Goal: Task Accomplishment & Management: Use online tool/utility

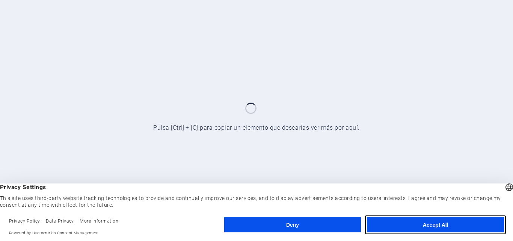
click at [441, 222] on button "Accept All" at bounding box center [435, 224] width 137 height 15
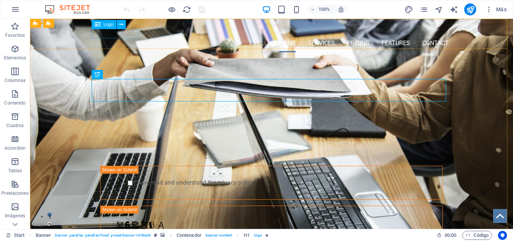
click at [105, 23] on span "Logo" at bounding box center [109, 24] width 10 height 5
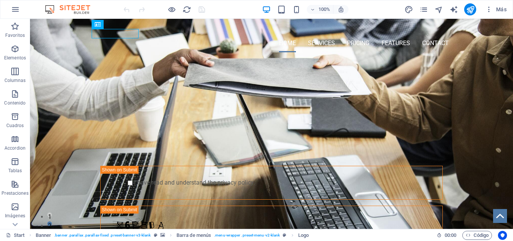
click at [72, 9] on img at bounding box center [71, 9] width 56 height 9
click at [16, 10] on icon "button" at bounding box center [15, 9] width 9 height 9
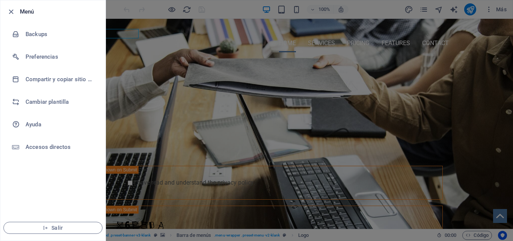
click at [38, 101] on h6 "Cambiar plantilla" at bounding box center [60, 101] width 69 height 9
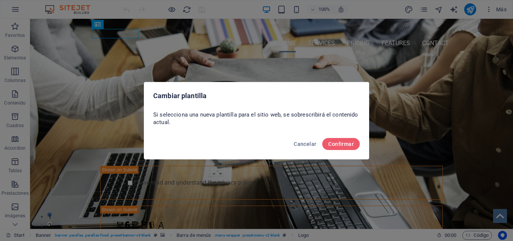
click at [336, 140] on button "Confirmar" at bounding box center [341, 144] width 38 height 12
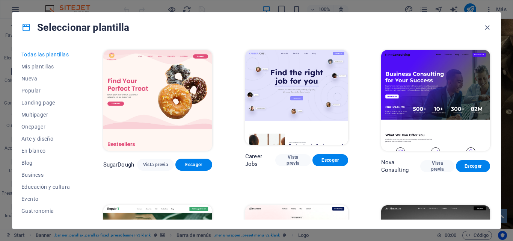
click at [50, 103] on span "Landing page" at bounding box center [45, 102] width 49 height 6
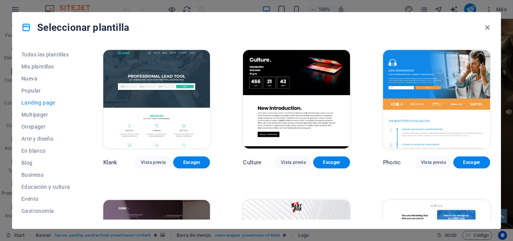
click at [49, 103] on span "Landing page" at bounding box center [45, 102] width 49 height 6
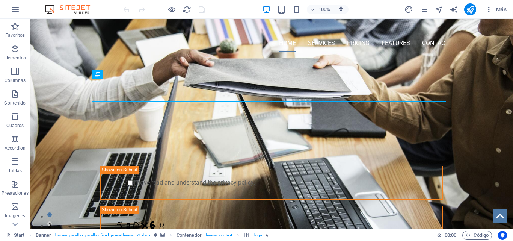
click at [15, 7] on icon "button" at bounding box center [15, 9] width 9 height 9
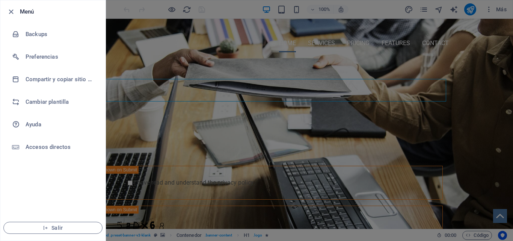
click at [42, 99] on h6 "Cambiar plantilla" at bounding box center [60, 101] width 69 height 9
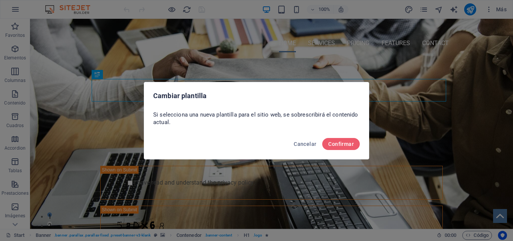
click at [337, 144] on span "Confirmar" at bounding box center [341, 144] width 26 height 6
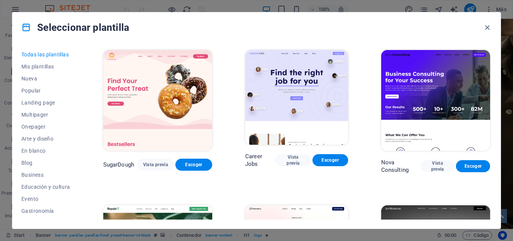
click at [50, 97] on button "Landing page" at bounding box center [45, 102] width 49 height 12
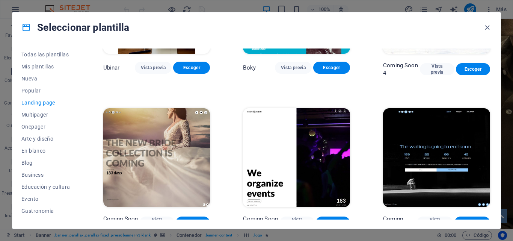
scroll to position [1147, 0]
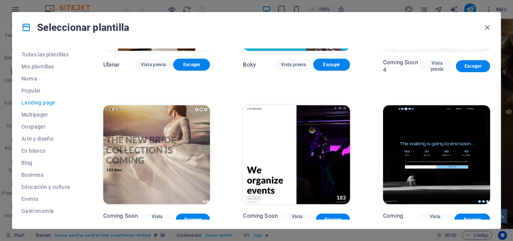
click at [36, 150] on span "En blanco" at bounding box center [45, 151] width 49 height 6
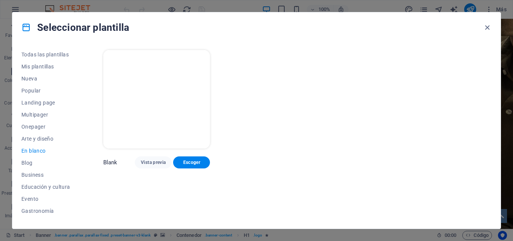
click at [34, 89] on span "Popular" at bounding box center [45, 90] width 49 height 6
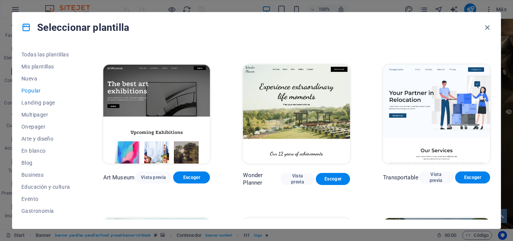
scroll to position [123, 0]
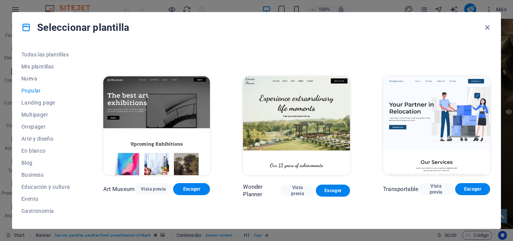
click at [156, 186] on span "Vista previa" at bounding box center [153, 189] width 25 height 6
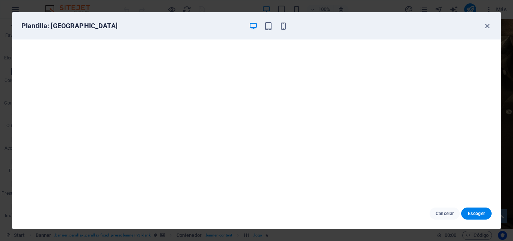
click at [486, 27] on icon "button" at bounding box center [487, 26] width 9 height 9
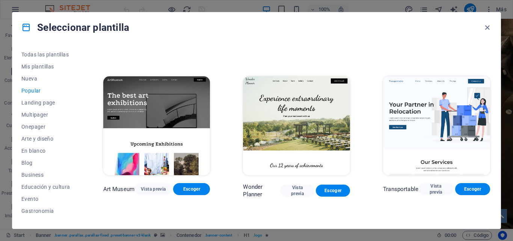
click at [431, 184] on span "Vista previa" at bounding box center [435, 189] width 23 height 12
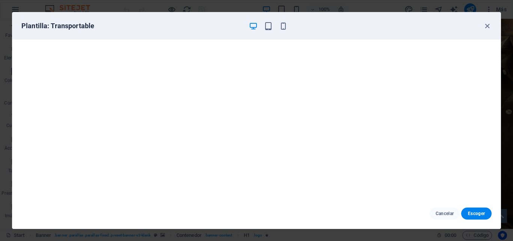
click at [473, 215] on span "Escoger" at bounding box center [476, 213] width 18 height 6
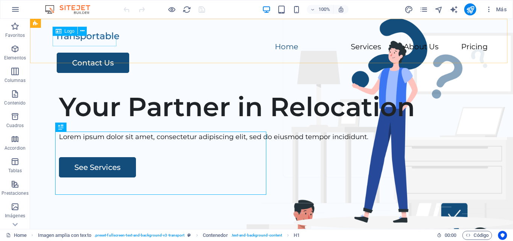
click at [71, 30] on span "Logo" at bounding box center [70, 31] width 10 height 5
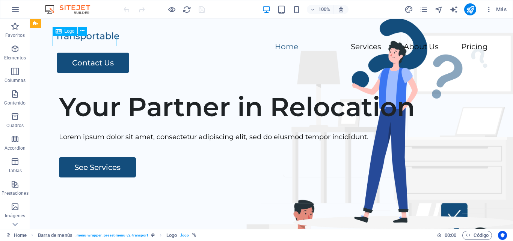
click at [81, 31] on icon at bounding box center [82, 31] width 4 height 8
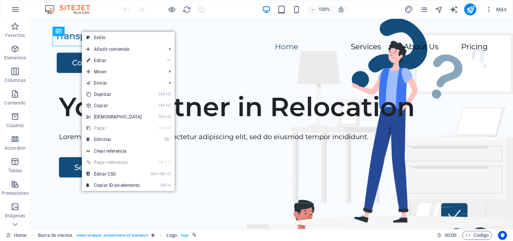
click at [98, 60] on link "⏎ Editar" at bounding box center [114, 60] width 65 height 11
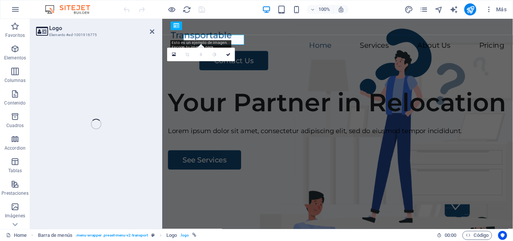
select select "px"
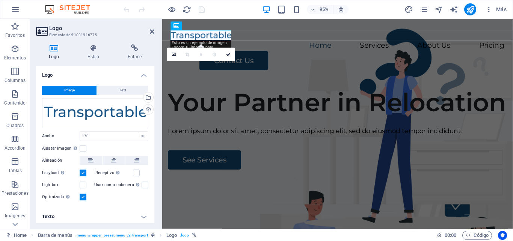
click at [173, 55] on icon at bounding box center [174, 54] width 4 height 5
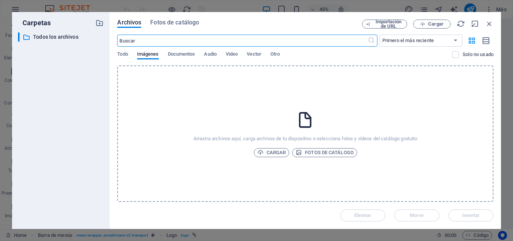
click at [262, 149] on icon "button" at bounding box center [260, 152] width 6 height 6
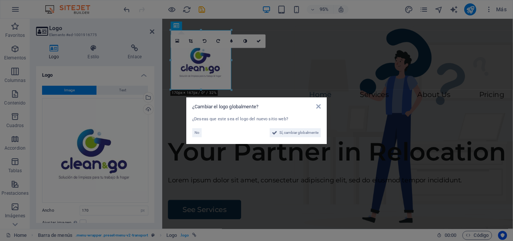
click at [307, 131] on span "Sí, cambiar globalmente" at bounding box center [298, 132] width 39 height 9
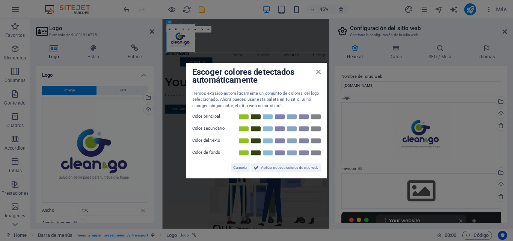
click at [293, 165] on span "Aplicar nuevos colores de sitio web" at bounding box center [289, 167] width 57 height 9
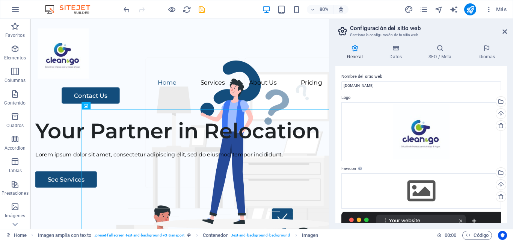
click at [504, 31] on icon at bounding box center [504, 32] width 5 height 6
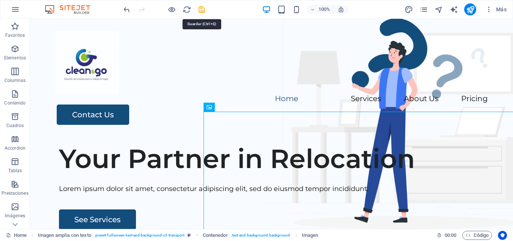
click at [205, 11] on icon "save" at bounding box center [201, 9] width 9 height 9
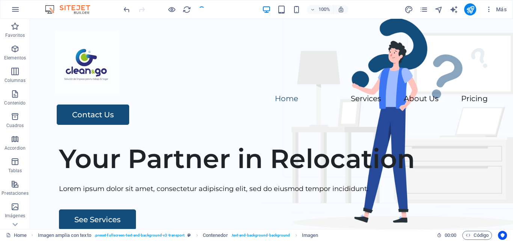
checkbox input "false"
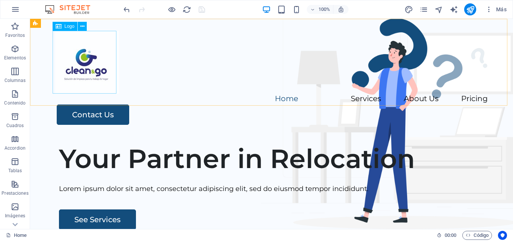
click at [81, 26] on icon at bounding box center [82, 27] width 4 height 8
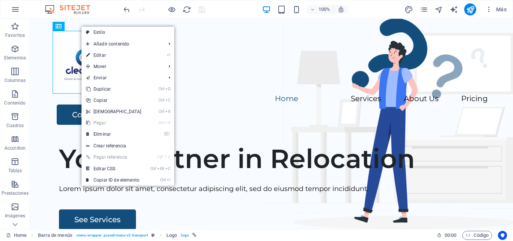
click at [102, 56] on link "⏎ Editar" at bounding box center [113, 55] width 65 height 11
select select "px"
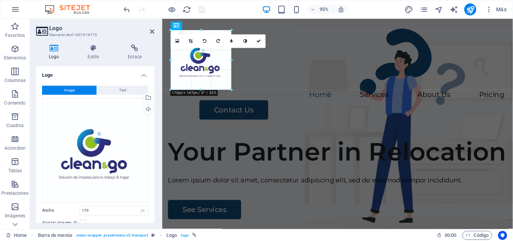
drag, startPoint x: 231, startPoint y: 89, endPoint x: 232, endPoint y: 83, distance: 6.8
click at [232, 83] on div "180 170 160 150 140 130 120 110 100 90 80 70 60 50 40 30 20 10 0 -10 -20 -30 -4…" at bounding box center [201, 60] width 61 height 60
drag, startPoint x: 231, startPoint y: 89, endPoint x: 232, endPoint y: 81, distance: 8.3
click at [232, 81] on div "180 170 160 150 140 130 120 110 100 90 80 70 60 50 40 30 20 10 0 -10 -20 -30 -4…" at bounding box center [201, 60] width 61 height 60
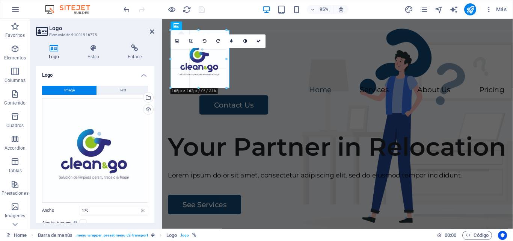
drag, startPoint x: 201, startPoint y: 89, endPoint x: 201, endPoint y: 84, distance: 5.3
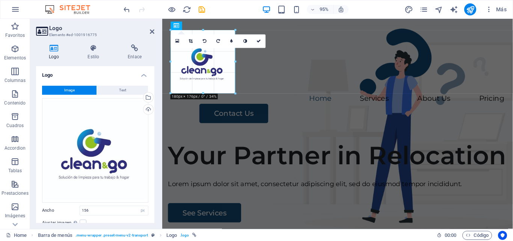
drag, startPoint x: 199, startPoint y: 85, endPoint x: 200, endPoint y: 95, distance: 10.5
type input "180"
click at [189, 39] on icon at bounding box center [191, 41] width 4 height 4
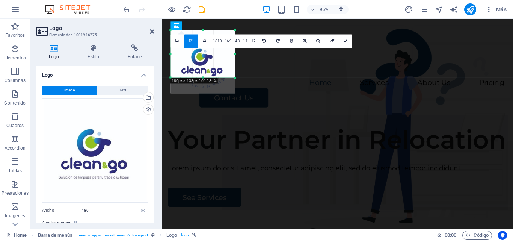
drag, startPoint x: 235, startPoint y: 93, endPoint x: 235, endPoint y: 77, distance: 16.5
click at [235, 77] on div at bounding box center [235, 78] width 4 height 4
click at [345, 43] on icon at bounding box center [345, 41] width 5 height 4
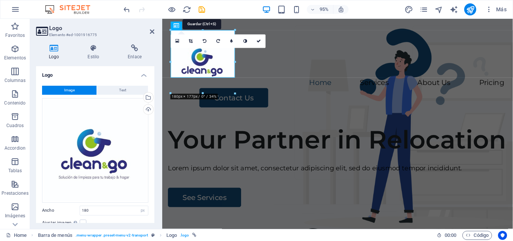
click at [202, 8] on icon "save" at bounding box center [201, 9] width 9 height 9
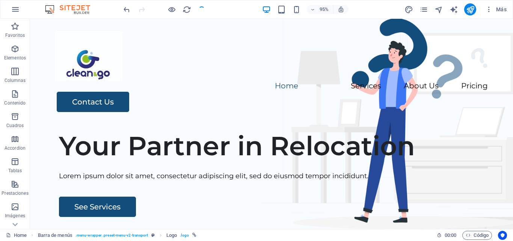
checkbox input "false"
click at [504, 10] on span "Más" at bounding box center [495, 10] width 21 height 8
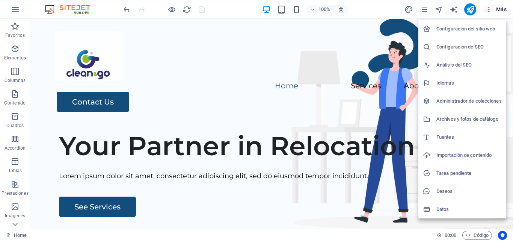
click at [15, 225] on div at bounding box center [256, 120] width 513 height 241
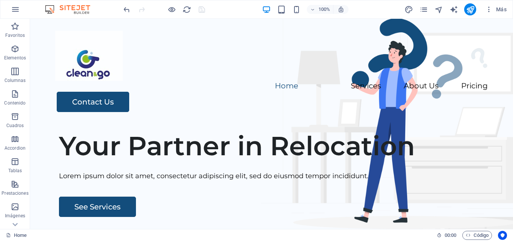
click at [17, 223] on icon at bounding box center [14, 224] width 5 height 3
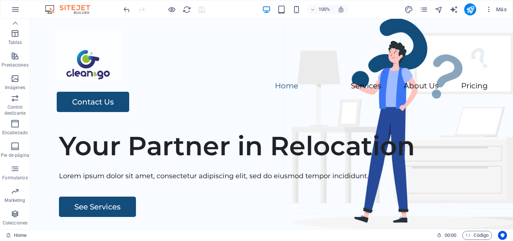
click at [15, 21] on icon at bounding box center [15, 23] width 11 height 11
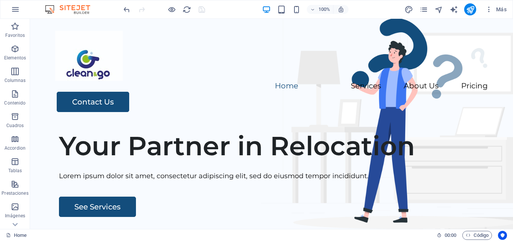
click at [15, 21] on button "Favoritos" at bounding box center [15, 30] width 30 height 23
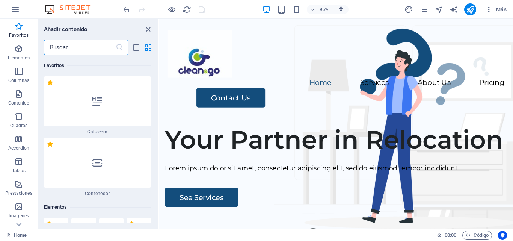
click at [146, 32] on icon "close panel" at bounding box center [148, 29] width 9 height 9
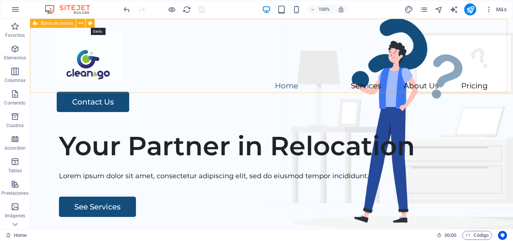
click at [90, 21] on icon at bounding box center [90, 24] width 4 height 8
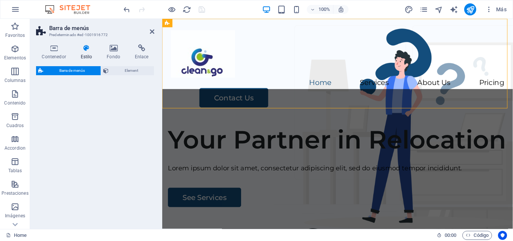
select select "rem"
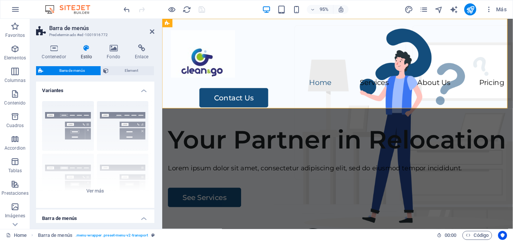
drag, startPoint x: 152, startPoint y: 94, endPoint x: 153, endPoint y: 103, distance: 9.1
click at [153, 103] on div "Variantes Borde Centrado Predeterminado Fijo Loki Desencadenador Ancho XXL Barr…" at bounding box center [95, 151] width 118 height 141
click at [99, 191] on div "Borde Centrado Predeterminado Fijo Loki Desencadenador Ancho XXL" at bounding box center [95, 151] width 118 height 113
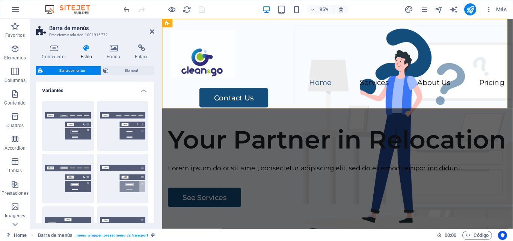
click at [152, 31] on icon at bounding box center [152, 32] width 5 height 6
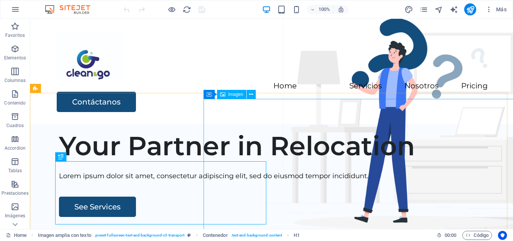
click at [250, 95] on icon at bounding box center [251, 94] width 4 height 8
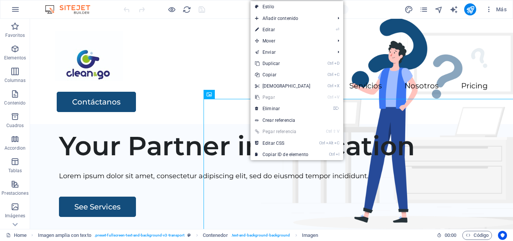
click at [265, 106] on link "⌦ Eliminar" at bounding box center [282, 108] width 65 height 11
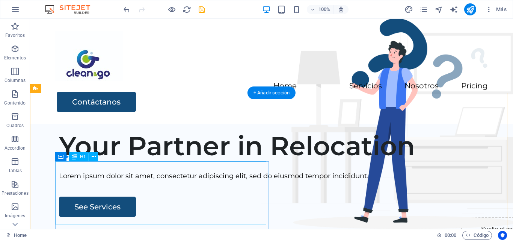
click at [180, 161] on div "Your Partner in Relocation" at bounding box center [281, 146] width 444 height 32
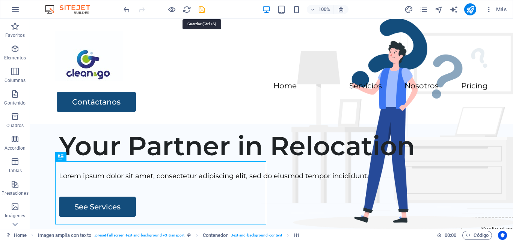
click at [199, 8] on icon "save" at bounding box center [201, 9] width 9 height 9
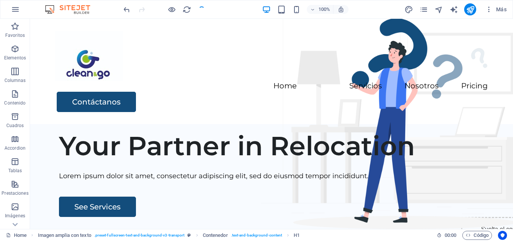
checkbox input "false"
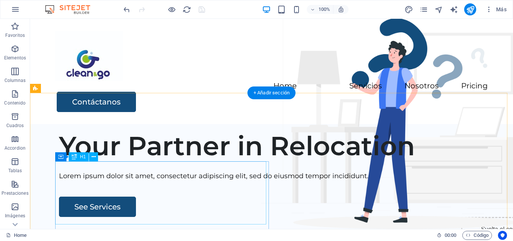
click at [158, 161] on div "Your Partner in Relocation" at bounding box center [281, 146] width 444 height 32
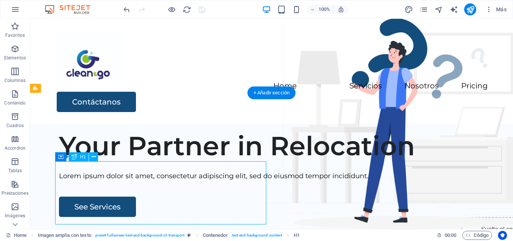
click at [198, 161] on div "Your Partner in Relocation" at bounding box center [281, 146] width 444 height 32
click at [93, 155] on icon at bounding box center [94, 157] width 4 height 8
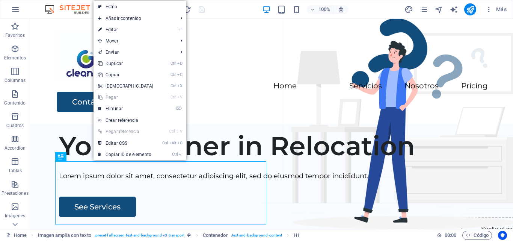
click at [138, 34] on link "⏎ Editar" at bounding box center [125, 29] width 65 height 11
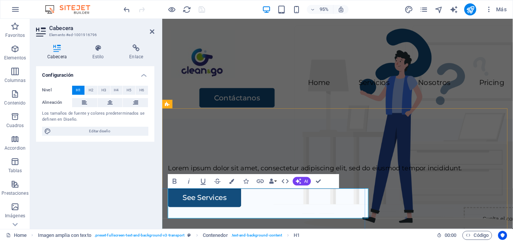
click at [291, 161] on h1 "​" at bounding box center [346, 146] width 357 height 32
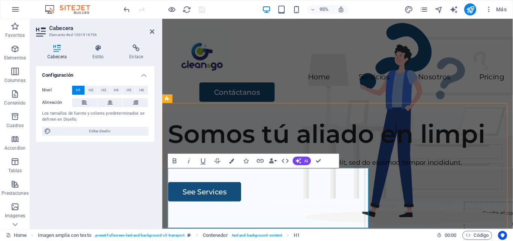
scroll to position [21, 0]
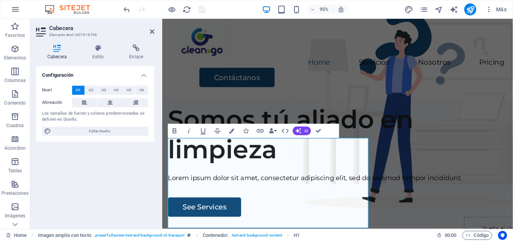
click at [301, 131] on icon "button" at bounding box center [298, 131] width 6 height 6
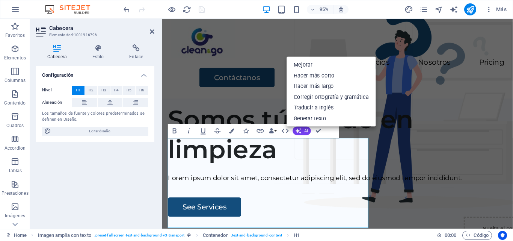
click at [307, 66] on link "Mejorar" at bounding box center [330, 64] width 89 height 11
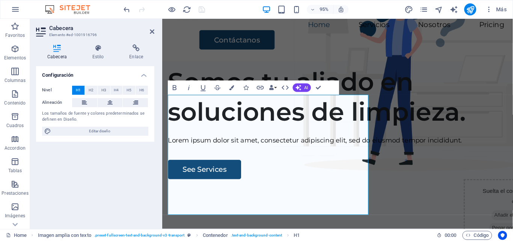
scroll to position [71, 0]
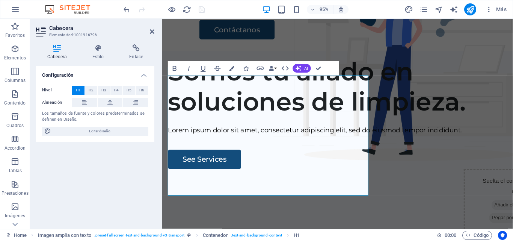
click at [296, 68] on icon "button" at bounding box center [298, 68] width 7 height 7
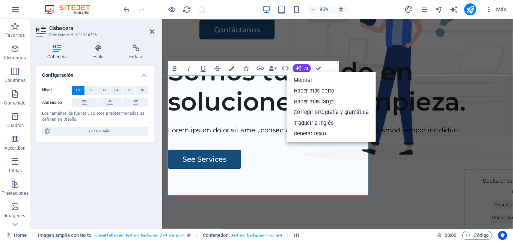
click at [303, 86] on link "Hacer más corto" at bounding box center [330, 90] width 89 height 11
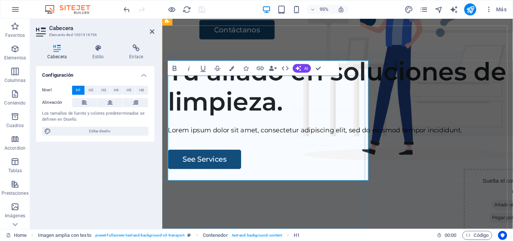
scroll to position [87, 0]
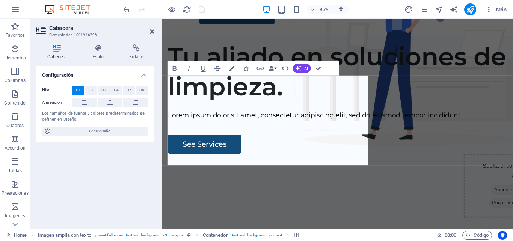
click at [301, 67] on icon "button" at bounding box center [298, 69] width 8 height 8
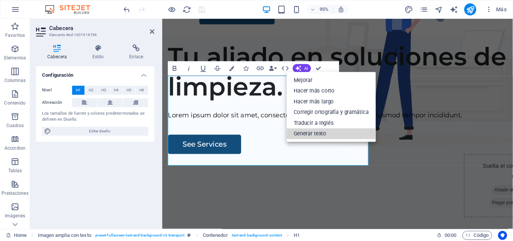
drag, startPoint x: 316, startPoint y: 133, endPoint x: 341, endPoint y: 253, distance: 122.9
click at [316, 133] on link "Generar texto" at bounding box center [330, 133] width 89 height 11
select select "English"
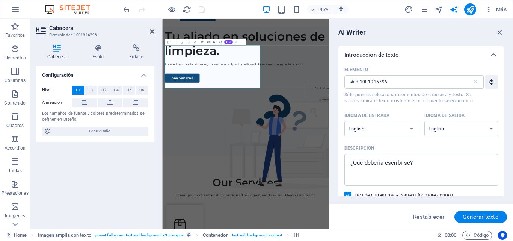
click at [500, 30] on icon "button" at bounding box center [499, 32] width 8 height 8
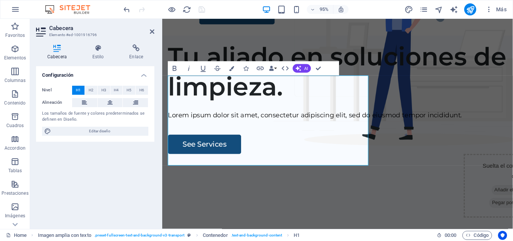
click at [453, 5] on div "Más" at bounding box center [456, 9] width 105 height 12
click at [455, 6] on icon "text_generator" at bounding box center [453, 9] width 9 height 9
select select "English"
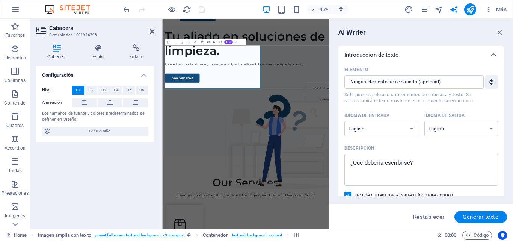
click at [412, 128] on select "Albanian Arabic Armenian Awadhi Azerbaijani Bashkir Basque Belarusian Bengali B…" at bounding box center [381, 128] width 74 height 15
select select "Spanish"
click at [344, 121] on select "Albanian Arabic Armenian Awadhi Azerbaijani Bashkir Basque Belarusian Bengali B…" at bounding box center [381, 128] width 74 height 15
click at [478, 134] on select "Albanian Arabic Armenian Awadhi Azerbaijani Bashkir Basque Belarusian Bengali B…" at bounding box center [461, 128] width 74 height 15
select select "Spanish"
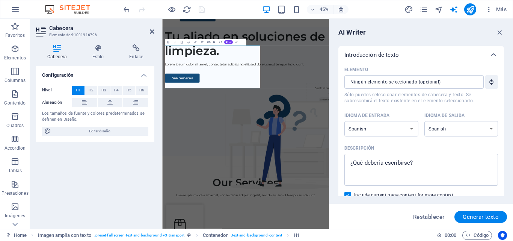
click at [424, 121] on select "Albanian Arabic Armenian Awadhi Azerbaijani Bashkir Basque Belarusian Bengali B…" at bounding box center [461, 128] width 74 height 15
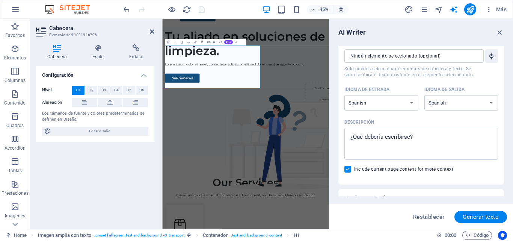
scroll to position [26, 0]
click at [488, 57] on icon "button" at bounding box center [491, 56] width 7 height 7
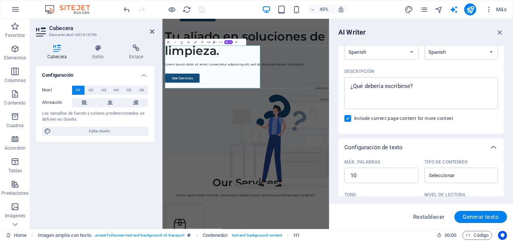
scroll to position [77, 0]
click at [388, 87] on textarea "Descripción x ​" at bounding box center [421, 92] width 146 height 24
type textarea "x"
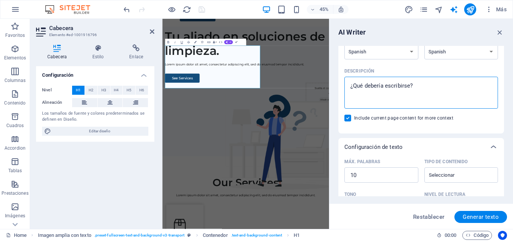
type textarea "S"
type textarea "x"
type textarea "Se"
type textarea "x"
type textarea "Ser"
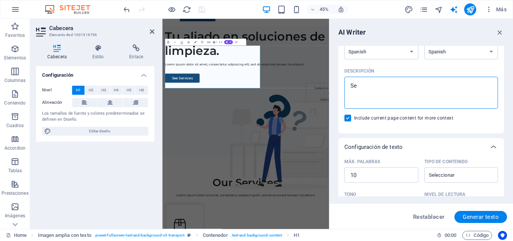
type textarea "x"
type textarea "Serv"
type textarea "x"
type textarea "Servi"
type textarea "x"
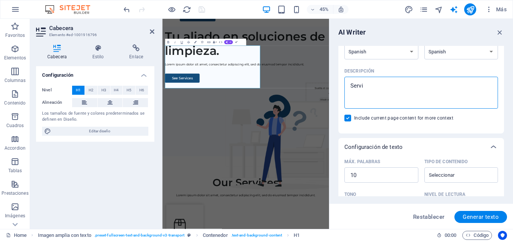
type textarea "Servic"
type textarea "x"
type textarea "Servici"
type textarea "x"
type textarea "Servicio"
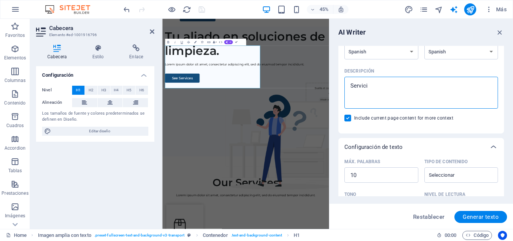
type textarea "x"
type textarea "Servicio"
type textarea "x"
type textarea "Servicio d"
type textarea "x"
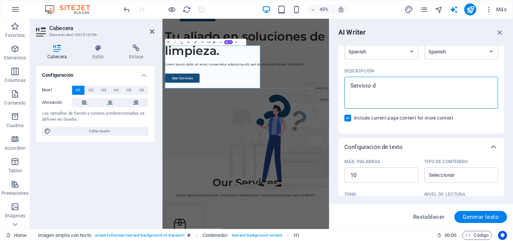
type textarea "Servicio de"
type textarea "x"
type textarea "Servicio de"
type textarea "x"
type textarea "Servicio de l"
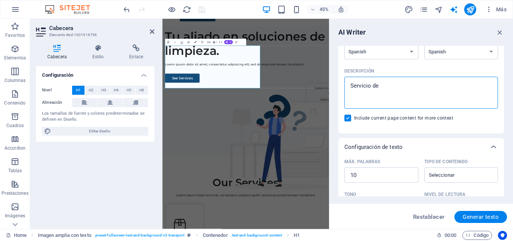
type textarea "x"
type textarea "Servicio de li"
type textarea "x"
type textarea "Servicio de lim"
type textarea "x"
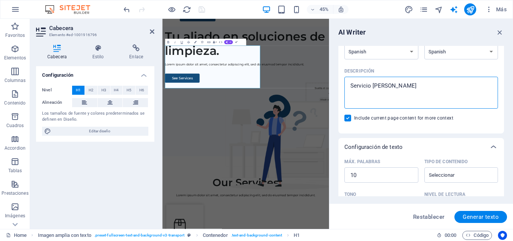
type textarea "Servicio de limp"
type textarea "x"
type textarea "Servicio de limpi"
type textarea "x"
type textarea "Servicio de limpie"
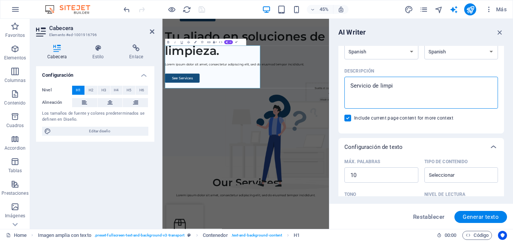
type textarea "x"
type textarea "Servicio de limpiez"
type textarea "x"
type textarea "Servicio de limpieza"
type textarea "x"
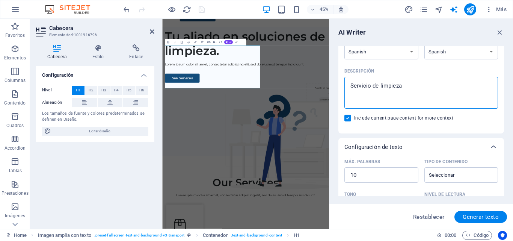
type textarea "Servicio de limpieza"
type textarea "x"
type textarea "Servicio de limpieza o"
type textarea "x"
type textarea "Servicio de limpieza or"
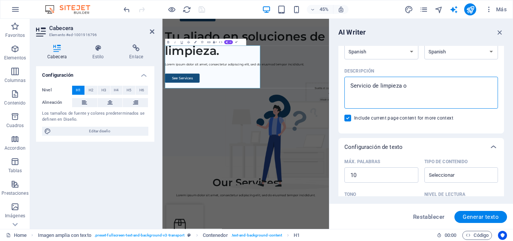
type textarea "x"
type textarea "Servicio de limpieza ori"
type textarea "x"
type textarea "Servicio de limpieza orie"
type textarea "x"
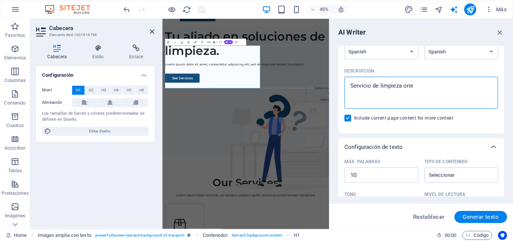
type textarea "Servicio de limpieza orien"
type textarea "x"
type textarea "Servicio de limpieza orient"
type textarea "x"
type textarea "Servicio de limpieza orienta"
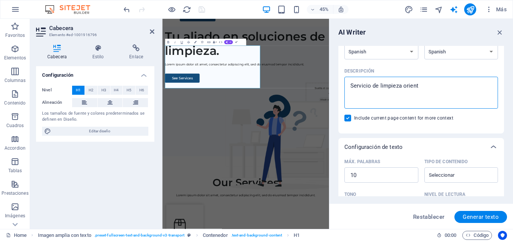
type textarea "x"
type textarea "Servicio de limpieza orientad"
type textarea "x"
type textarea "Servicio de limpieza orientado"
type textarea "x"
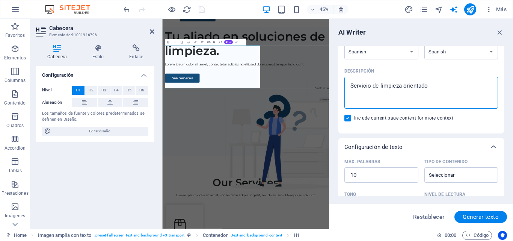
type textarea "Servicio de limpieza orientado"
type textarea "x"
type textarea "Servicio de limpieza orientado e"
type textarea "x"
type textarea "Servicio de limpieza orientado en"
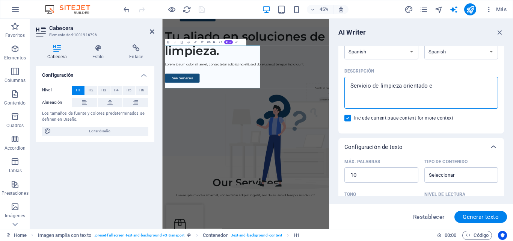
type textarea "x"
type textarea "Servicio de limpieza orientado en"
type textarea "x"
type textarea "Servicio de limpieza orientado en e"
type textarea "x"
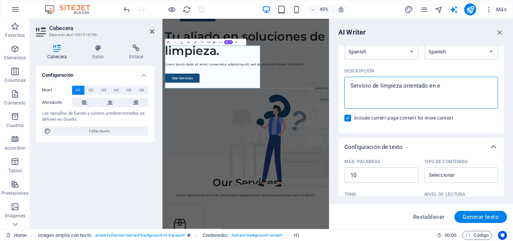
type textarea "Servicio de limpieza orientado en em"
type textarea "x"
type textarea "Servicio de limpieza orientado en emp"
type textarea "x"
type textarea "Servicio de limpieza orientado en empr"
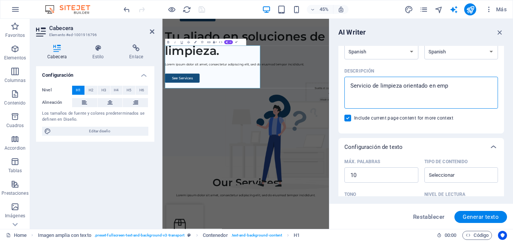
type textarea "x"
type textarea "Servicio de limpieza orientado en empre"
type textarea "x"
type textarea "Servicio de limpieza orientado en empres"
type textarea "x"
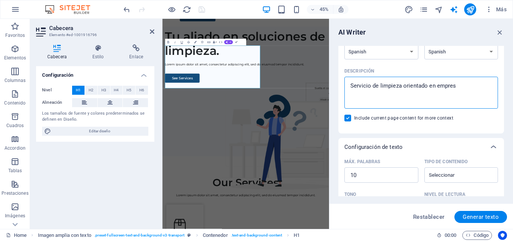
type textarea "Servicio de limpieza orientado en emprese"
type textarea "x"
type textarea "Servicio de limpieza orientado en empresea"
type textarea "x"
type textarea "Servicio de limpieza orientado en emprese"
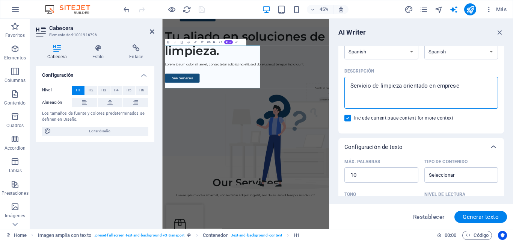
type textarea "x"
type textarea "Servicio de limpieza orientado en empres"
type textarea "x"
type textarea "Servicio de limpieza orientado en empresa"
type textarea "x"
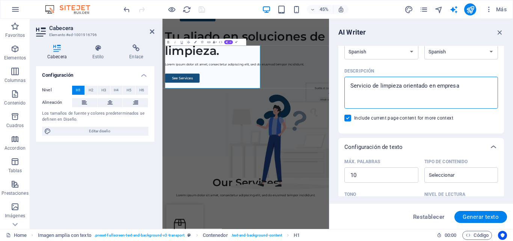
type textarea "Servicio de limpieza orientado en empresas"
type textarea "x"
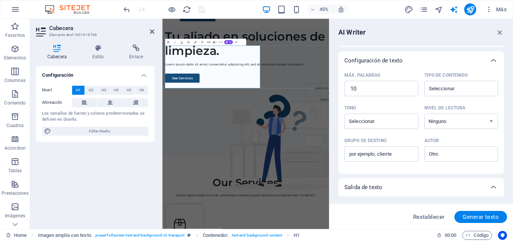
scroll to position [165, 0]
type textarea "Servicio de limpieza orientado en empresas"
click at [485, 214] on span "Generar texto" at bounding box center [480, 217] width 36 height 6
select select "English"
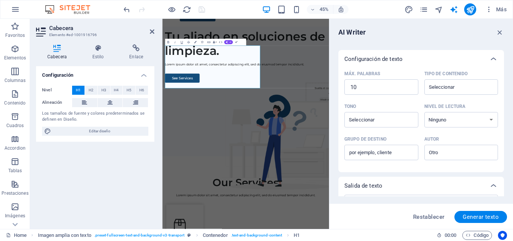
type textarea "x"
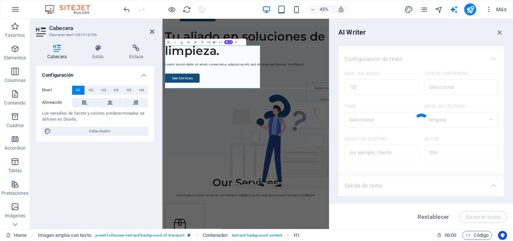
type textarea "x"
type textarea "Corporate cleaning services tailored for your business needs."
type textarea "x"
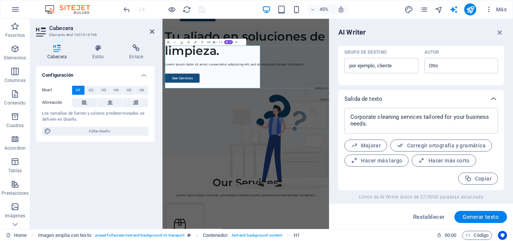
scroll to position [252, 0]
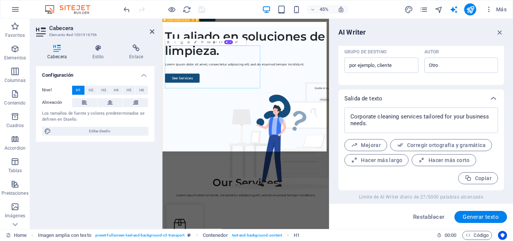
click at [464, 240] on div "Tu aliado en soluciones de limpieza. Lorem ipsum dolor sit amet, consectetur ad…" at bounding box center [347, 181] width 370 height 288
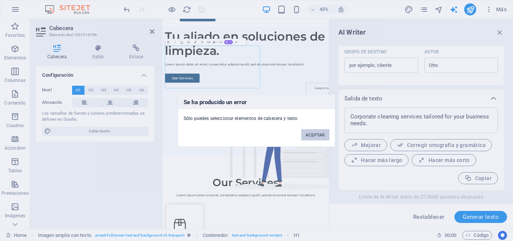
click at [308, 133] on button "ACEPTAR" at bounding box center [315, 134] width 28 height 11
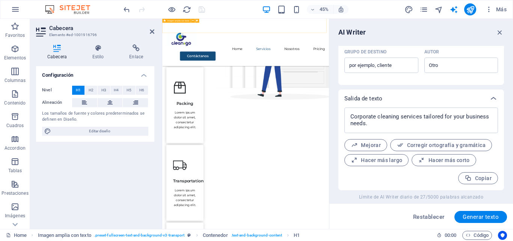
scroll to position [290, 0]
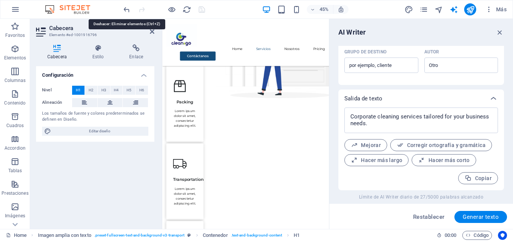
click at [126, 11] on icon "undo" at bounding box center [126, 9] width 9 height 9
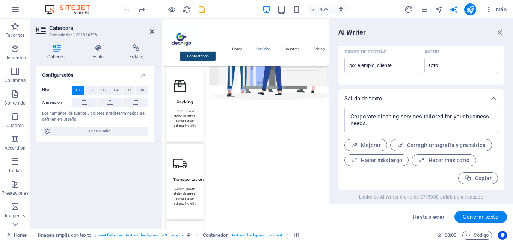
click at [417, 217] on span "Restablecer" at bounding box center [429, 217] width 32 height 6
type textarea "x"
type input "100"
type textarea "x"
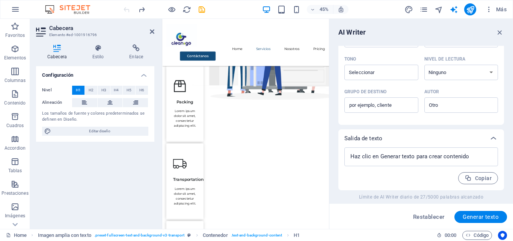
drag, startPoint x: 431, startPoint y: 217, endPoint x: 501, endPoint y: 31, distance: 198.7
click at [501, 31] on icon "button" at bounding box center [499, 32] width 8 height 8
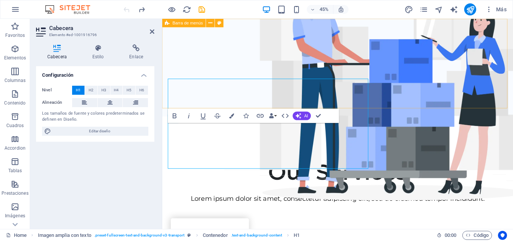
scroll to position [37, 0]
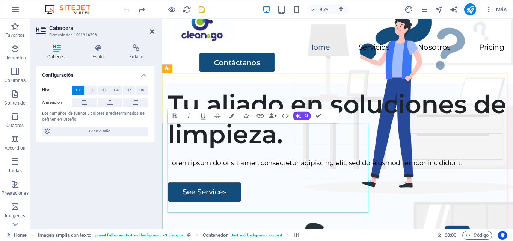
click at [231, 156] on h1 "Tu aliado en soluciones de limpieza." at bounding box center [346, 124] width 357 height 63
click at [208, 145] on h1 "Tu aliado en soluciones de limpieza." at bounding box center [346, 124] width 357 height 63
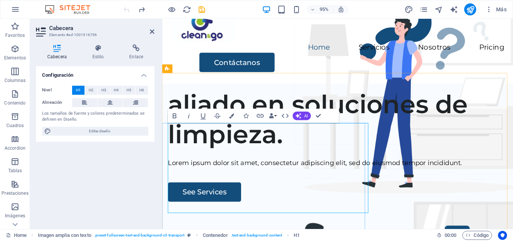
click at [301, 146] on h1 "aliado en soluciones de limpieza." at bounding box center [346, 124] width 357 height 63
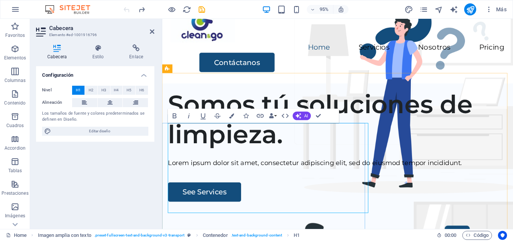
click at [307, 156] on h1 "Somos tú soluciones de limpieza." at bounding box center [346, 124] width 357 height 63
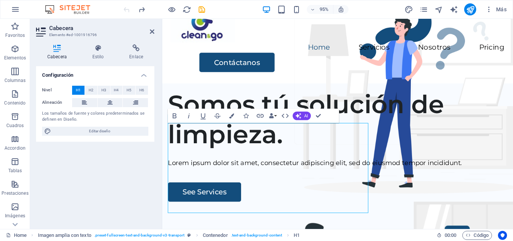
click at [231, 116] on icon "button" at bounding box center [231, 115] width 5 height 5
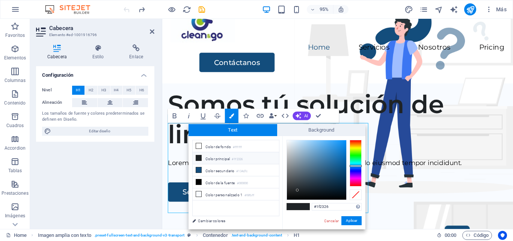
click at [199, 168] on icon at bounding box center [198, 169] width 5 height 5
click at [352, 220] on button "Aplicar" at bounding box center [351, 220] width 20 height 9
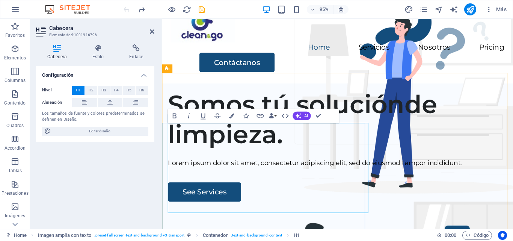
drag, startPoint x: 173, startPoint y: 146, endPoint x: 289, endPoint y: 198, distance: 127.3
click at [289, 156] on h1 "Somos tú solución​ ​ de limpieza." at bounding box center [346, 124] width 357 height 63
click at [232, 118] on icon "button" at bounding box center [231, 115] width 5 height 5
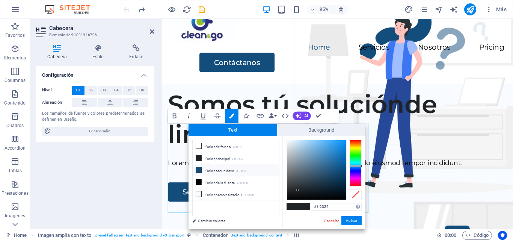
click at [199, 169] on icon at bounding box center [198, 169] width 5 height 5
type input "#134d7c"
click at [303, 205] on span at bounding box center [303, 206] width 11 height 6
click at [348, 220] on button "Aplicar" at bounding box center [351, 220] width 20 height 9
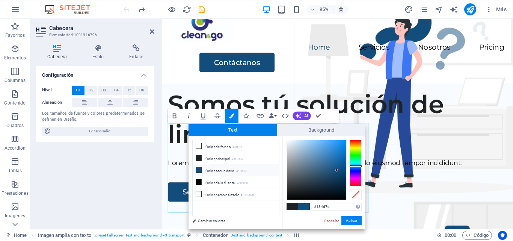
click at [348, 220] on button "Aplicar" at bounding box center [351, 220] width 20 height 9
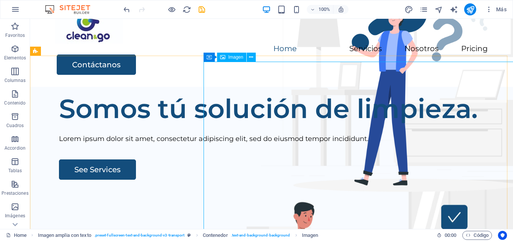
click at [251, 57] on icon at bounding box center [251, 57] width 4 height 8
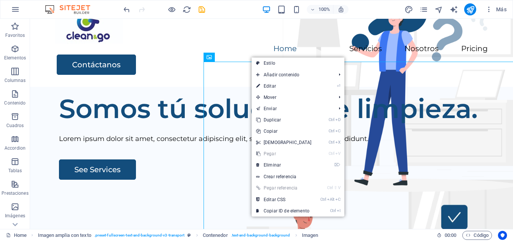
click at [273, 166] on link "⌦ Eliminar" at bounding box center [283, 164] width 65 height 11
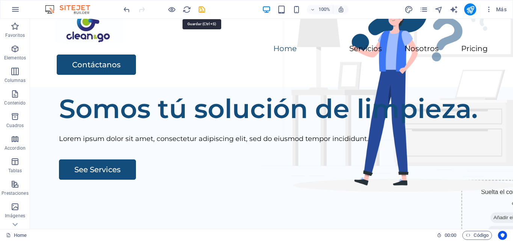
click at [200, 7] on icon "save" at bounding box center [201, 9] width 9 height 9
checkbox input "false"
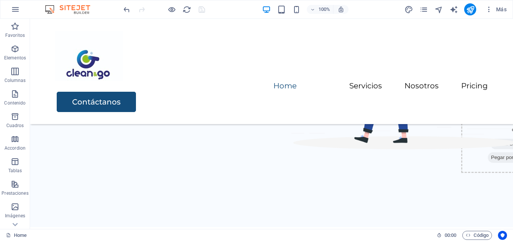
scroll to position [76, 0]
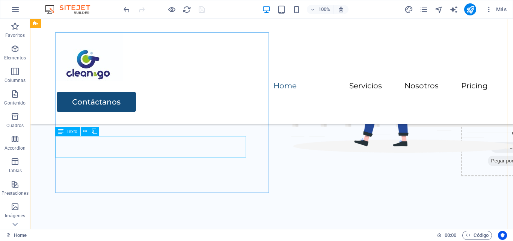
click at [74, 132] on span "Texto" at bounding box center [71, 131] width 11 height 5
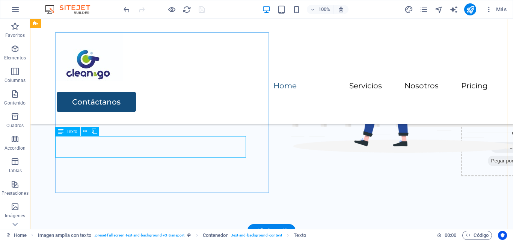
click at [89, 74] on div "Lorem ipsum dolor sit amet, consectetur adipiscing elit, sed do eiusmod tempor …" at bounding box center [281, 68] width 444 height 11
click at [89, 132] on button at bounding box center [85, 131] width 9 height 9
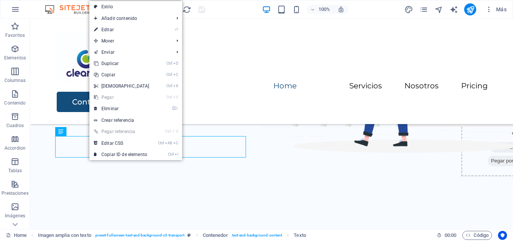
click at [121, 33] on link "⏎ Editar" at bounding box center [121, 29] width 65 height 11
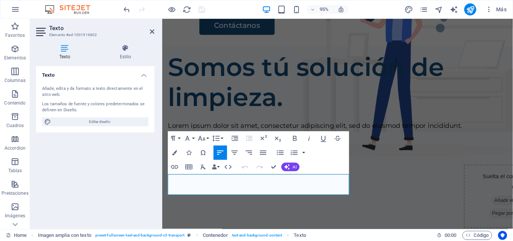
scroll to position [87, 0]
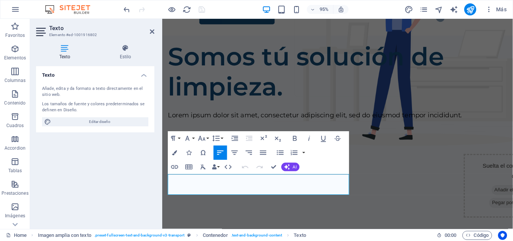
drag, startPoint x: 290, startPoint y: 201, endPoint x: 160, endPoint y: 189, distance: 130.5
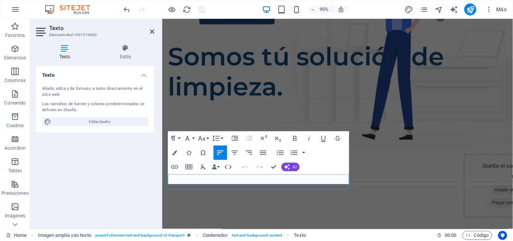
scroll to position [93, 0]
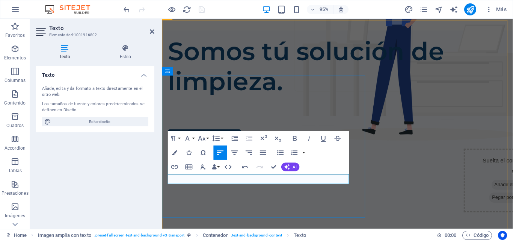
click at [178, 120] on p at bounding box center [346, 114] width 357 height 11
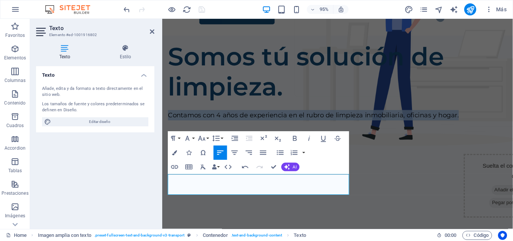
drag, startPoint x: 298, startPoint y: 198, endPoint x: 160, endPoint y: 189, distance: 138.8
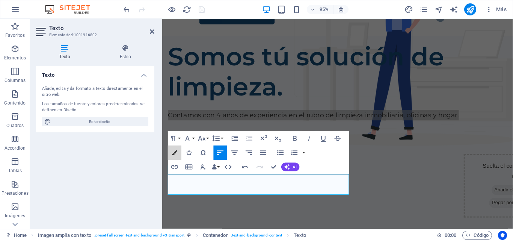
click at [172, 155] on icon "button" at bounding box center [174, 152] width 5 height 5
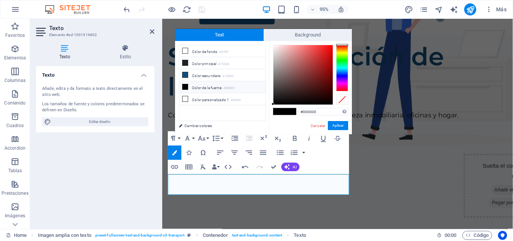
click at [185, 72] on icon at bounding box center [184, 74] width 5 height 5
type input "#134d7c"
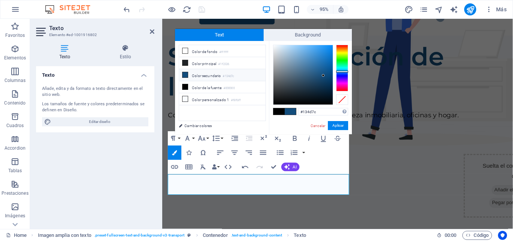
click at [343, 126] on button "Aplicar" at bounding box center [338, 125] width 20 height 9
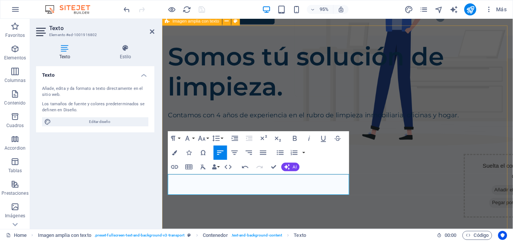
click at [425, 112] on div "Somos tú solución de limpieza. Contamos con 4 años de experiencia en el rubro d…" at bounding box center [346, 181] width 369 height 288
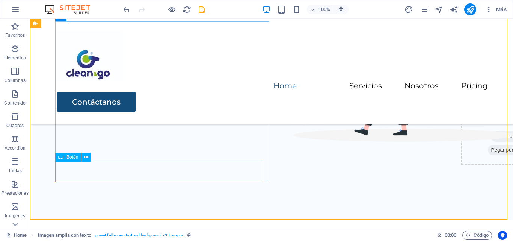
click at [76, 159] on span "Botón" at bounding box center [72, 157] width 12 height 5
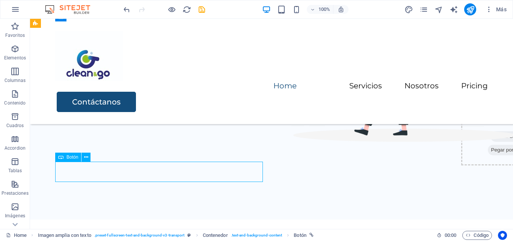
click at [87, 155] on icon at bounding box center [86, 157] width 4 height 8
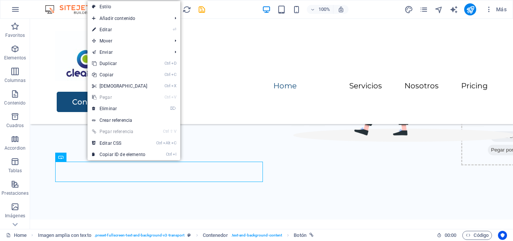
click at [119, 32] on link "⏎ Editar" at bounding box center [119, 29] width 65 height 11
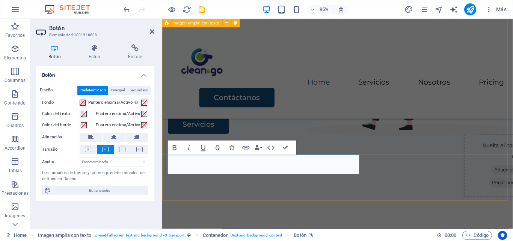
click at [421, 135] on div "Somos tú solución de limpieza. Contamos con 4 años de experiencia en el rubro d…" at bounding box center [346, 65] width 369 height 288
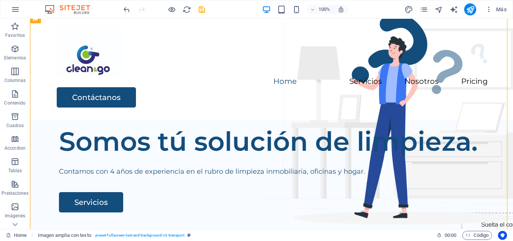
scroll to position [0, 0]
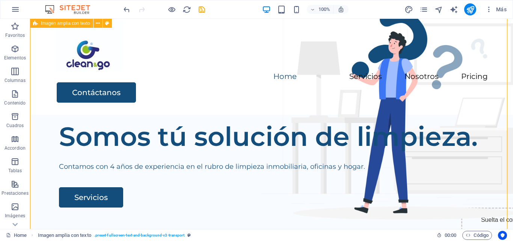
scroll to position [8, 0]
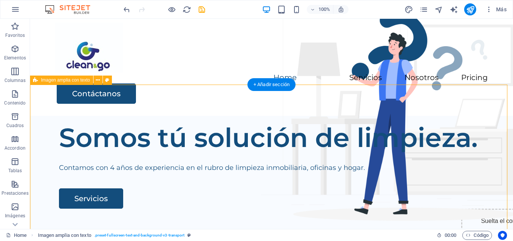
click at [486, 208] on div "Suelta el contenido aquí o Añadir elementos Pegar portapapeles" at bounding box center [513, 241] width 104 height 67
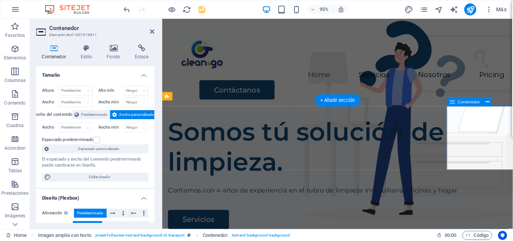
click at [116, 55] on h4 "Fondo" at bounding box center [115, 52] width 28 height 16
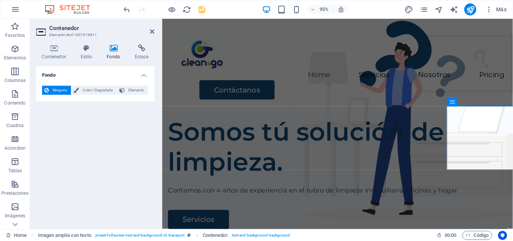
click at [142, 91] on span "Elemento" at bounding box center [136, 90] width 19 height 9
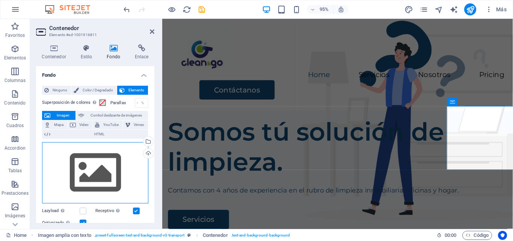
click at [103, 179] on div "Arrastra archivos aquí, haz clic para escoger archivos o selecciona archivos de…" at bounding box center [95, 173] width 106 height 62
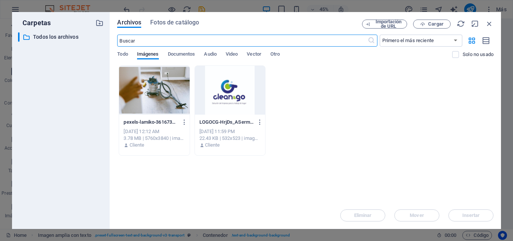
click at [159, 95] on div at bounding box center [154, 90] width 70 height 49
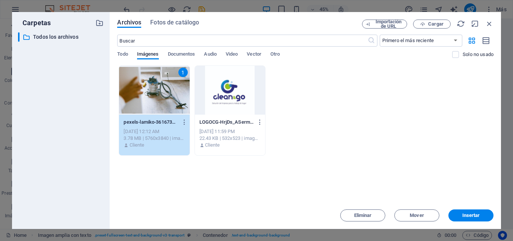
click at [474, 215] on span "Insertar" at bounding box center [471, 215] width 18 height 5
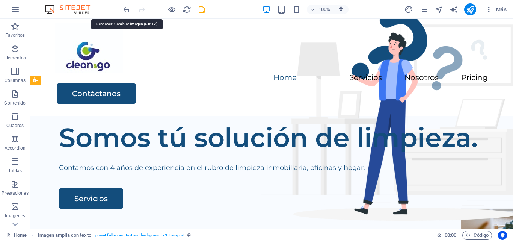
click at [123, 10] on icon "undo" at bounding box center [126, 9] width 9 height 9
click at [128, 9] on icon "undo" at bounding box center [126, 9] width 9 height 9
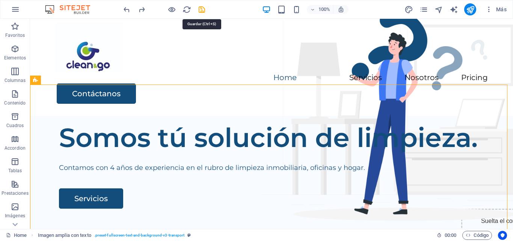
click at [201, 9] on icon "save" at bounding box center [201, 9] width 9 height 9
click at [201, 9] on div at bounding box center [164, 9] width 84 height 12
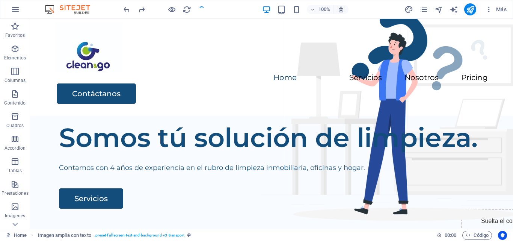
checkbox input "false"
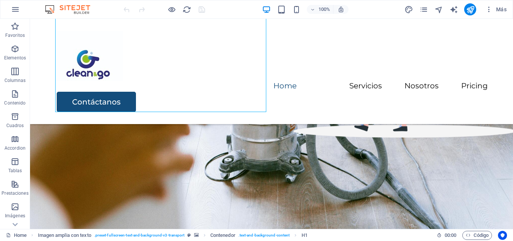
scroll to position [81, 0]
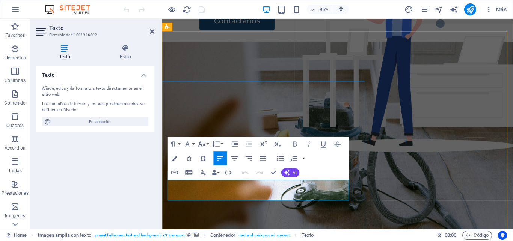
drag, startPoint x: 323, startPoint y: 202, endPoint x: 169, endPoint y: 195, distance: 153.7
click at [175, 157] on icon "button" at bounding box center [174, 158] width 5 height 5
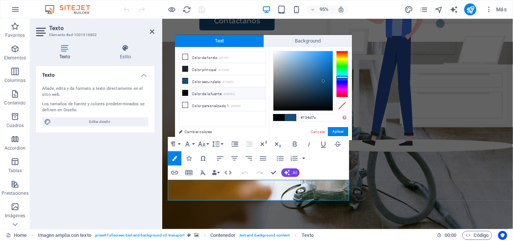
click at [186, 104] on icon at bounding box center [184, 104] width 5 height 5
type input "#f8fbff"
click at [289, 117] on span at bounding box center [290, 117] width 11 height 6
click at [290, 117] on span at bounding box center [290, 117] width 11 height 6
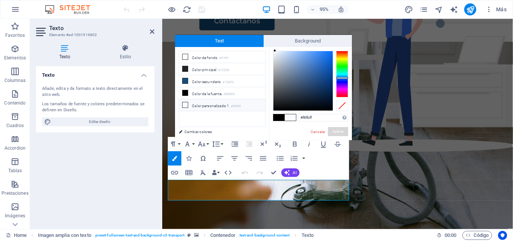
click at [334, 129] on button "Aplicar" at bounding box center [338, 131] width 20 height 9
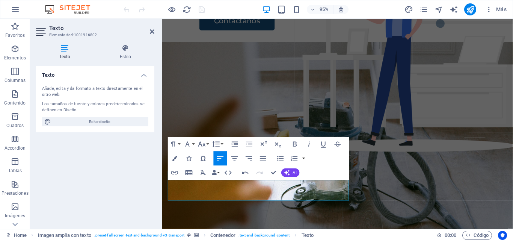
click at [440, 145] on figure at bounding box center [346, 187] width 369 height 288
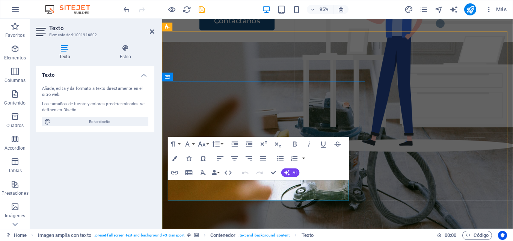
drag, startPoint x: 320, startPoint y: 203, endPoint x: 166, endPoint y: 192, distance: 154.3
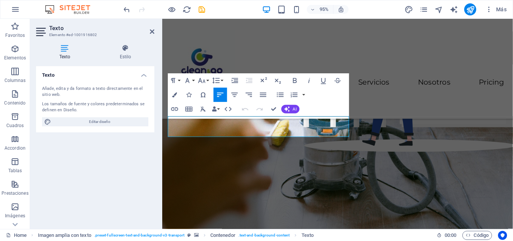
scroll to position [101, 0]
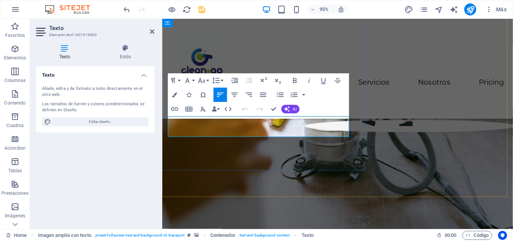
drag, startPoint x: 328, startPoint y: 138, endPoint x: 169, endPoint y: 127, distance: 159.5
click at [123, 53] on h4 "Estilo" at bounding box center [125, 52] width 58 height 16
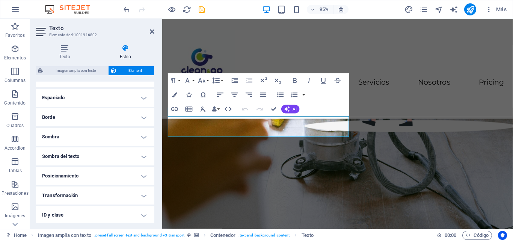
scroll to position [148, 0]
click at [96, 150] on h4 "Sombra del texto" at bounding box center [95, 156] width 118 height 18
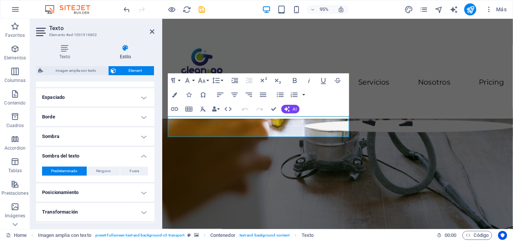
click at [129, 167] on span "Fuera" at bounding box center [133, 170] width 9 height 9
type input "2"
type input "4"
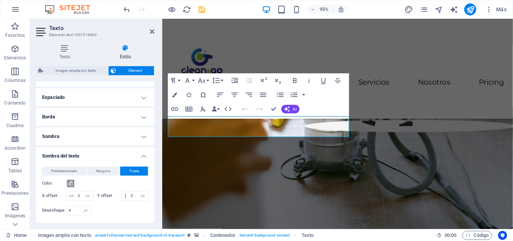
click at [72, 183] on span at bounding box center [71, 183] width 6 height 6
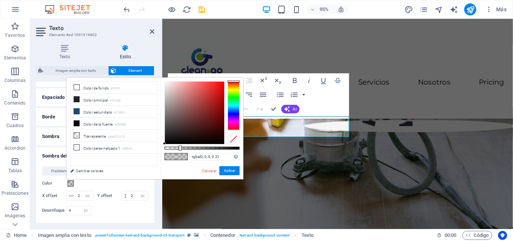
click at [78, 113] on icon at bounding box center [76, 110] width 5 height 5
type input "#134d7c"
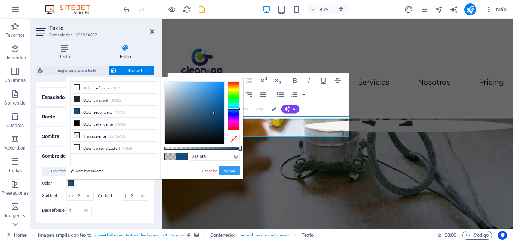
click at [235, 171] on button "Aplicar" at bounding box center [229, 170] width 20 height 9
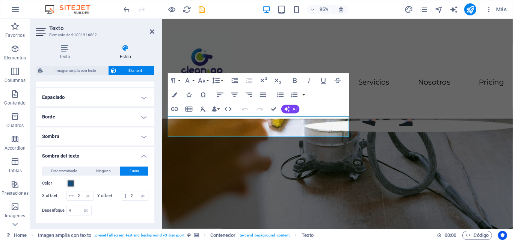
click at [351, 194] on figure at bounding box center [346, 156] width 369 height 289
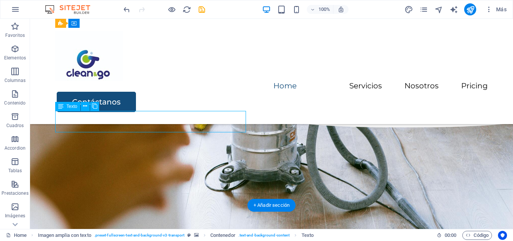
select select "px"
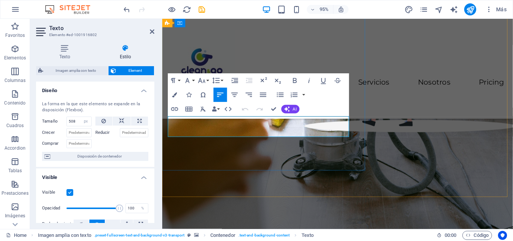
drag, startPoint x: 321, startPoint y: 138, endPoint x: 168, endPoint y: 123, distance: 153.5
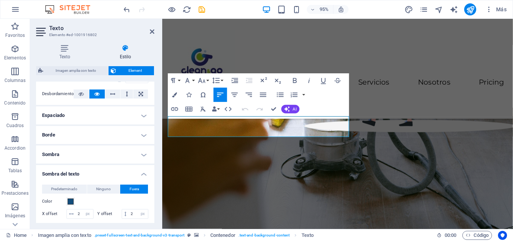
scroll to position [120, 0]
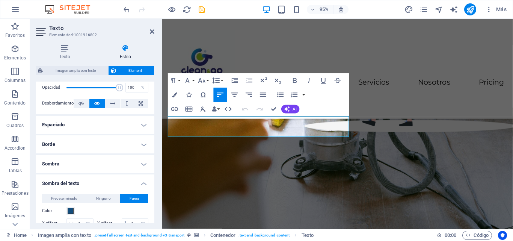
click at [139, 164] on h4 "Sombra" at bounding box center [95, 164] width 118 height 18
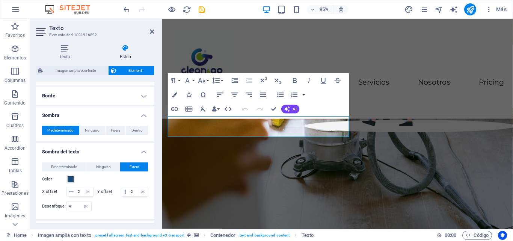
scroll to position [170, 0]
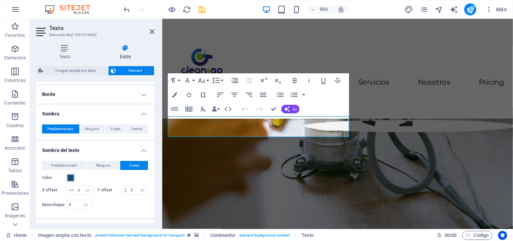
click at [71, 177] on span at bounding box center [71, 178] width 6 height 6
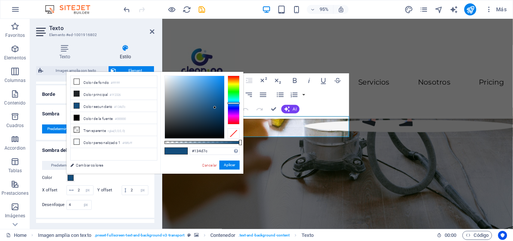
click at [79, 83] on icon at bounding box center [76, 81] width 5 height 5
type input "#ffffff"
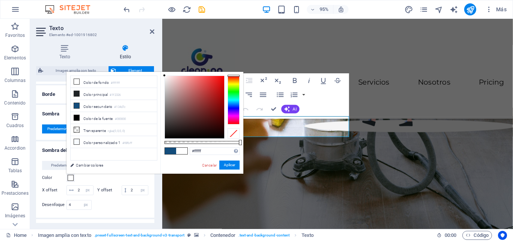
click at [183, 151] on span at bounding box center [181, 151] width 11 height 6
click at [232, 163] on button "Aplicar" at bounding box center [229, 164] width 20 height 9
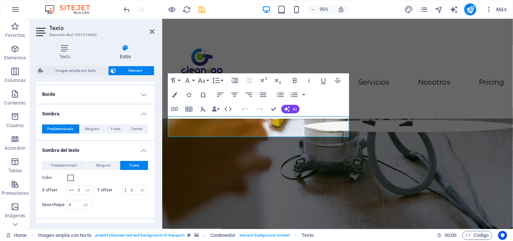
click at [426, 163] on figure at bounding box center [346, 156] width 369 height 289
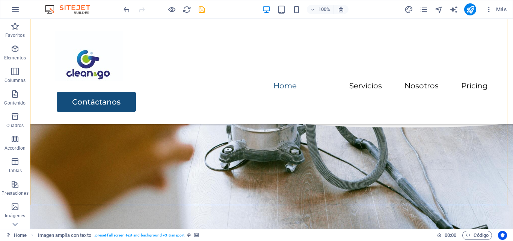
click at [413, 156] on figure at bounding box center [271, 135] width 483 height 288
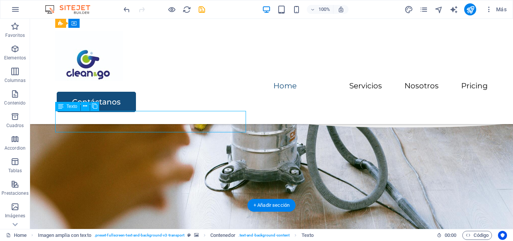
select select "px"
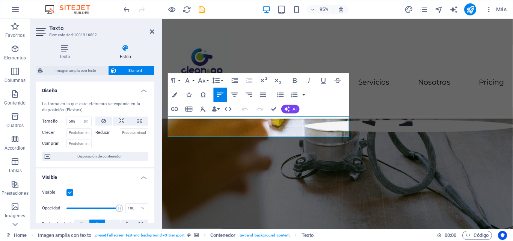
drag, startPoint x: 321, startPoint y: 139, endPoint x: 158, endPoint y: 125, distance: 163.4
click at [173, 96] on icon "button" at bounding box center [174, 94] width 5 height 5
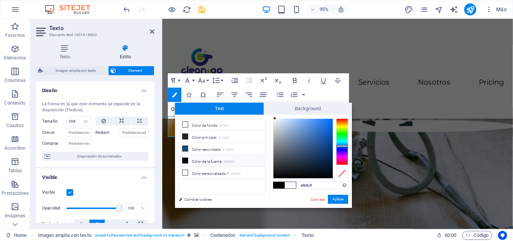
click at [182, 146] on icon at bounding box center [184, 148] width 5 height 5
type input "#134d7c"
click at [343, 197] on button "Aplicar" at bounding box center [338, 198] width 20 height 9
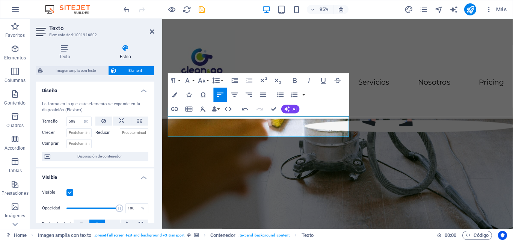
click at [436, 170] on figure at bounding box center [346, 156] width 369 height 289
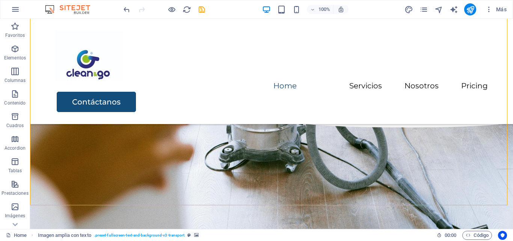
click at [76, 171] on figure at bounding box center [271, 135] width 483 height 288
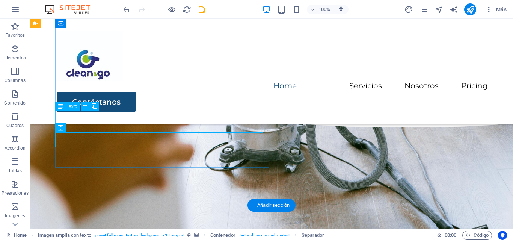
drag, startPoint x: 218, startPoint y: 142, endPoint x: 188, endPoint y: 123, distance: 35.4
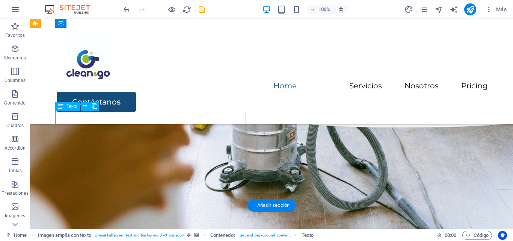
select select "px"
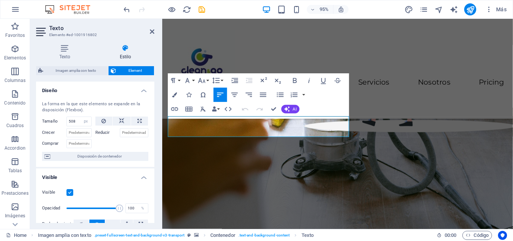
drag, startPoint x: 321, startPoint y: 137, endPoint x: 157, endPoint y: 128, distance: 164.3
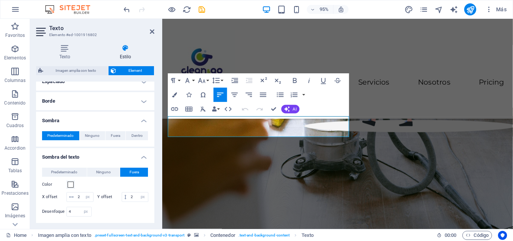
scroll to position [164, 0]
click at [94, 169] on button "Ninguno" at bounding box center [103, 171] width 33 height 9
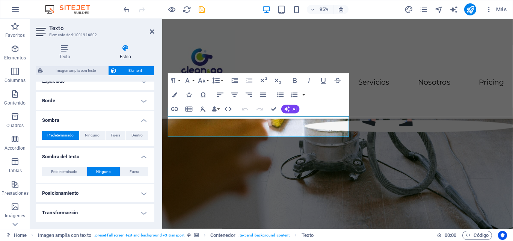
click at [96, 135] on span "Ninguno" at bounding box center [92, 135] width 15 height 9
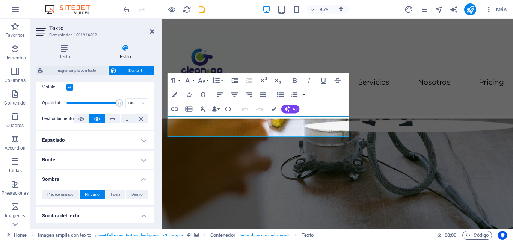
scroll to position [114, 0]
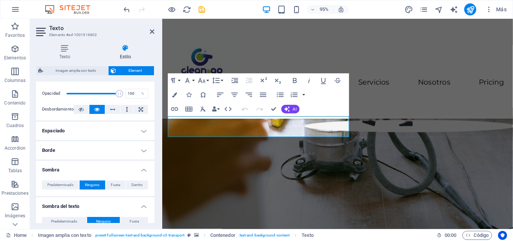
click at [143, 152] on h4 "Borde" at bounding box center [95, 150] width 118 height 18
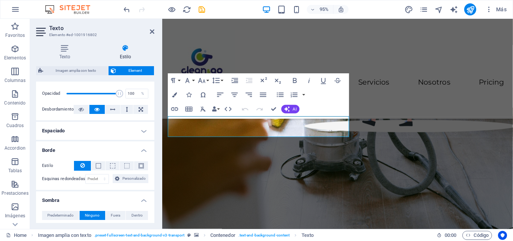
drag, startPoint x: 154, startPoint y: 142, endPoint x: 154, endPoint y: 151, distance: 8.7
click at [154, 151] on div "Texto Estilo Texto Añade, edita y da formato a texto directamente en el sitio w…" at bounding box center [95, 133] width 130 height 190
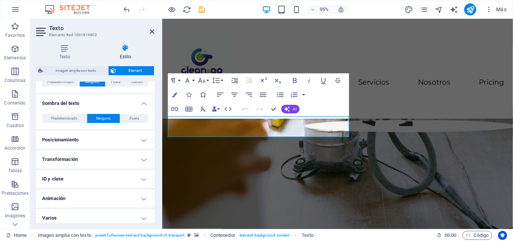
scroll to position [252, 0]
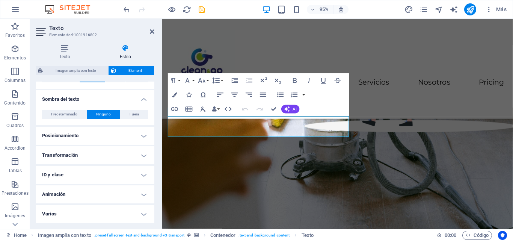
click at [143, 137] on h4 "Posicionamiento" at bounding box center [95, 135] width 118 height 18
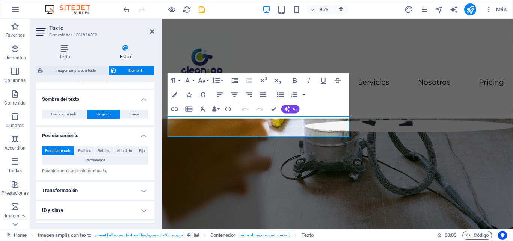
click at [143, 137] on h4 "Posicionamiento" at bounding box center [95, 133] width 118 height 14
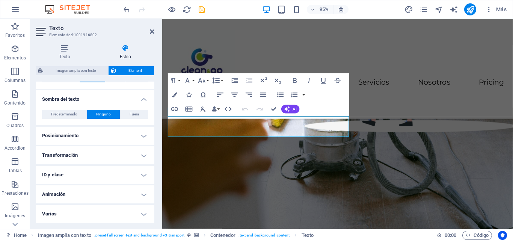
click at [65, 45] on icon at bounding box center [64, 48] width 57 height 8
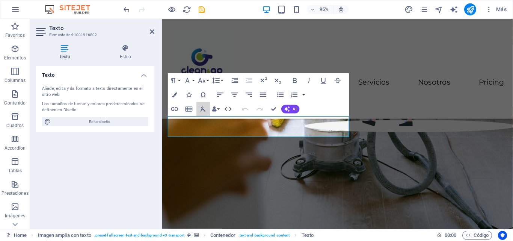
click at [202, 109] on icon "button" at bounding box center [202, 109] width 5 height 5
click at [425, 159] on figure at bounding box center [346, 156] width 369 height 289
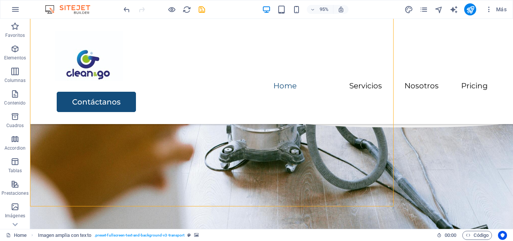
click at [412, 152] on figure at bounding box center [271, 135] width 483 height 288
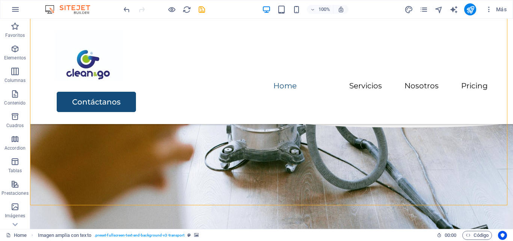
click at [16, 51] on icon "button" at bounding box center [15, 48] width 9 height 9
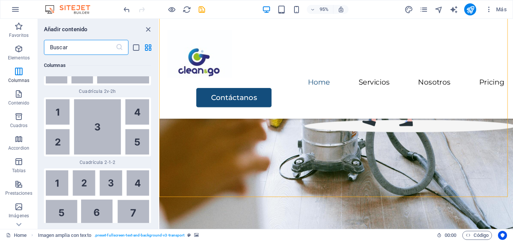
scroll to position [0, 0]
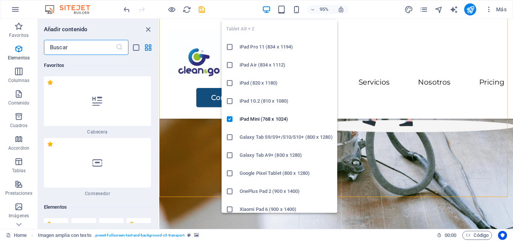
click at [281, 12] on icon "button" at bounding box center [281, 9] width 9 height 9
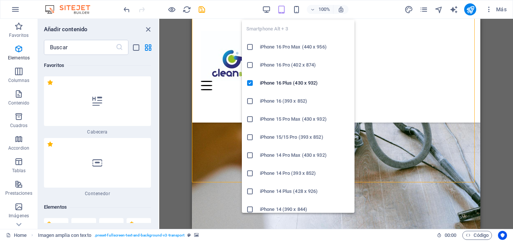
click at [297, 12] on icon "button" at bounding box center [296, 9] width 9 height 9
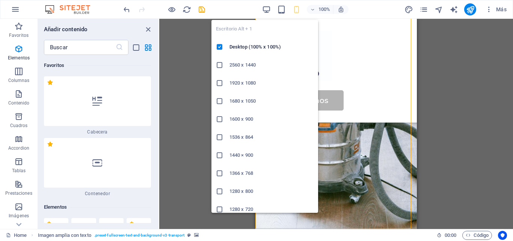
click at [265, 9] on icon "button" at bounding box center [266, 9] width 9 height 9
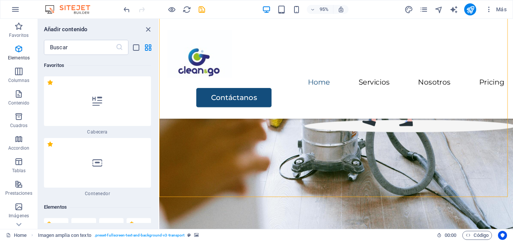
drag, startPoint x: 150, startPoint y: 29, endPoint x: 146, endPoint y: 28, distance: 3.8
click at [146, 28] on icon "close panel" at bounding box center [148, 29] width 9 height 9
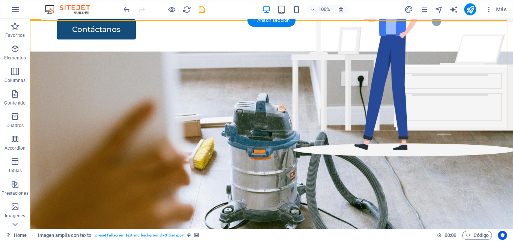
scroll to position [74, 0]
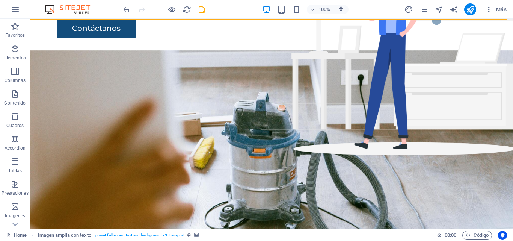
click at [367, 6] on div "100% Más" at bounding box center [315, 9] width 387 height 12
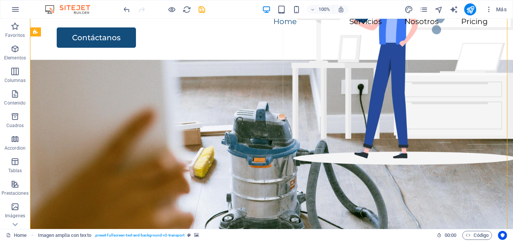
scroll to position [56, 0]
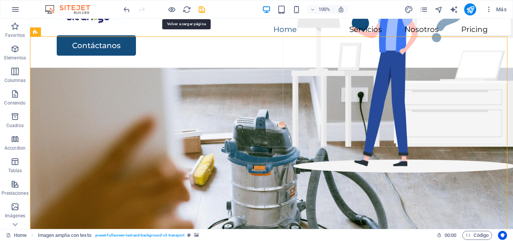
click at [184, 8] on icon "reload" at bounding box center [186, 9] width 9 height 9
click at [187, 9] on icon "reload" at bounding box center [186, 9] width 9 height 9
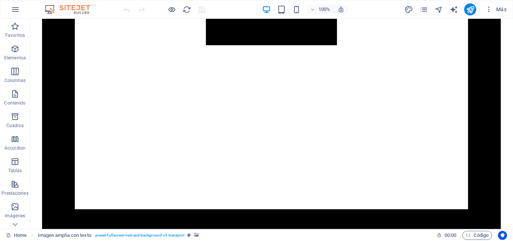
scroll to position [887, 0]
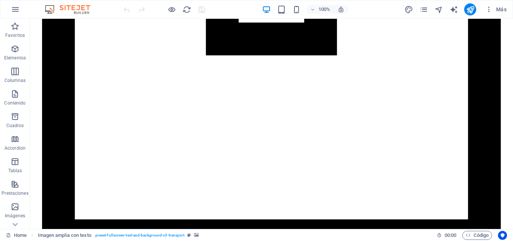
click at [11, 8] on icon "button" at bounding box center [15, 9] width 9 height 9
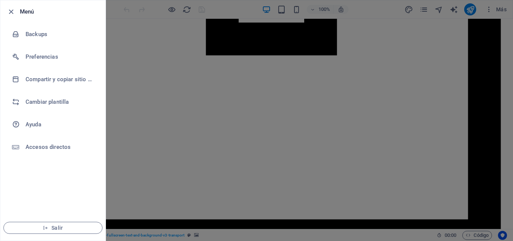
click at [61, 81] on h6 "Compartir y copiar sitio web" at bounding box center [60, 79] width 69 height 9
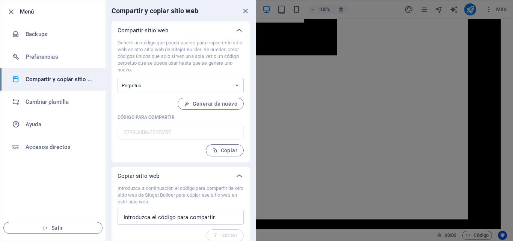
click at [10, 8] on icon "button" at bounding box center [11, 12] width 9 height 9
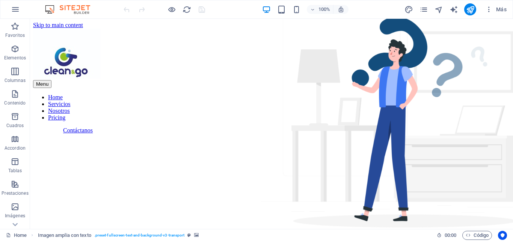
scroll to position [56, 0]
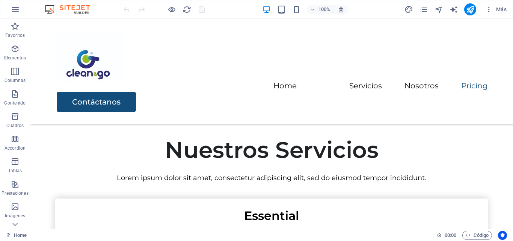
scroll to position [1501, 0]
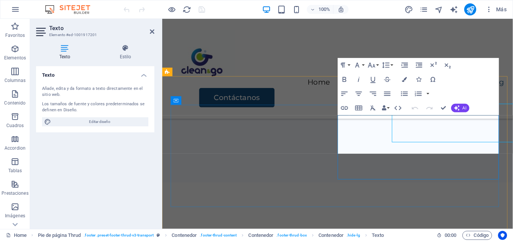
scroll to position [1513, 0]
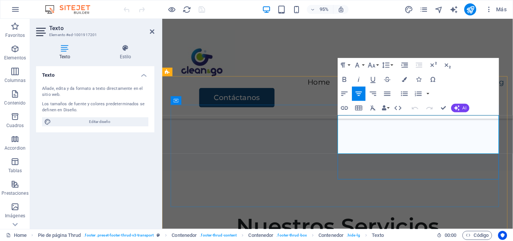
drag, startPoint x: 390, startPoint y: 125, endPoint x: 480, endPoint y: 148, distance: 92.7
click at [343, 77] on icon "button" at bounding box center [344, 79] width 4 height 5
click at [400, 78] on button "Colors" at bounding box center [404, 79] width 14 height 14
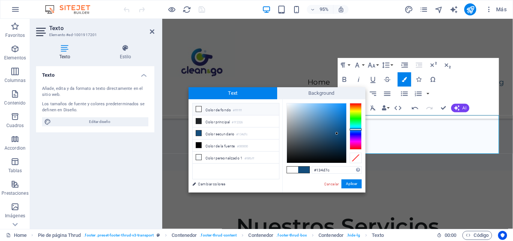
click at [201, 132] on icon at bounding box center [198, 132] width 5 height 5
click at [225, 134] on li "Color secundario #134d7c" at bounding box center [236, 133] width 86 height 12
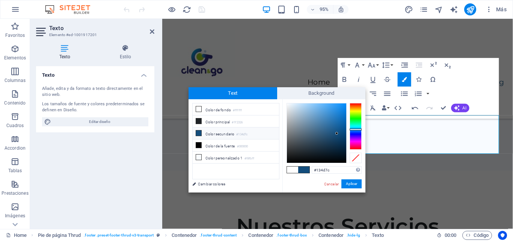
click at [347, 182] on button "Aplicar" at bounding box center [351, 183] width 20 height 9
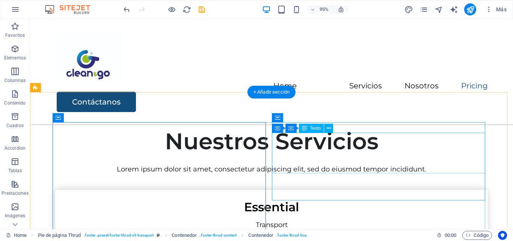
scroll to position [1488, 0]
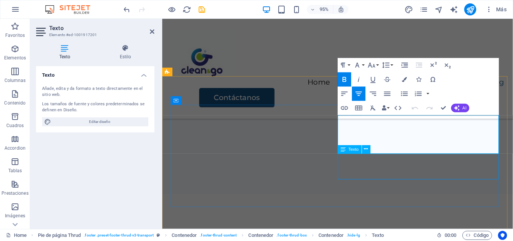
scroll to position [1513, 0]
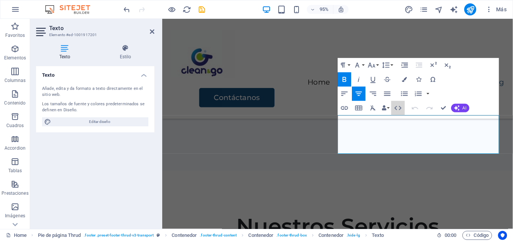
click at [396, 107] on icon "button" at bounding box center [398, 108] width 9 height 9
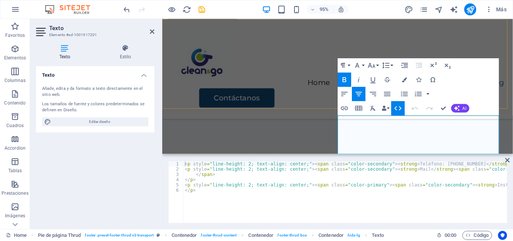
click at [322, 79] on div "Menu Home Servicios Nosotros Pricing Contáctanos" at bounding box center [346, 71] width 369 height 105
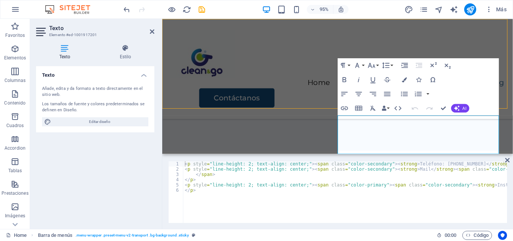
scroll to position [1488, 0]
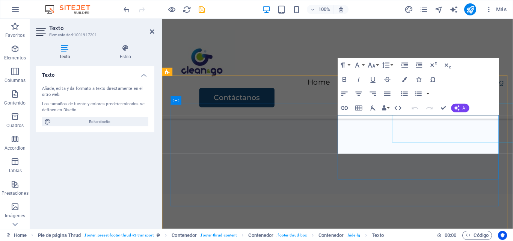
scroll to position [1513, 0]
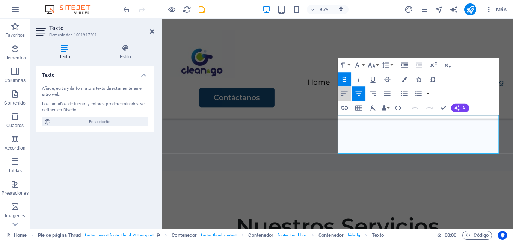
click at [345, 90] on icon "button" at bounding box center [344, 93] width 9 height 9
click at [345, 91] on icon "button" at bounding box center [344, 93] width 9 height 9
drag, startPoint x: 348, startPoint y: 126, endPoint x: 488, endPoint y: 149, distance: 141.9
click at [373, 94] on icon "button" at bounding box center [373, 93] width 9 height 9
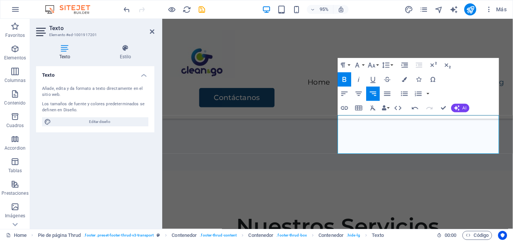
click at [362, 90] on icon "button" at bounding box center [358, 93] width 9 height 9
click at [402, 94] on icon "button" at bounding box center [404, 93] width 9 height 9
click at [414, 92] on icon "button" at bounding box center [418, 93] width 9 height 9
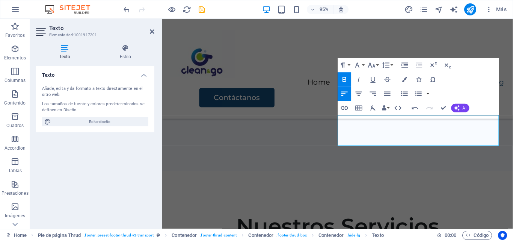
click at [355, 90] on icon "button" at bounding box center [358, 93] width 9 height 9
click at [401, 80] on button "Colors" at bounding box center [404, 79] width 14 height 14
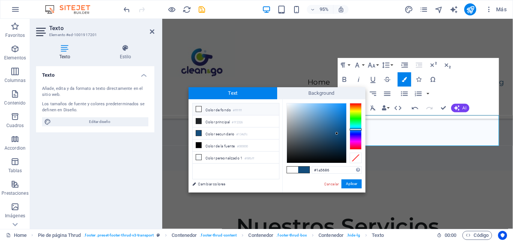
click at [334, 131] on div at bounding box center [316, 132] width 59 height 59
click at [348, 184] on button "Aplicar" at bounding box center [351, 183] width 20 height 9
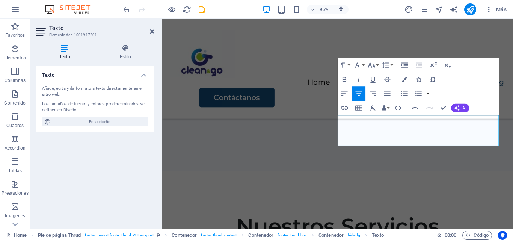
click at [403, 82] on button "Colors" at bounding box center [404, 79] width 14 height 14
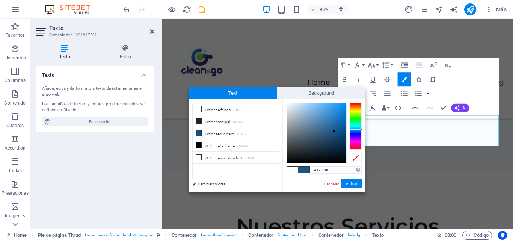
click at [253, 133] on li "Color secundario #134d7c" at bounding box center [236, 133] width 86 height 12
type input "#134d7c"
click at [352, 181] on button "Aplicar" at bounding box center [351, 183] width 20 height 9
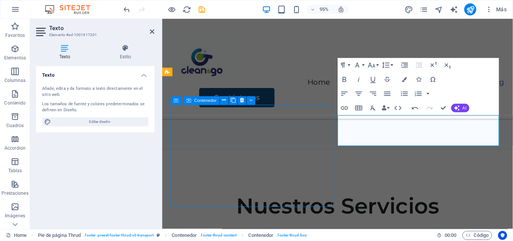
scroll to position [1488, 0]
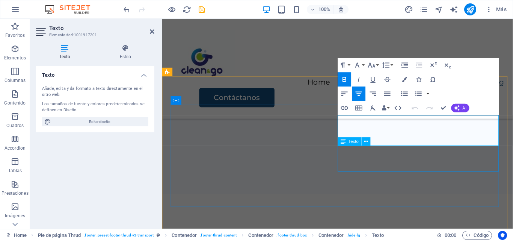
scroll to position [1513, 0]
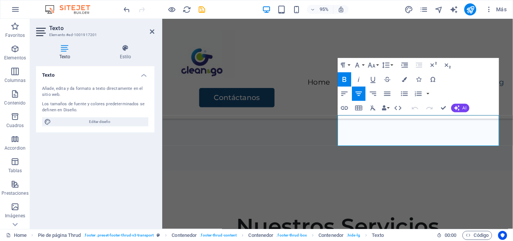
click at [346, 92] on icon "button" at bounding box center [344, 93] width 9 height 9
click at [370, 91] on icon "button" at bounding box center [373, 93] width 9 height 9
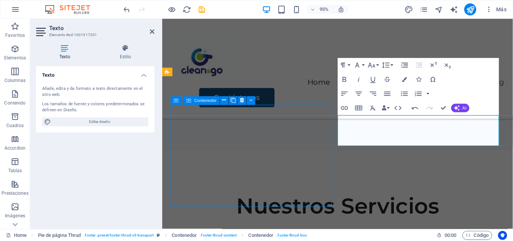
scroll to position [1488, 0]
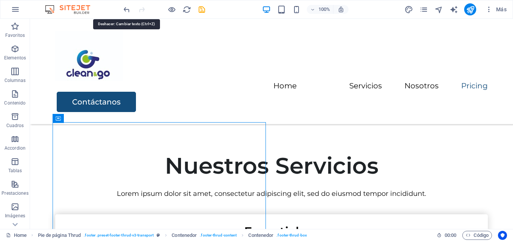
click at [124, 9] on icon "undo" at bounding box center [126, 9] width 9 height 9
click at [124, 10] on icon "undo" at bounding box center [126, 9] width 9 height 9
click at [127, 10] on icon "undo" at bounding box center [126, 9] width 9 height 9
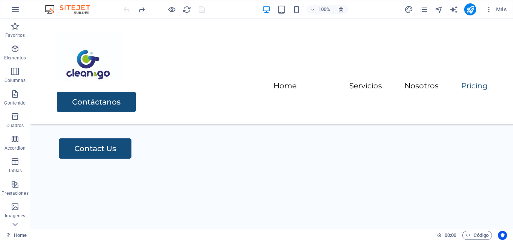
scroll to position [1257, 0]
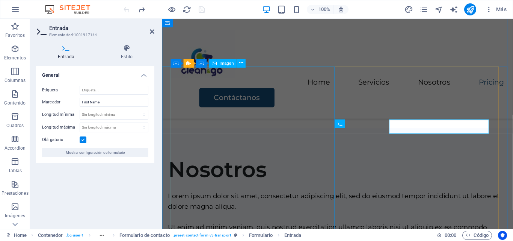
scroll to position [1269, 0]
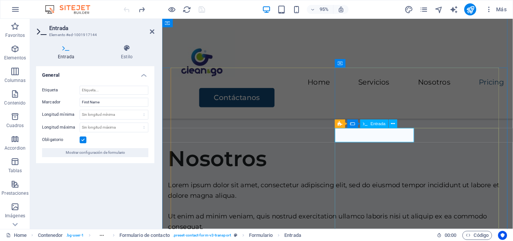
click at [393, 123] on icon at bounding box center [393, 124] width 4 height 8
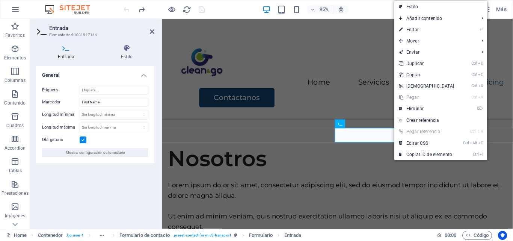
click at [422, 32] on link "⏎ Editar" at bounding box center [426, 29] width 65 height 11
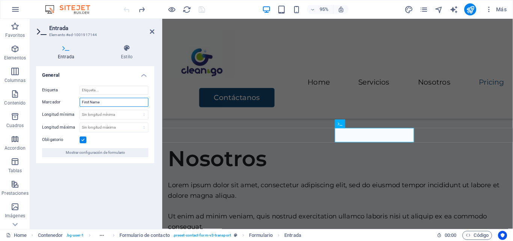
click at [120, 101] on input "First Name" at bounding box center [114, 102] width 69 height 9
type input "F"
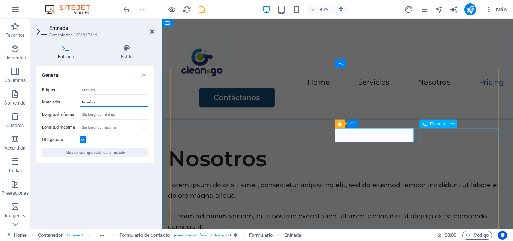
type input "Nombre"
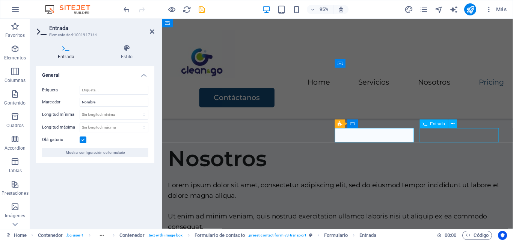
scroll to position [1257, 0]
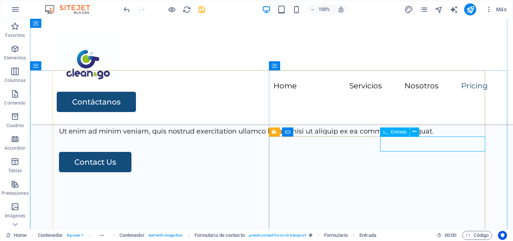
click at [414, 132] on icon at bounding box center [414, 132] width 4 height 8
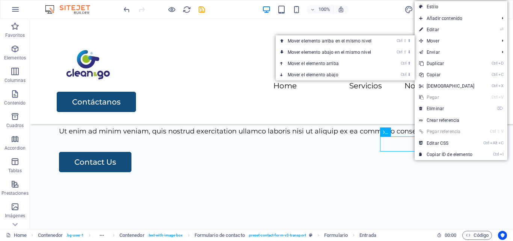
click at [440, 31] on link "⏎ Editar" at bounding box center [446, 29] width 65 height 11
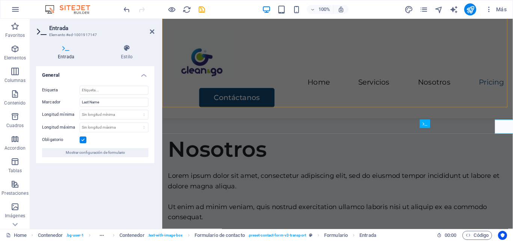
scroll to position [1269, 0]
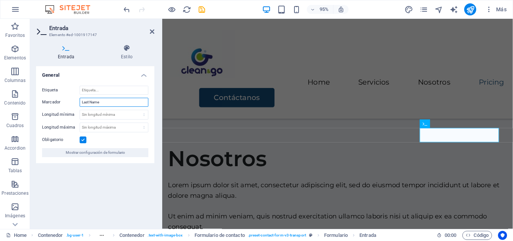
click at [125, 101] on input "Last Name" at bounding box center [114, 102] width 69 height 9
type input "L"
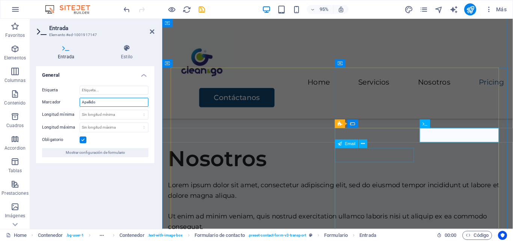
type input "Apellido"
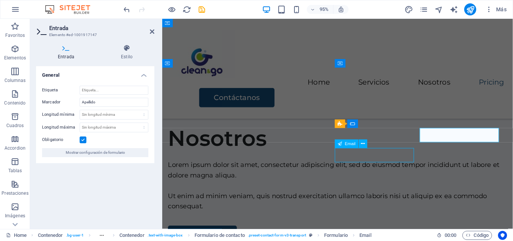
scroll to position [1257, 0]
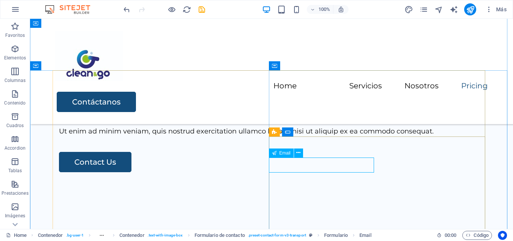
click at [299, 154] on icon at bounding box center [298, 153] width 4 height 8
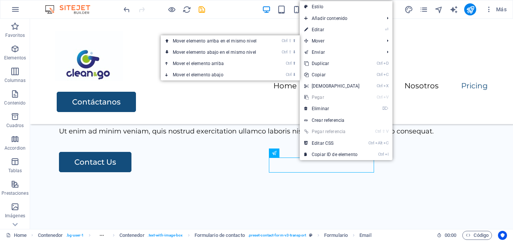
click at [329, 32] on link "⏎ Editar" at bounding box center [332, 29] width 65 height 11
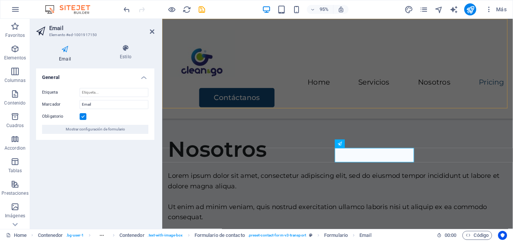
scroll to position [1269, 0]
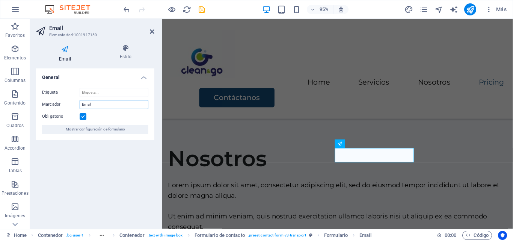
click at [86, 105] on input "Email" at bounding box center [114, 104] width 69 height 9
type input "Mail"
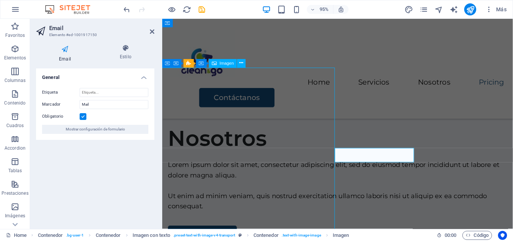
scroll to position [1257, 0]
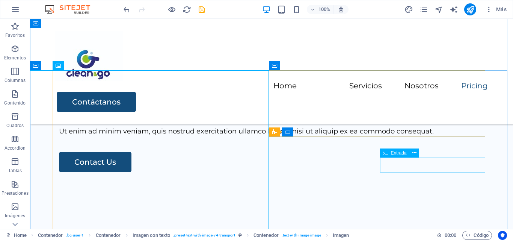
click at [415, 152] on icon at bounding box center [414, 153] width 4 height 8
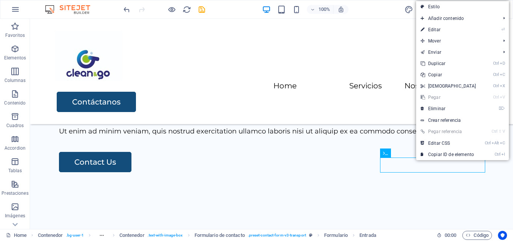
click at [444, 30] on link "⏎ Editar" at bounding box center [448, 29] width 65 height 11
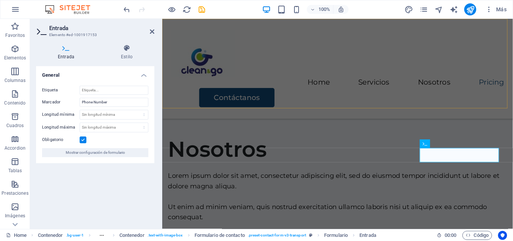
scroll to position [1269, 0]
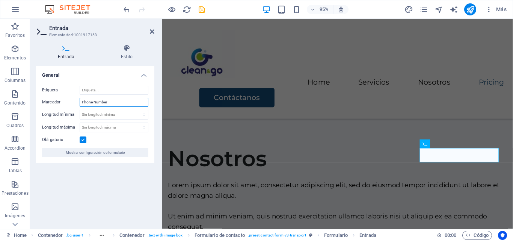
click at [125, 102] on input "Phone Number" at bounding box center [114, 102] width 69 height 9
type input "P"
type input "Celular"
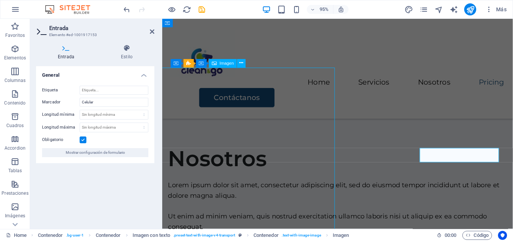
scroll to position [1257, 0]
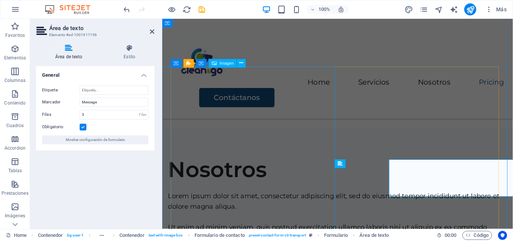
scroll to position [1269, 0]
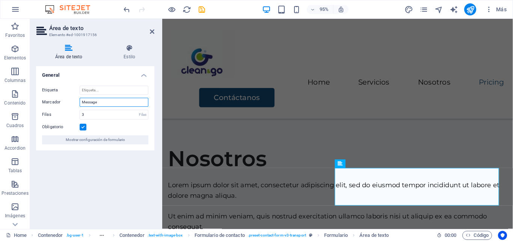
click at [128, 102] on input "Message" at bounding box center [114, 102] width 69 height 9
type input "M"
type input "C"
click at [126, 101] on input "¿Cómo te podemos ayudar?" at bounding box center [114, 102] width 69 height 9
type input "¿Cómo te podemos ayudar?"
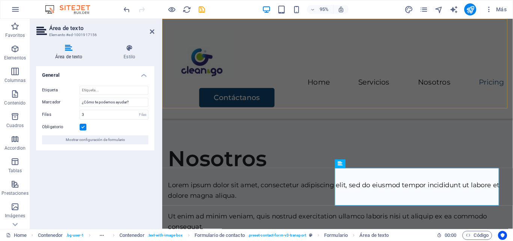
click at [299, 80] on div "Menu Home Servicios Nosotros Pricing Contáctanos" at bounding box center [346, 71] width 369 height 105
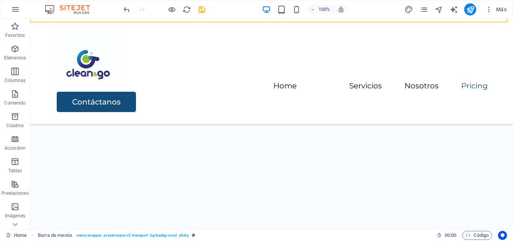
scroll to position [1331, 0]
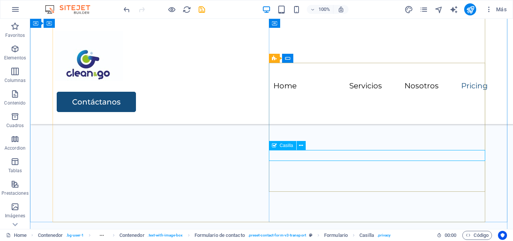
click at [303, 144] on icon at bounding box center [301, 146] width 4 height 8
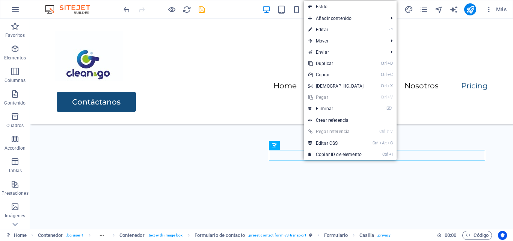
click at [320, 108] on link "⌦ Eliminar" at bounding box center [336, 108] width 65 height 11
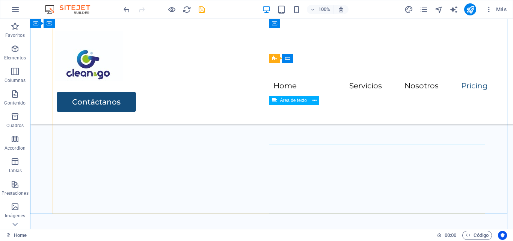
scroll to position [1339, 0]
click at [305, 146] on icon at bounding box center [305, 146] width 4 height 8
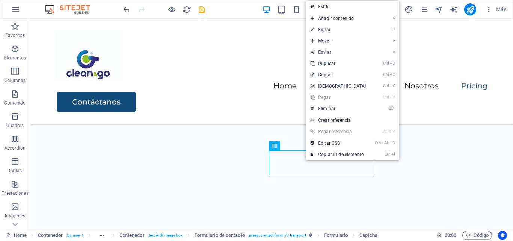
drag, startPoint x: 325, startPoint y: 108, endPoint x: 295, endPoint y: 90, distance: 35.2
click at [325, 108] on link "⌦ Eliminar" at bounding box center [338, 108] width 65 height 11
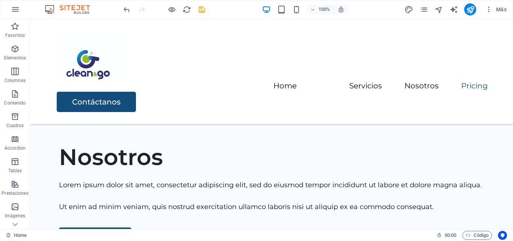
scroll to position [1171, 0]
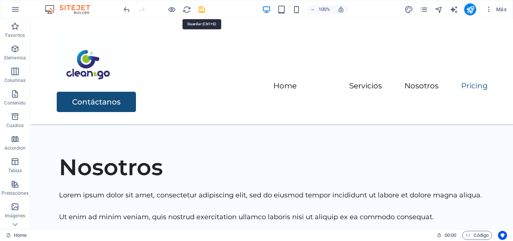
click at [202, 8] on icon "save" at bounding box center [201, 9] width 9 height 9
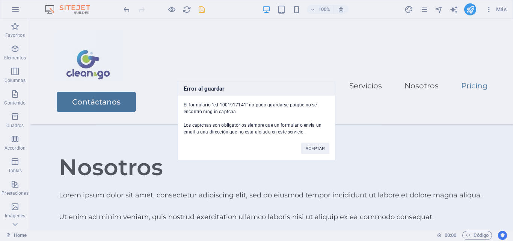
scroll to position [1383, 0]
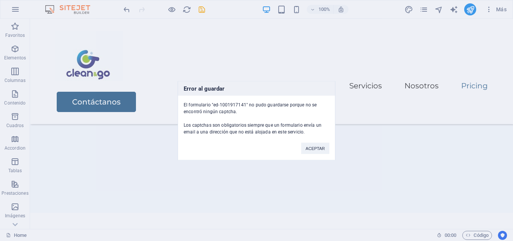
click at [313, 145] on button "ACEPTAR" at bounding box center [315, 147] width 28 height 11
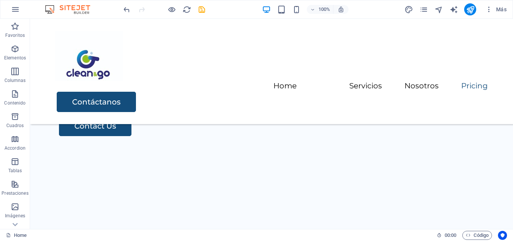
scroll to position [1269, 0]
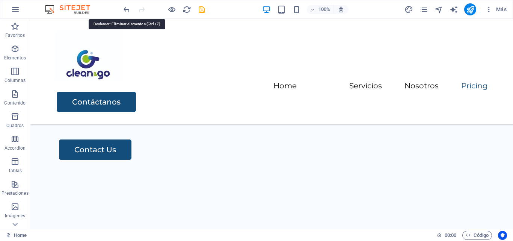
click at [126, 11] on icon "undo" at bounding box center [126, 9] width 9 height 9
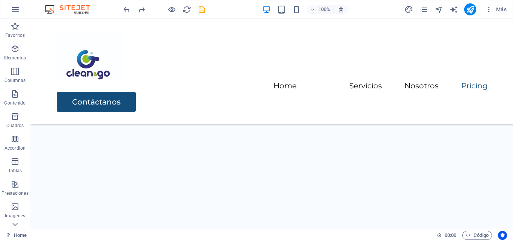
scroll to position [1329, 0]
click at [203, 10] on icon "save" at bounding box center [201, 9] width 9 height 9
click at [126, 10] on icon "undo" at bounding box center [126, 9] width 9 height 9
click at [140, 11] on icon "redo" at bounding box center [141, 9] width 9 height 9
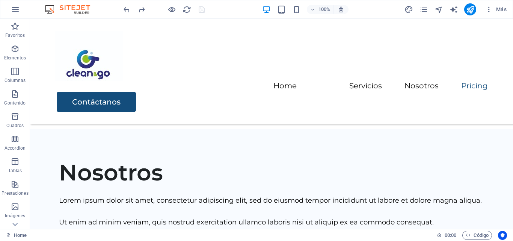
scroll to position [1116, 0]
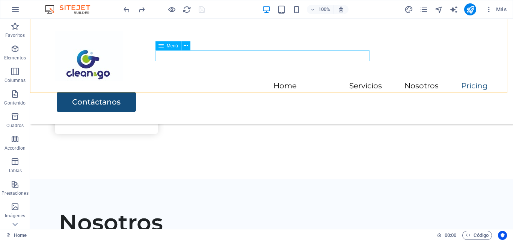
click at [363, 81] on nav "Home Servicios Nosotros Pricing" at bounding box center [271, 86] width 432 height 11
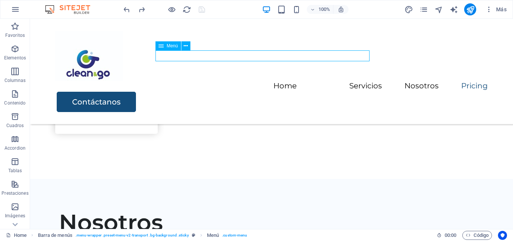
click at [363, 81] on nav "Home Servicios Nosotros Pricing" at bounding box center [271, 86] width 432 height 11
select select
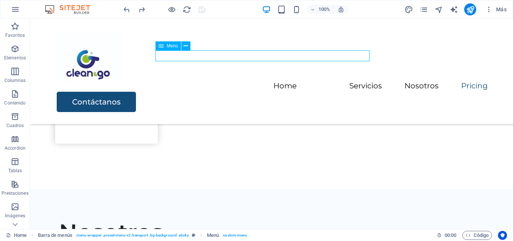
select select
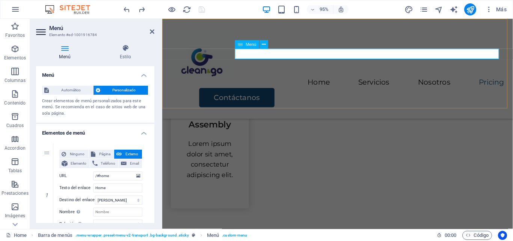
click at [504, 81] on nav "Home Servicios Nosotros Pricing" at bounding box center [346, 86] width 351 height 11
click at [263, 43] on icon at bounding box center [264, 45] width 4 height 8
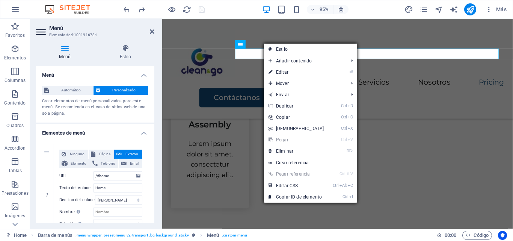
click at [285, 71] on link "⏎ Editar" at bounding box center [296, 71] width 65 height 11
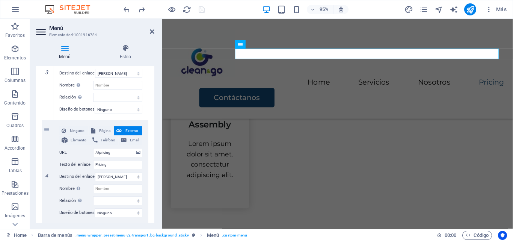
scroll to position [333, 0]
click at [103, 162] on input "Pricing" at bounding box center [117, 164] width 49 height 9
click at [117, 163] on input "Pricing" at bounding box center [117, 164] width 49 height 9
type input "P"
select select
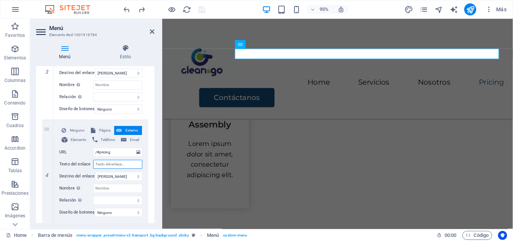
select select
type input "C"
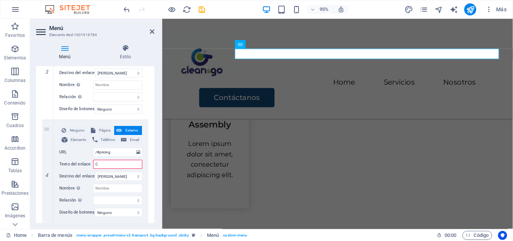
select select
type input "Co"
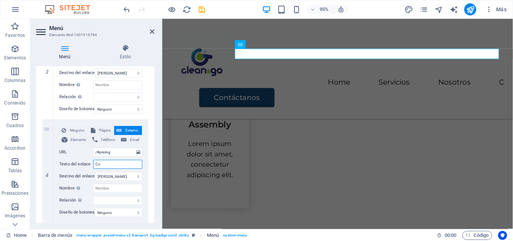
select select
type input "Cotiza Aq"
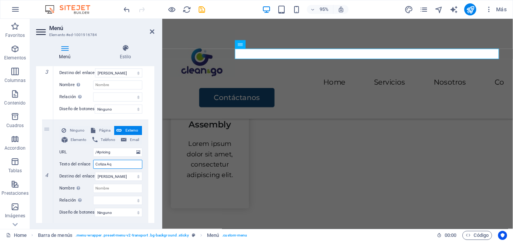
select select
type input "Cotiza Aqu"
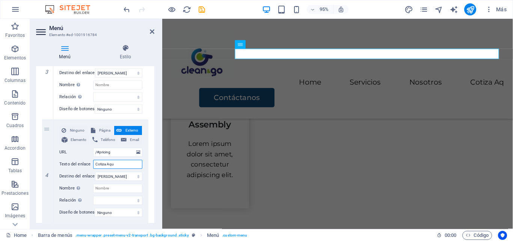
select select
type input "Cotiza Aquí"
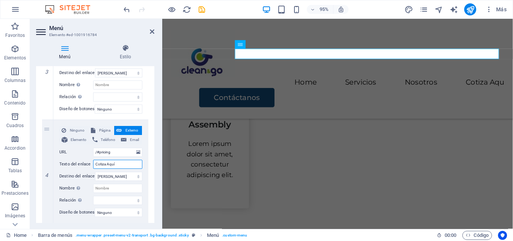
select select
type input "Cotiza Aquí"
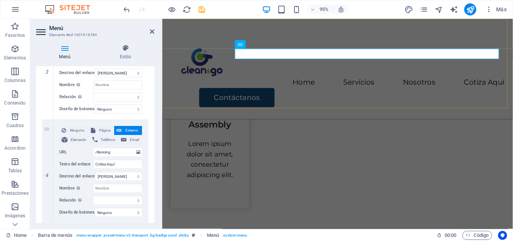
click at [410, 93] on div "Menu Home Servicios Nosotros Cotiza Aquí Contáctanos" at bounding box center [346, 71] width 369 height 105
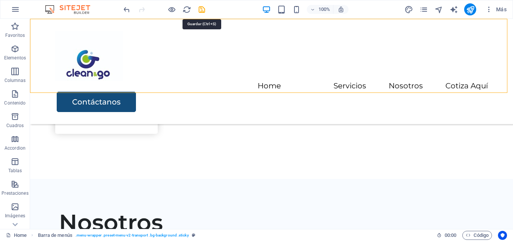
click at [203, 10] on icon "save" at bounding box center [201, 9] width 9 height 9
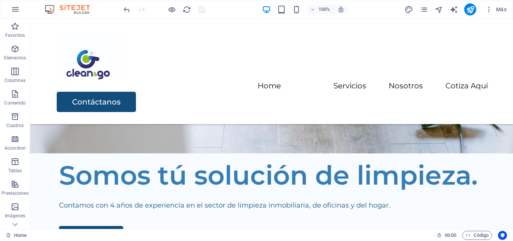
scroll to position [247, 0]
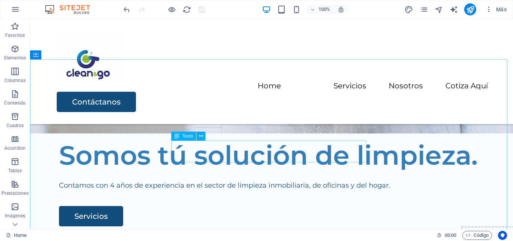
click at [187, 137] on span "Texto" at bounding box center [187, 136] width 11 height 5
click at [201, 136] on icon at bounding box center [201, 136] width 4 height 8
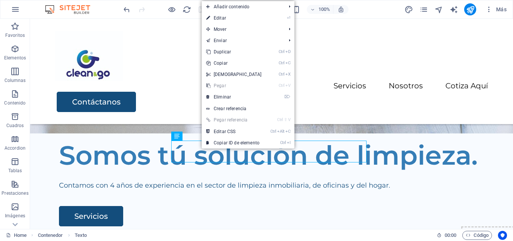
click at [233, 21] on link "⏎ Editar" at bounding box center [234, 17] width 65 height 11
click at [105, 21] on div "Menu Home Servicios Nosotros Cotiza Aquí Contáctanos" at bounding box center [271, 71] width 483 height 105
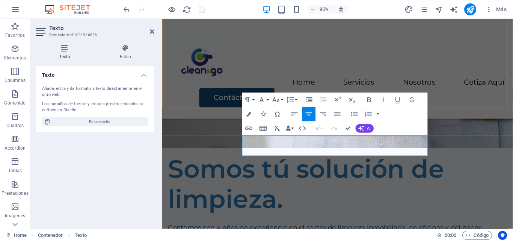
click at [297, 43] on div "Menu Home Servicios Nosotros Cotiza Aquí Contáctanos" at bounding box center [346, 71] width 369 height 105
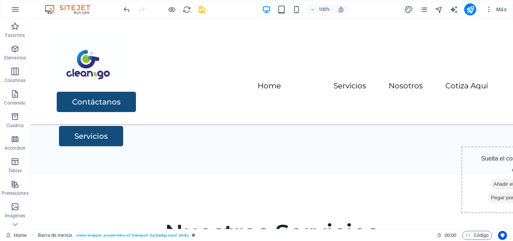
scroll to position [347, 0]
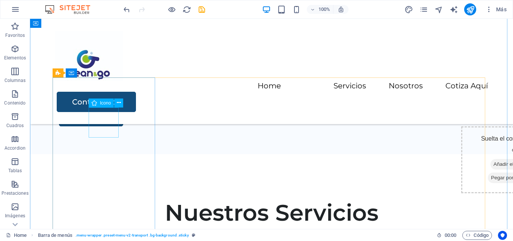
click at [103, 104] on span "Icono" at bounding box center [105, 103] width 11 height 5
click at [117, 102] on icon at bounding box center [119, 103] width 4 height 8
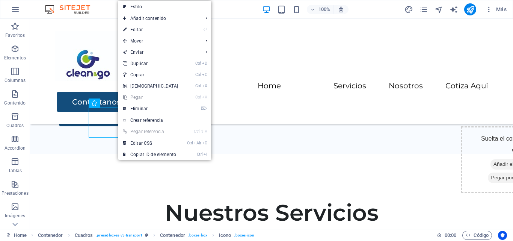
click at [152, 32] on link "⏎ Editar" at bounding box center [150, 29] width 65 height 11
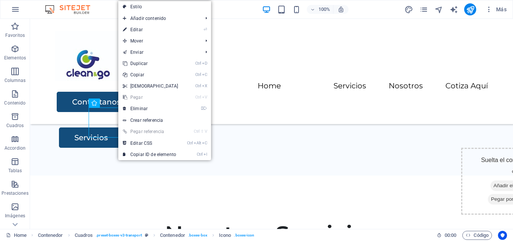
select select "xMidYMid"
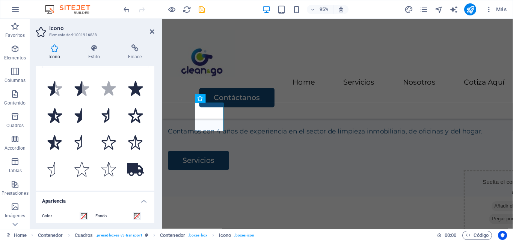
scroll to position [0, 0]
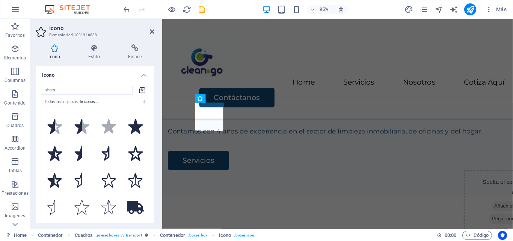
drag, startPoint x: 153, startPoint y: 99, endPoint x: 1, endPoint y: 67, distance: 155.5
click at [135, 99] on select "Todos los conjuntos de iconos... IcoFont Ionicons FontAwesome Brands FontAwesom…" at bounding box center [95, 101] width 106 height 9
select select "icofont"
click at [42, 97] on select "Todos los conjuntos de iconos... IcoFont Ionicons FontAwesome Brands FontAwesom…" at bounding box center [95, 101] width 106 height 9
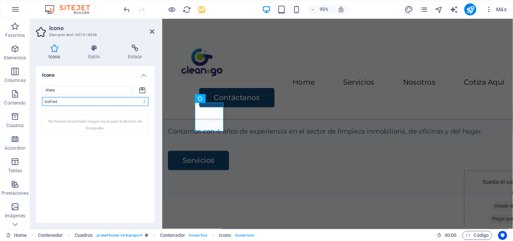
click at [140, 98] on select "Todos los conjuntos de iconos... IcoFont Ionicons FontAwesome Brands FontAwesom…" at bounding box center [95, 101] width 106 height 9
select select
click at [42, 97] on select "Todos los conjuntos de iconos... IcoFont Ionicons FontAwesome Brands FontAwesom…" at bounding box center [95, 101] width 106 height 9
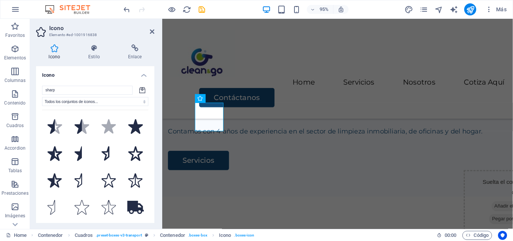
click at [140, 92] on icon at bounding box center [142, 89] width 6 height 7
click at [143, 89] on icon at bounding box center [142, 90] width 6 height 6
drag, startPoint x: 155, startPoint y: 90, endPoint x: 155, endPoint y: 99, distance: 8.6
click at [155, 99] on div "Icono Estilo Enlace Icono sharp Todos los conjuntos de iconos... IcoFont Ionico…" at bounding box center [95, 133] width 130 height 190
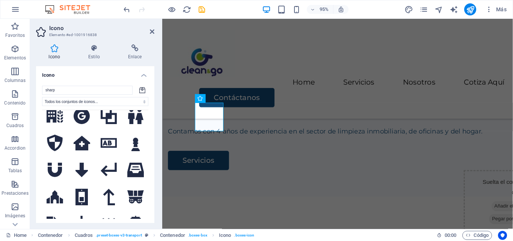
scroll to position [1950, 0]
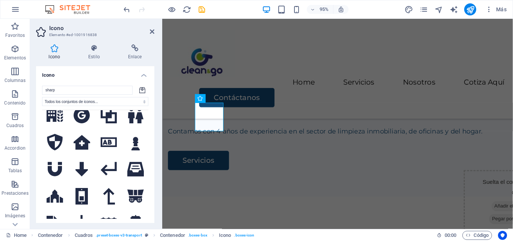
click at [132, 215] on icon at bounding box center [135, 223] width 12 height 17
click at [342, 76] on div "Menu Home Servicios Nosotros Cotiza Aquí Contáctanos" at bounding box center [346, 71] width 369 height 105
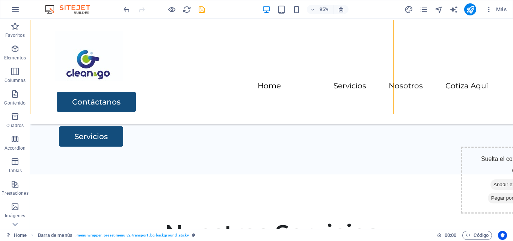
scroll to position [347, 0]
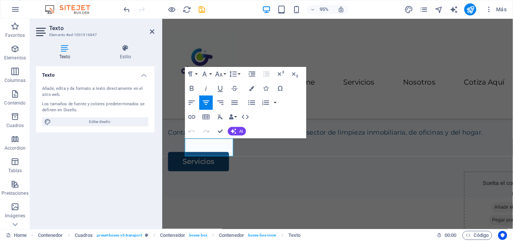
scroll to position [348, 0]
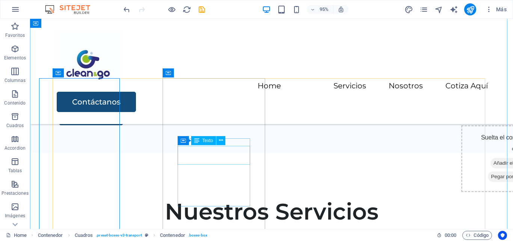
scroll to position [347, 0]
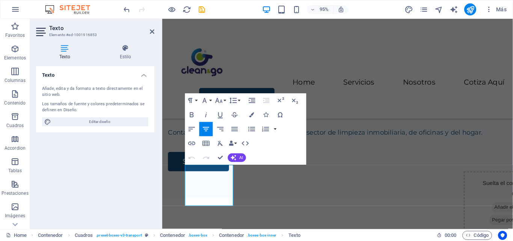
scroll to position [348, 0]
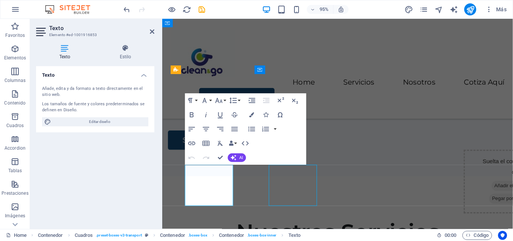
scroll to position [347, 0]
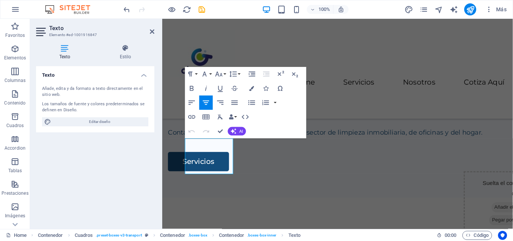
scroll to position [348, 0]
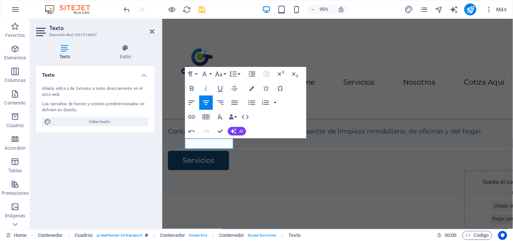
click at [187, 129] on icon "button" at bounding box center [191, 131] width 9 height 9
click at [189, 130] on icon "button" at bounding box center [191, 131] width 9 height 9
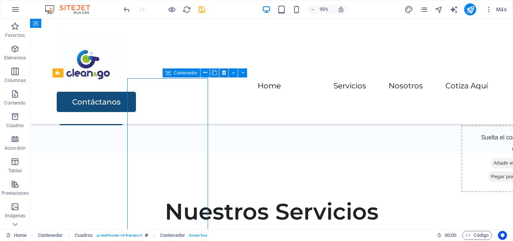
scroll to position [347, 0]
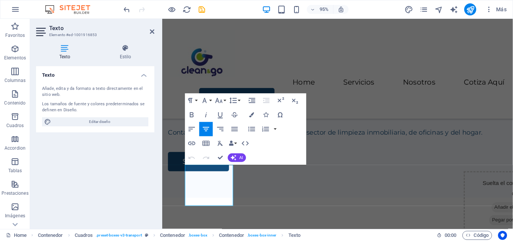
scroll to position [348, 0]
drag, startPoint x: 194, startPoint y: 176, endPoint x: 236, endPoint y: 208, distance: 53.3
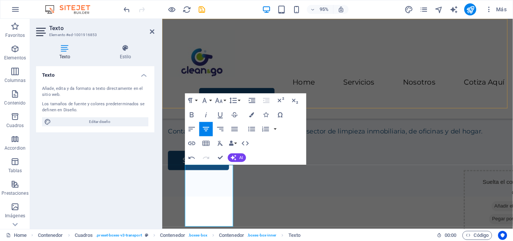
click at [338, 91] on div "Menu Home Servicios Nosotros Cotiza Aquí Contáctanos" at bounding box center [346, 71] width 369 height 105
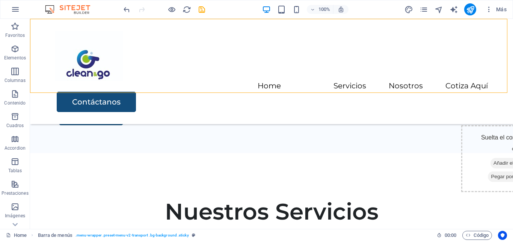
scroll to position [347, 0]
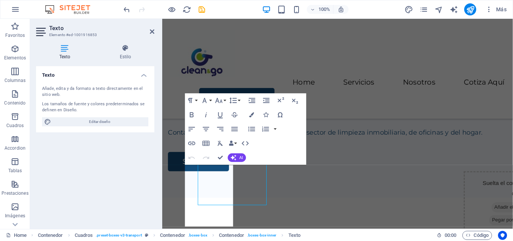
scroll to position [348, 0]
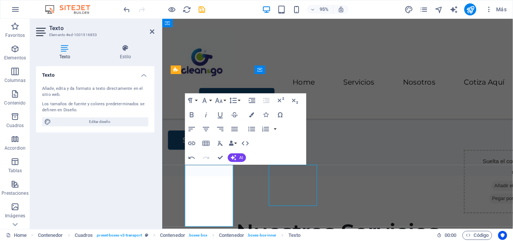
scroll to position [347, 0]
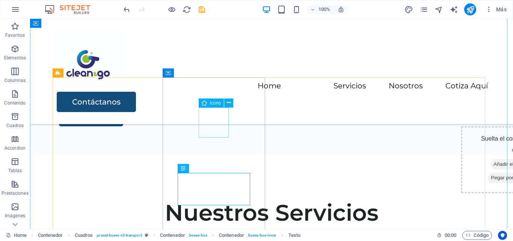
click at [227, 104] on icon at bounding box center [229, 103] width 4 height 8
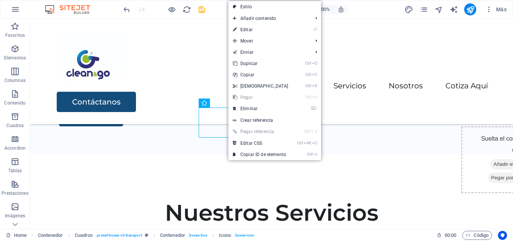
click at [263, 32] on link "⏎ Editar" at bounding box center [260, 29] width 65 height 11
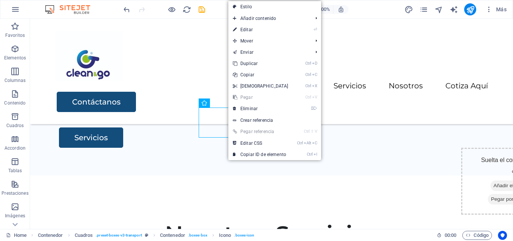
select select "xMidYMid"
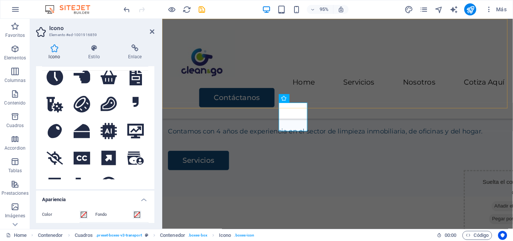
scroll to position [390, 0]
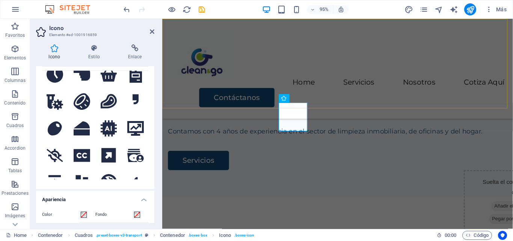
click at [132, 121] on icon at bounding box center [135, 128] width 17 height 15
click at [355, 77] on div "Menu Home Servicios Nosotros Cotiza Aquí Contáctanos" at bounding box center [346, 71] width 369 height 105
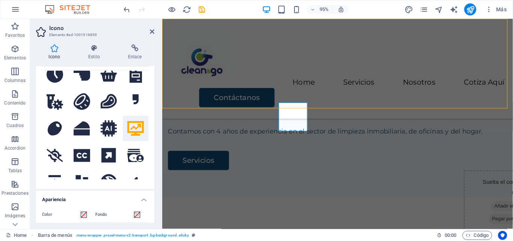
scroll to position [347, 0]
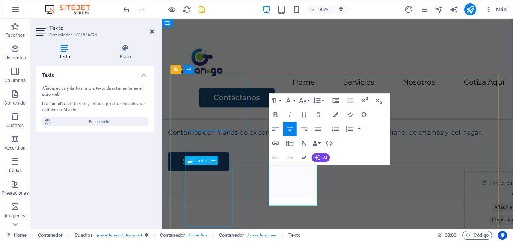
scroll to position [348, 0]
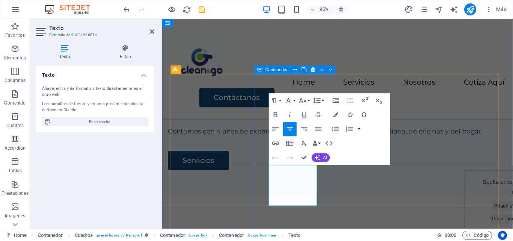
drag, startPoint x: 277, startPoint y: 177, endPoint x: 326, endPoint y: 220, distance: 64.9
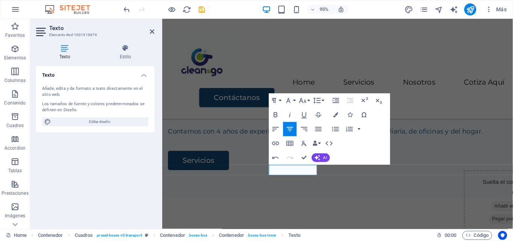
click at [275, 157] on icon "button" at bounding box center [275, 157] width 6 height 3
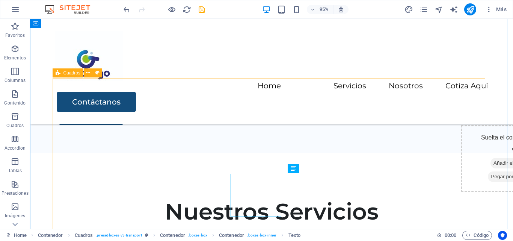
scroll to position [347, 0]
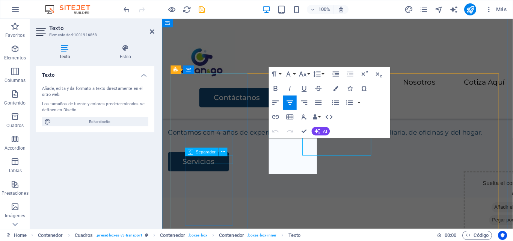
scroll to position [348, 0]
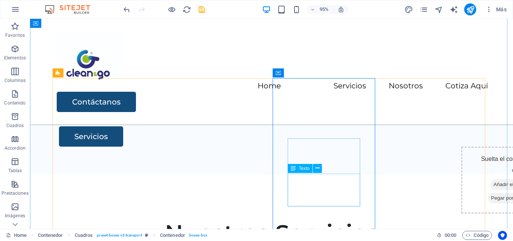
scroll to position [347, 0]
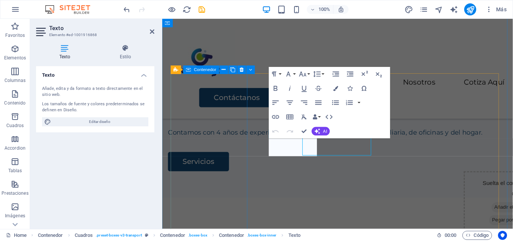
scroll to position [348, 0]
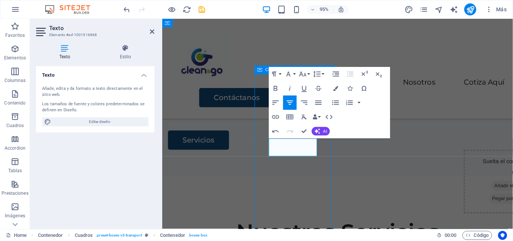
scroll to position [347, 0]
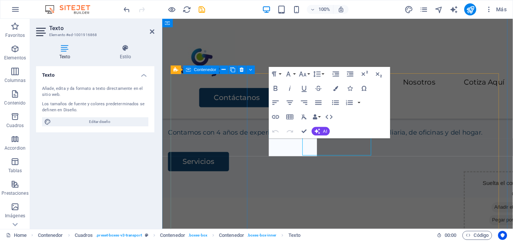
scroll to position [348, 0]
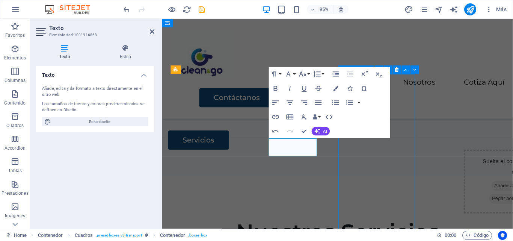
scroll to position [347, 0]
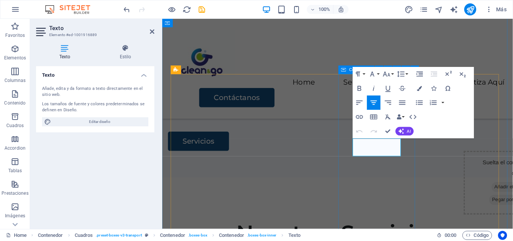
scroll to position [348, 0]
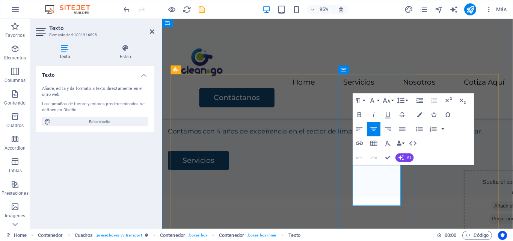
drag, startPoint x: 366, startPoint y: 178, endPoint x: 411, endPoint y: 212, distance: 56.8
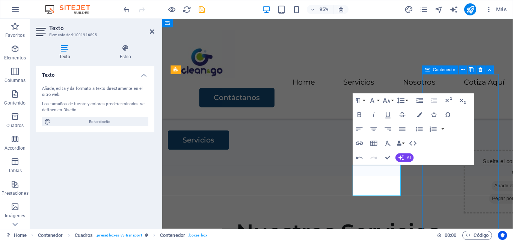
scroll to position [347, 0]
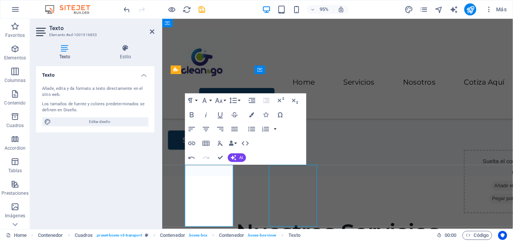
scroll to position [347, 0]
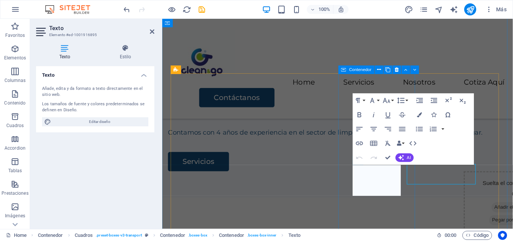
scroll to position [348, 0]
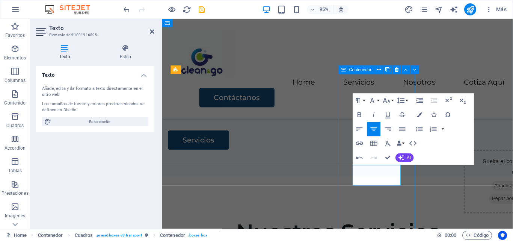
scroll to position [347, 0]
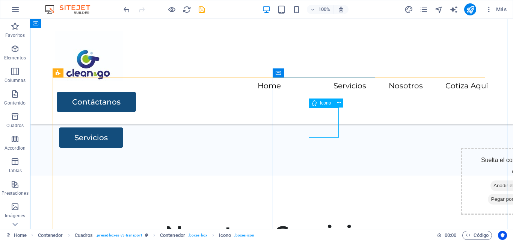
select select "xMidYMid"
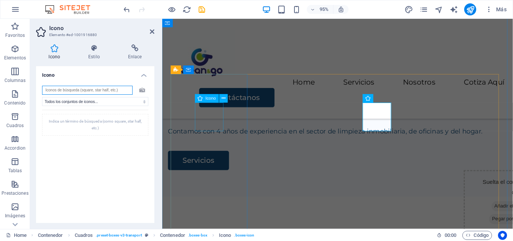
scroll to position [0, 0]
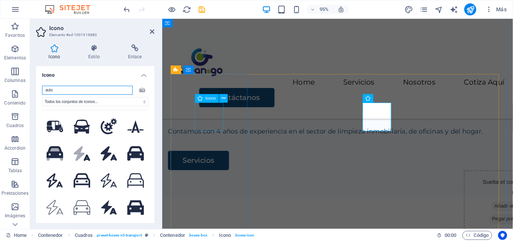
type input "auto"
click at [135, 148] on icon at bounding box center [135, 153] width 17 height 17
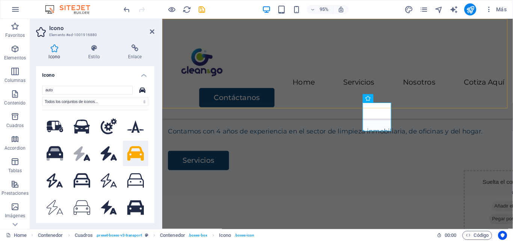
click at [450, 80] on div "Menu Home Servicios Nosotros Cotiza Aquí Contáctanos" at bounding box center [346, 71] width 369 height 105
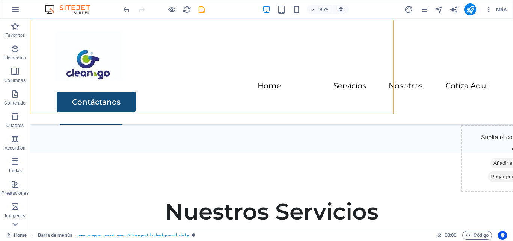
scroll to position [347, 0]
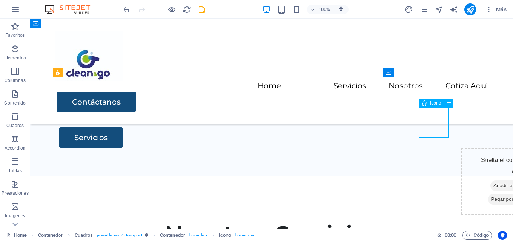
select select "xMidYMid"
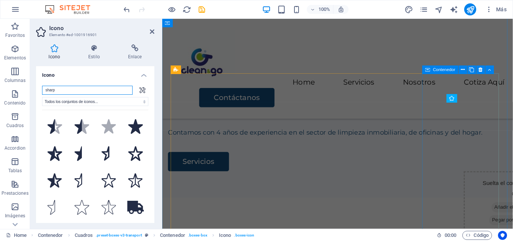
scroll to position [348, 0]
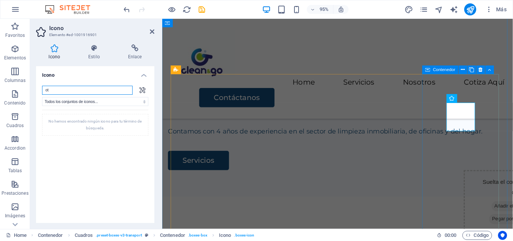
type input "o"
type input "g"
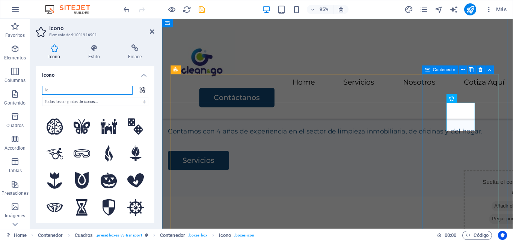
type input "las"
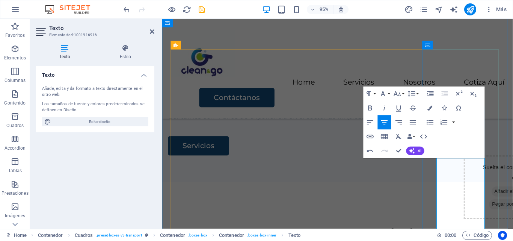
scroll to position [374, 0]
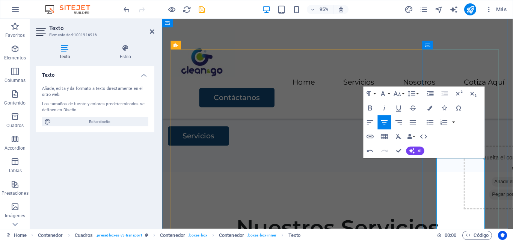
click at [334, 85] on div "Menu Home Servicios Nosotros Cotiza Aquí Contáctanos" at bounding box center [346, 71] width 369 height 105
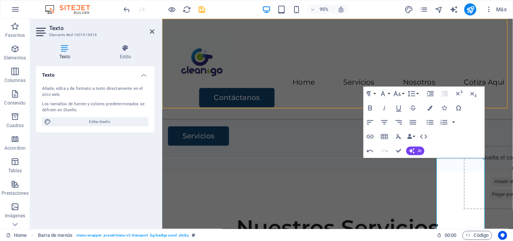
scroll to position [373, 0]
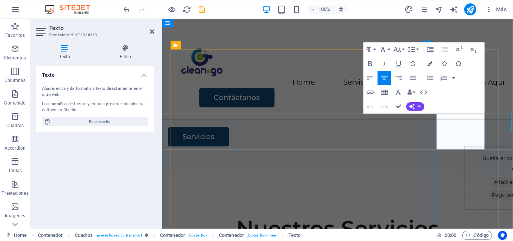
scroll to position [374, 0]
drag, startPoint x: 460, startPoint y: 149, endPoint x: 465, endPoint y: 150, distance: 5.7
click at [339, 102] on div "Menu Home Servicios Nosotros Cotiza Aquí Contáctanos" at bounding box center [346, 71] width 369 height 105
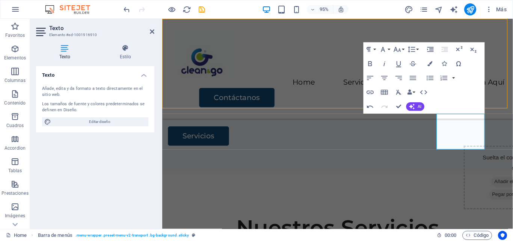
scroll to position [373, 0]
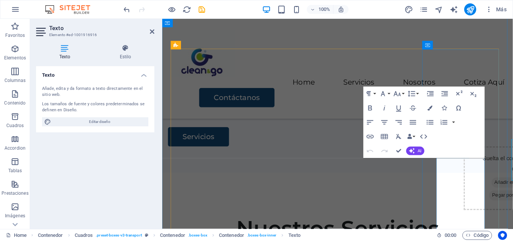
scroll to position [374, 0]
drag, startPoint x: 461, startPoint y: 215, endPoint x: 490, endPoint y: 211, distance: 29.2
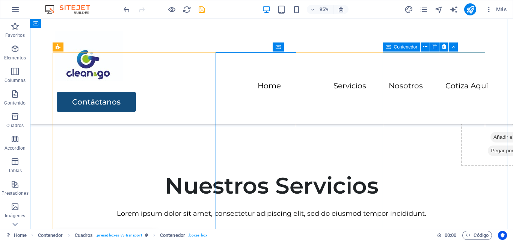
scroll to position [373, 0]
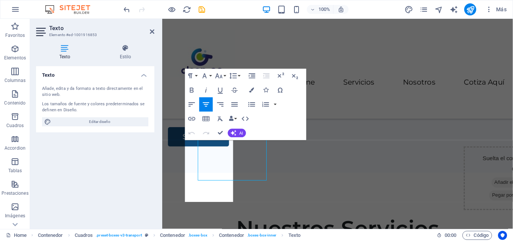
scroll to position [374, 0]
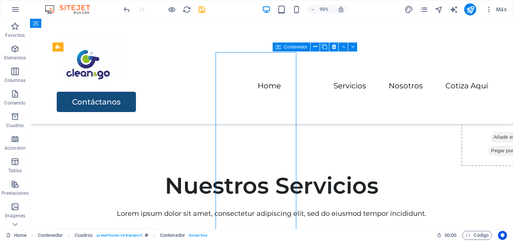
scroll to position [373, 0]
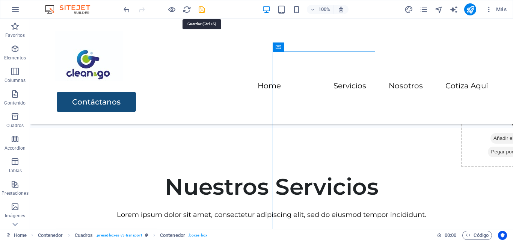
click at [204, 8] on icon "save" at bounding box center [201, 9] width 9 height 9
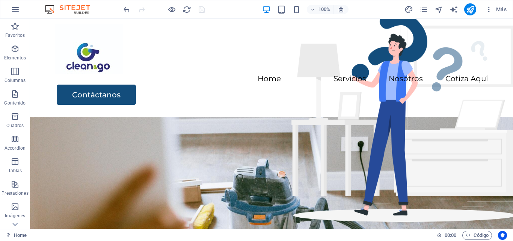
scroll to position [0, 0]
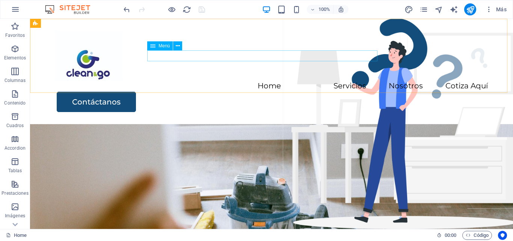
click at [177, 47] on icon at bounding box center [178, 46] width 4 height 8
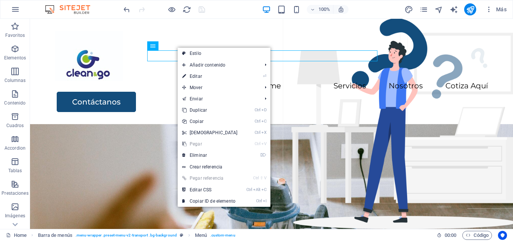
click at [201, 74] on link "⏎ Editar" at bounding box center [210, 76] width 65 height 11
select select
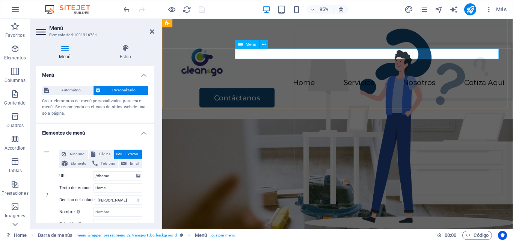
click at [318, 81] on nav "Home Servicios Nosotros Cotiza Aquí" at bounding box center [346, 86] width 351 height 11
click at [106, 186] on input "Home" at bounding box center [117, 187] width 49 height 9
type input "H"
select select
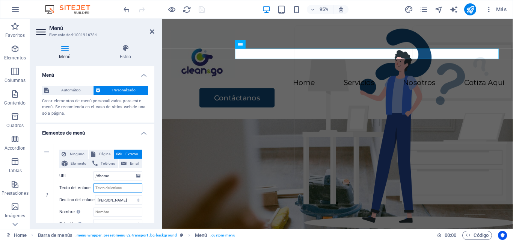
select select
type input "IN"
select select
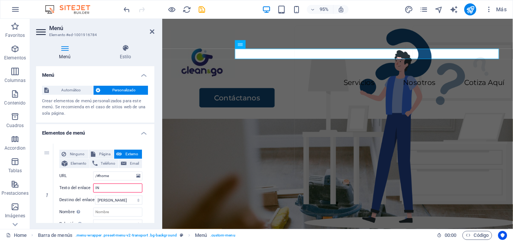
select select
type input "Ini"
select select
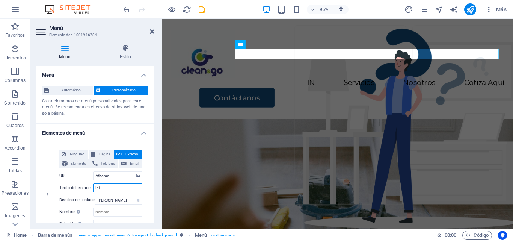
select select
type input "Inicio"
select select
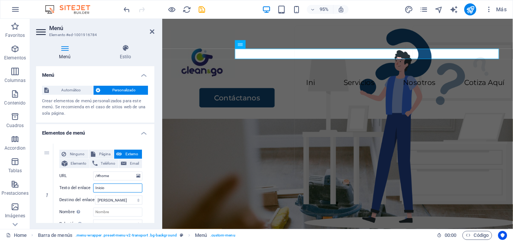
select select
type input "Inicio"
click at [341, 95] on div "Menu Inicio Servicios Nosotros Cotiza Aquí Contáctanos" at bounding box center [346, 71] width 369 height 105
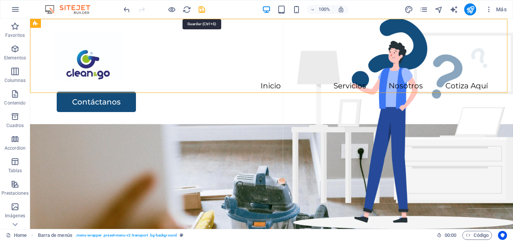
click at [202, 10] on icon "save" at bounding box center [201, 9] width 9 height 9
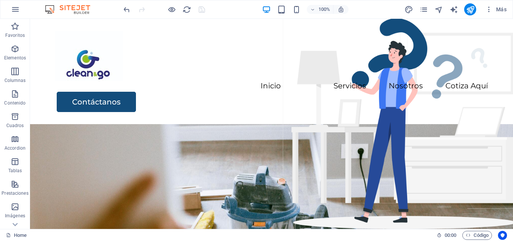
drag, startPoint x: 232, startPoint y: 29, endPoint x: 179, endPoint y: 78, distance: 73.0
click at [179, 78] on div "Menu Inicio Servicios Nosotros Cotiza Aquí Contáctanos" at bounding box center [271, 71] width 483 height 105
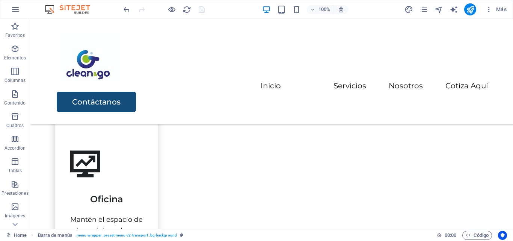
scroll to position [651, 0]
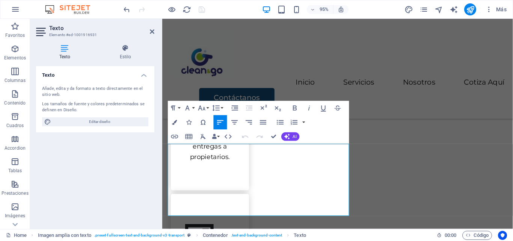
scroll to position [652, 0]
drag, startPoint x: 206, startPoint y: 219, endPoint x: 166, endPoint y: 155, distance: 75.5
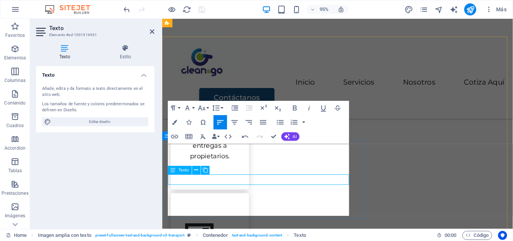
scroll to position [2276, 3]
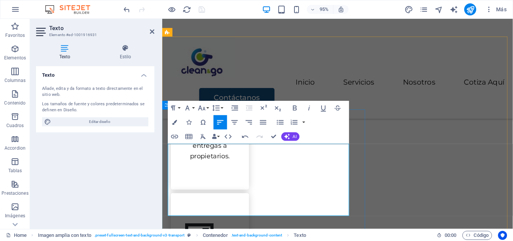
drag, startPoint x: 168, startPoint y: 155, endPoint x: 230, endPoint y: 218, distance: 88.4
click at [177, 121] on button "Colors" at bounding box center [175, 122] width 14 height 14
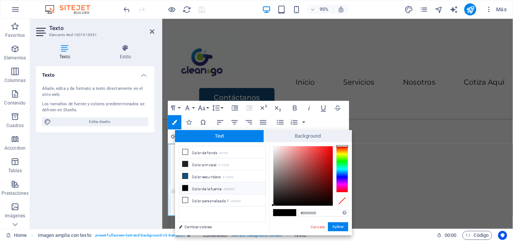
click at [187, 174] on icon at bounding box center [184, 175] width 5 height 5
type input "#134d7c"
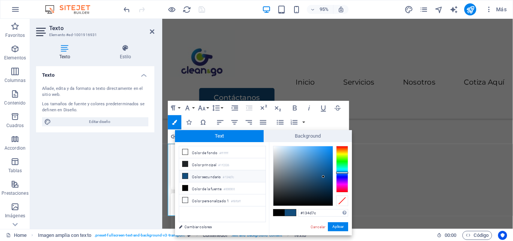
click at [335, 226] on button "Aplicar" at bounding box center [338, 226] width 20 height 9
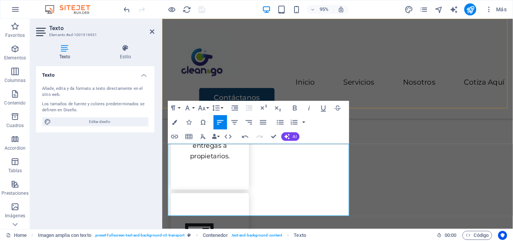
click at [429, 96] on div "Menu Inicio Servicios Nosotros Cotiza Aquí Contáctanos" at bounding box center [346, 71] width 369 height 105
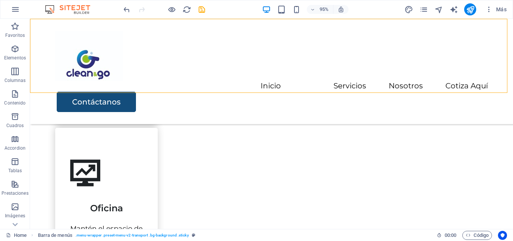
scroll to position [651, 0]
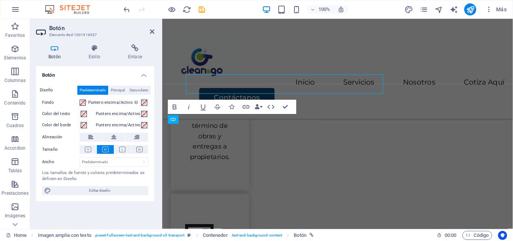
scroll to position [774, 0]
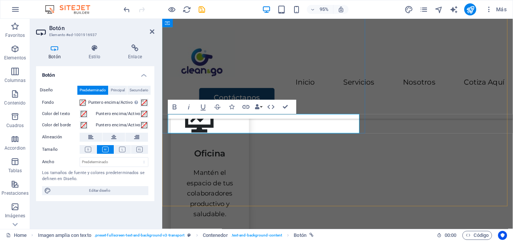
click at [317, 73] on div "Menu Inicio Servicios Nosotros Cotiza Aquí Contáctanos" at bounding box center [346, 71] width 369 height 105
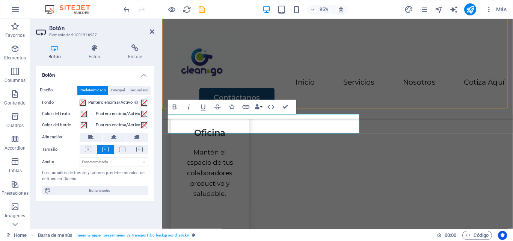
scroll to position [774, 0]
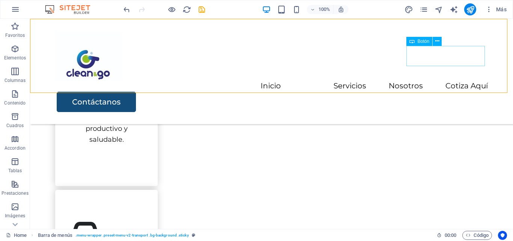
click at [445, 92] on div "Contáctanos" at bounding box center [272, 102] width 431 height 20
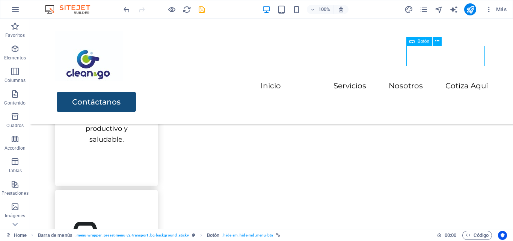
click at [464, 92] on div "Contáctanos" at bounding box center [272, 102] width 431 height 20
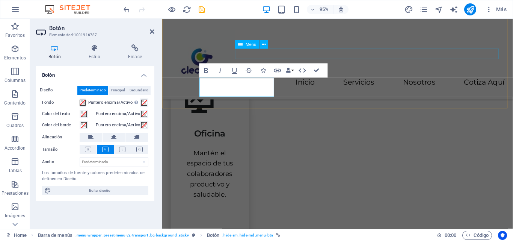
scroll to position [775, 0]
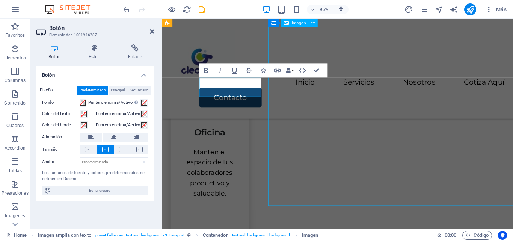
scroll to position [774, 0]
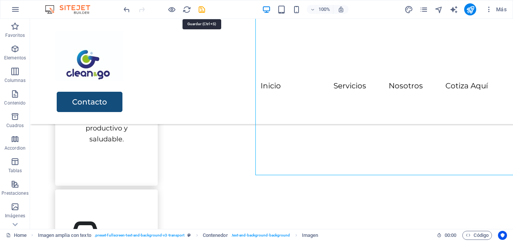
click at [203, 11] on icon "save" at bounding box center [201, 9] width 9 height 9
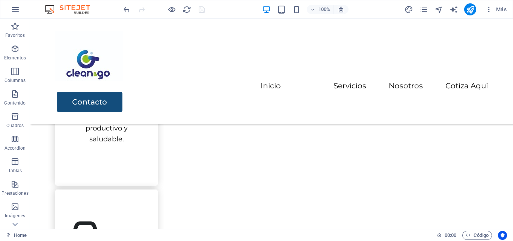
click at [500, 7] on span "Más" at bounding box center [495, 10] width 21 height 8
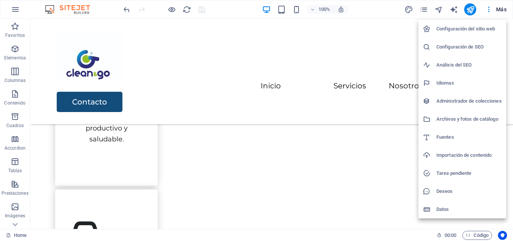
click at [457, 155] on h6 "Importación de contenido" at bounding box center [468, 155] width 65 height 9
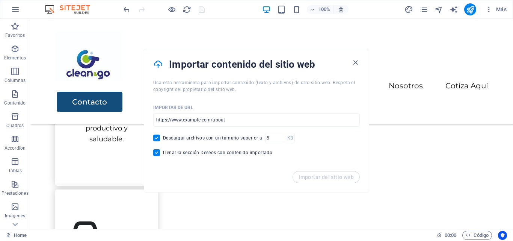
click at [355, 61] on icon "button" at bounding box center [355, 62] width 9 height 9
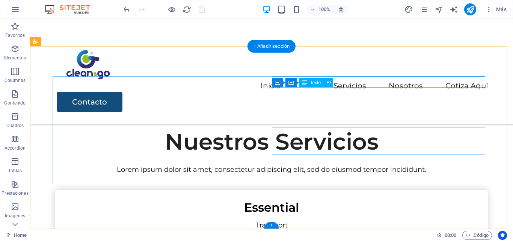
scroll to position [1372, 0]
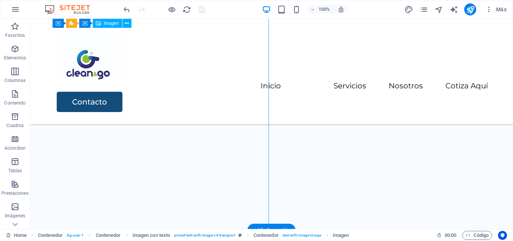
select select "vw"
select select "px"
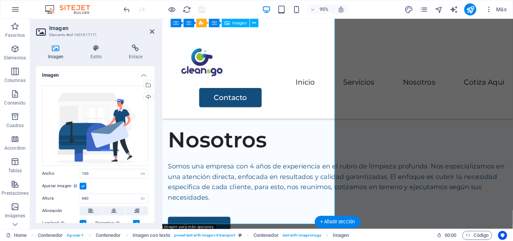
scroll to position [1411, 0]
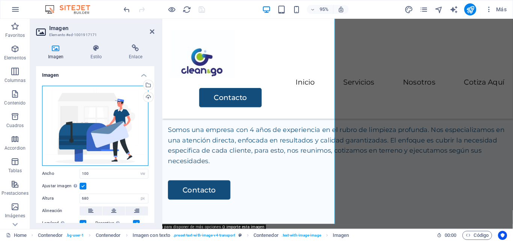
click at [90, 125] on div "Arrastra archivos aquí, haz clic para escoger archivos o selecciona archivos de…" at bounding box center [95, 126] width 106 height 80
click at [90, 125] on body "cleanandgo.cl Home Favoritos Elementos Columnas Contenido Cuadros Accordion Tab…" at bounding box center [256, 120] width 513 height 241
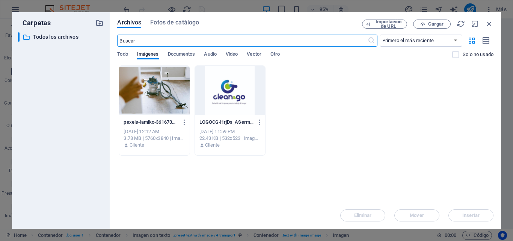
scroll to position [1341, 0]
click at [488, 23] on icon "button" at bounding box center [489, 24] width 8 height 8
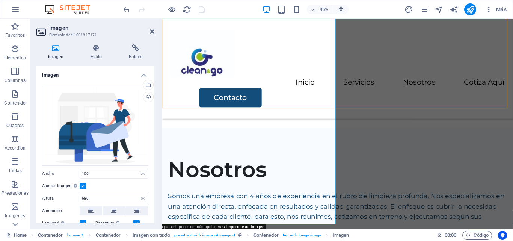
scroll to position [1411, 0]
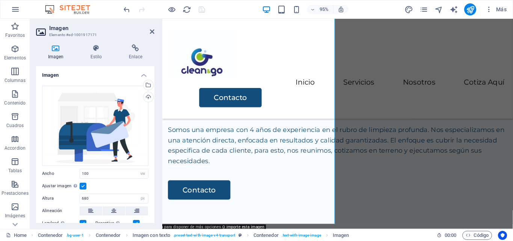
click at [489, 7] on icon "button" at bounding box center [489, 10] width 8 height 8
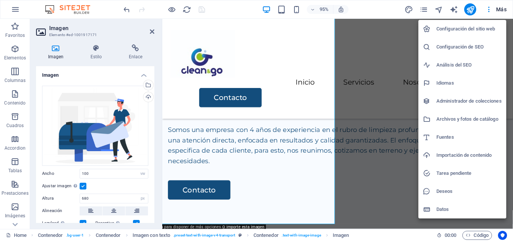
click at [451, 29] on h6 "Configuración del sitio web" at bounding box center [468, 28] width 65 height 9
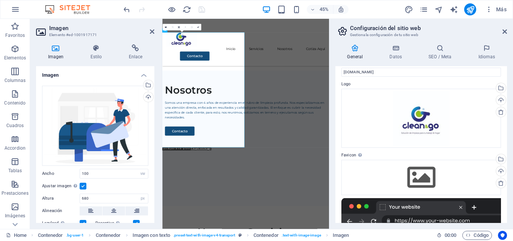
scroll to position [0, 0]
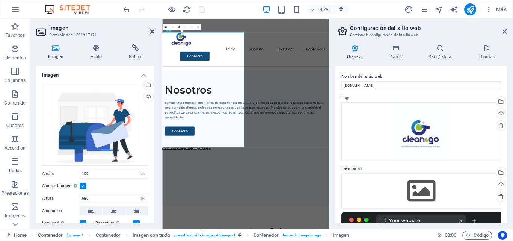
click at [503, 32] on icon at bounding box center [504, 32] width 5 height 6
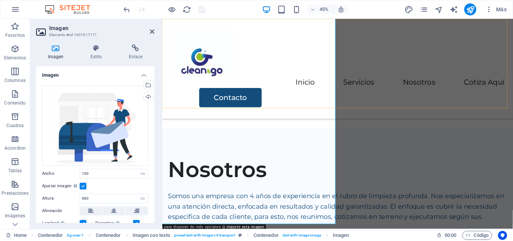
scroll to position [1411, 0]
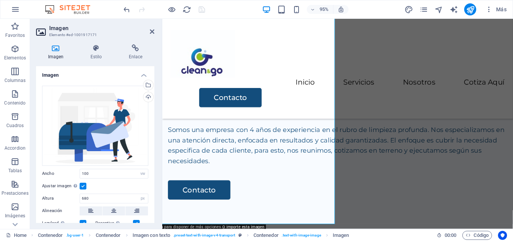
click at [154, 32] on icon at bounding box center [152, 32] width 5 height 6
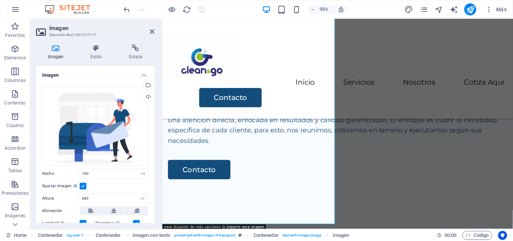
scroll to position [1372, 0]
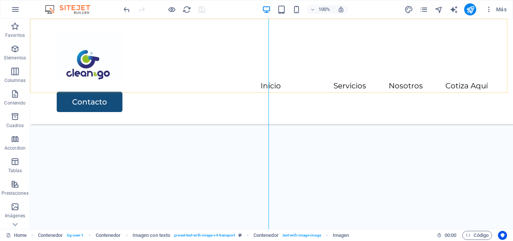
click at [33, 48] on div "Menu Inicio Servicios Nosotros Cotiza Aquí Contacto" at bounding box center [271, 71] width 483 height 105
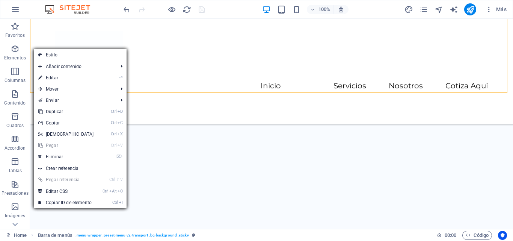
click at [147, 28] on div "Menu Inicio Servicios Nosotros Cotiza Aquí Contacto" at bounding box center [271, 71] width 483 height 105
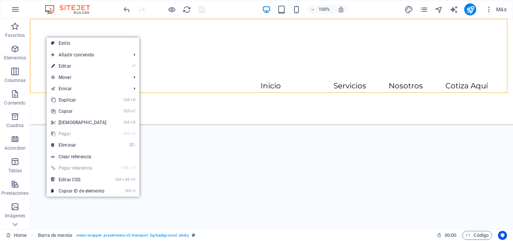
click at [68, 155] on link "Crear referencia" at bounding box center [93, 156] width 93 height 11
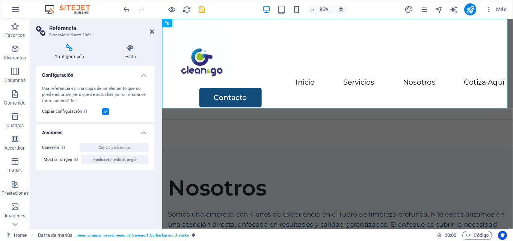
scroll to position [0, 0]
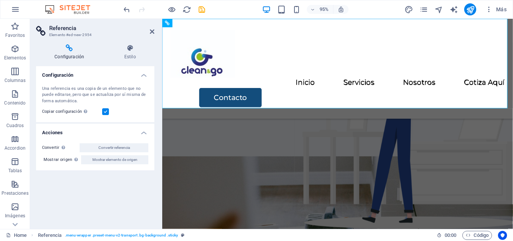
click at [18, 96] on icon "button" at bounding box center [15, 93] width 9 height 9
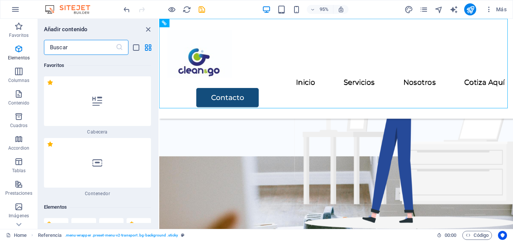
scroll to position [2385, 0]
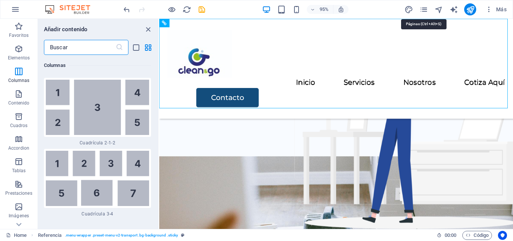
click at [420, 9] on icon "pages" at bounding box center [423, 9] width 9 height 9
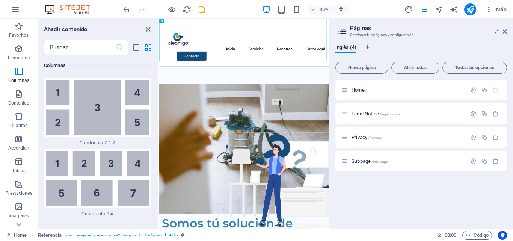
click at [505, 30] on icon at bounding box center [504, 32] width 5 height 6
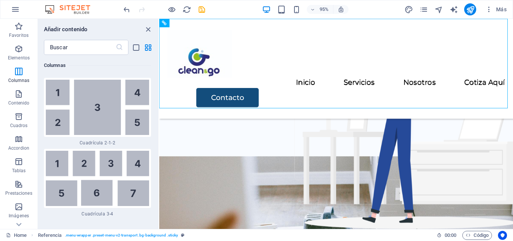
click at [15, 10] on icon "button" at bounding box center [15, 9] width 9 height 9
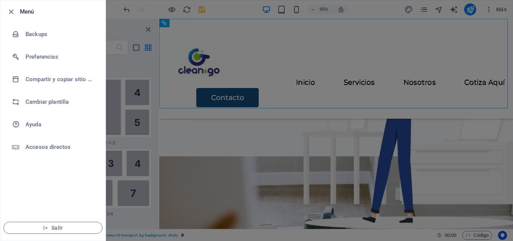
click at [33, 33] on h6 "Backups" at bounding box center [60, 34] width 69 height 9
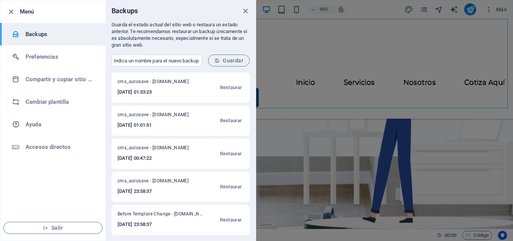
click at [47, 148] on h6 "Accesos directos" at bounding box center [60, 146] width 69 height 9
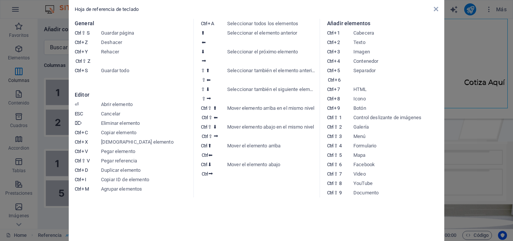
click at [57, 138] on aside "Hoja de referencia de teclado General Ctrl ⇧ S Guardar página Ctrl Z Deshacer C…" at bounding box center [256, 120] width 513 height 241
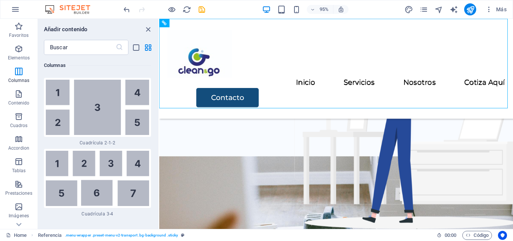
click at [20, 221] on icon at bounding box center [19, 224] width 11 height 11
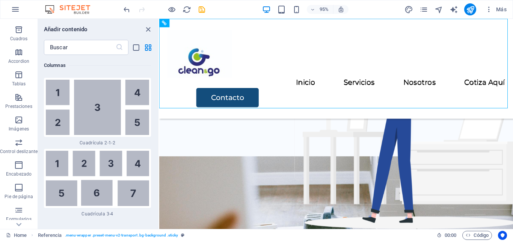
scroll to position [128, 0]
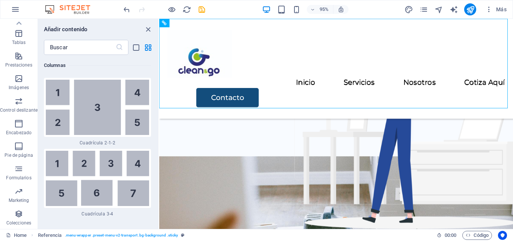
click at [148, 29] on icon "close panel" at bounding box center [148, 29] width 9 height 9
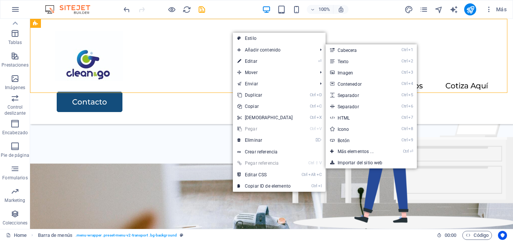
click at [349, 138] on link "Ctrl 9 Botón" at bounding box center [356, 139] width 63 height 11
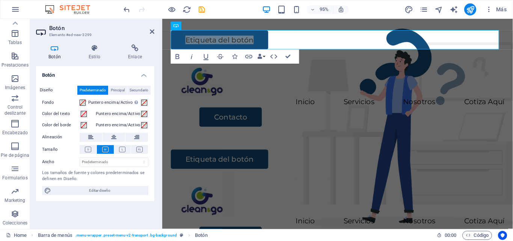
click at [145, 54] on h4 "Enlace" at bounding box center [135, 52] width 39 height 16
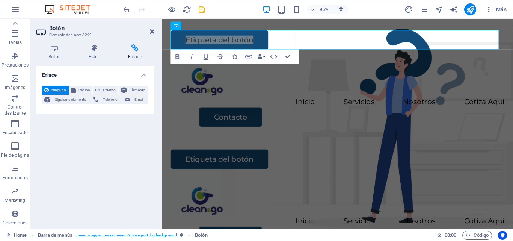
click at [99, 89] on icon at bounding box center [97, 90] width 5 height 9
select select "blank"
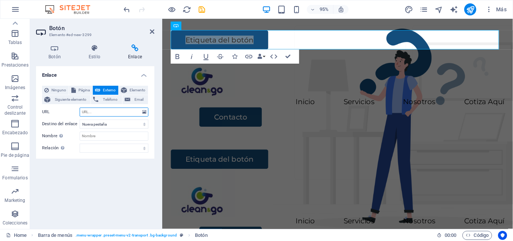
click at [96, 110] on input "URL" at bounding box center [114, 111] width 69 height 9
paste input "https://commoninja.site/5a223d01-a593-44e2-ab25-0c2adea6b829"
type input "https://commoninja.site/5a223d01-a593-44e2-ab25-0c2adea6b829"
click at [58, 51] on icon at bounding box center [54, 48] width 37 height 8
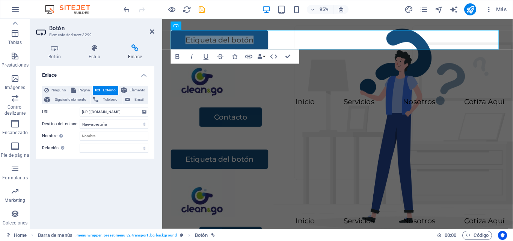
scroll to position [0, 0]
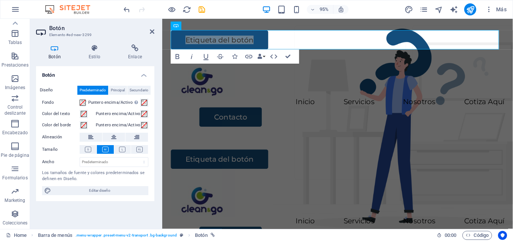
click at [135, 48] on icon at bounding box center [135, 48] width 39 height 8
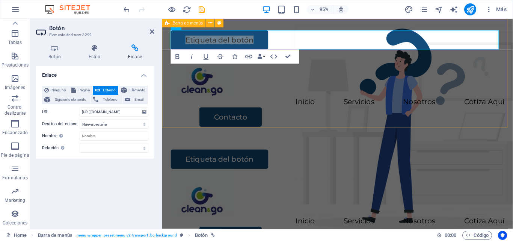
click at [304, 103] on div "Etiqueta del botón Menu Inicio Servicios Nosotros Cotiza Aquí Contacto" at bounding box center [346, 81] width 369 height 125
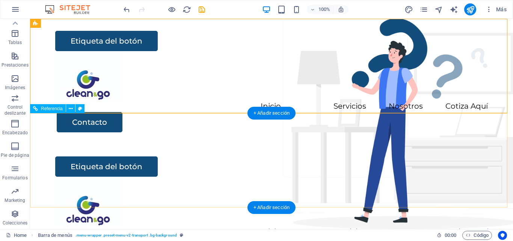
click at [105, 156] on div "Etiqueta del botón" at bounding box center [271, 166] width 432 height 20
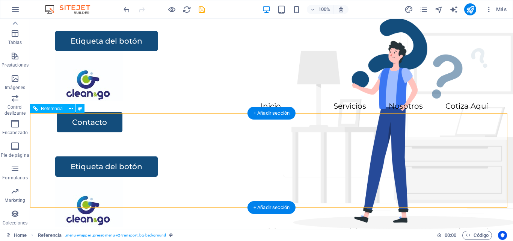
click at [114, 156] on div "Etiqueta del botón" at bounding box center [271, 166] width 432 height 20
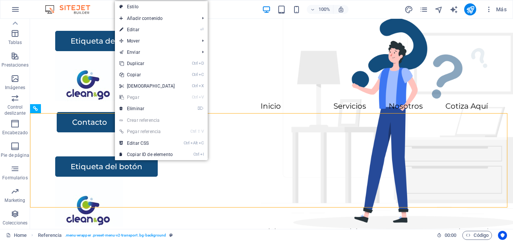
click at [139, 110] on link "⌦ Eliminar" at bounding box center [147, 108] width 65 height 11
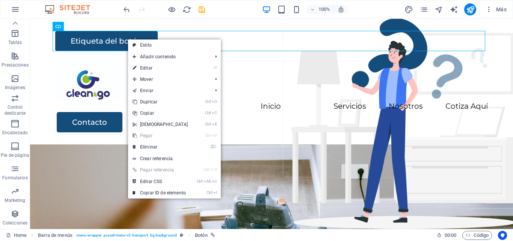
click at [153, 146] on link "⌦ Eliminar" at bounding box center [160, 146] width 65 height 11
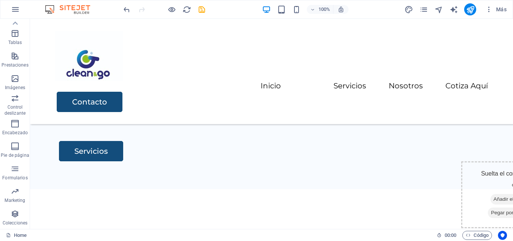
scroll to position [251, 0]
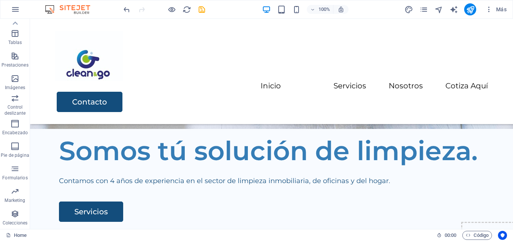
click at [487, 8] on icon "button" at bounding box center [489, 10] width 8 height 8
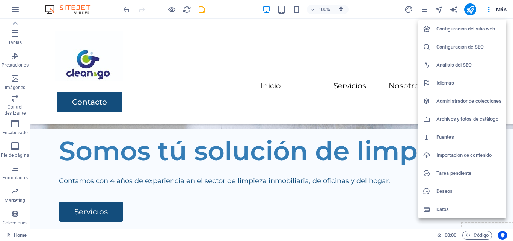
click at [14, 11] on div at bounding box center [256, 120] width 513 height 241
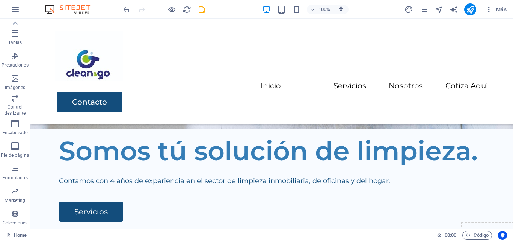
click at [14, 11] on icon "button" at bounding box center [15, 9] width 9 height 9
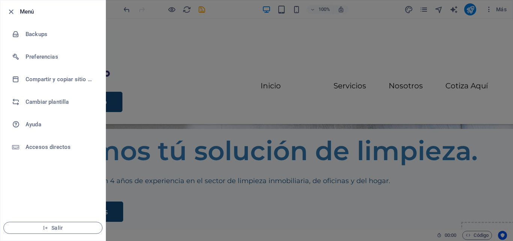
click at [120, 62] on div at bounding box center [256, 120] width 513 height 241
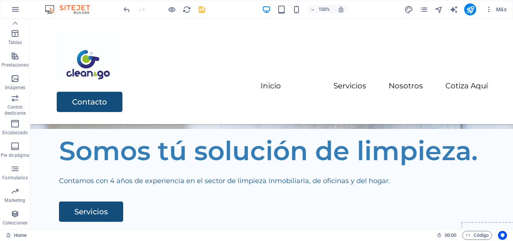
click at [20, 176] on p "Formularios" at bounding box center [14, 178] width 25 height 6
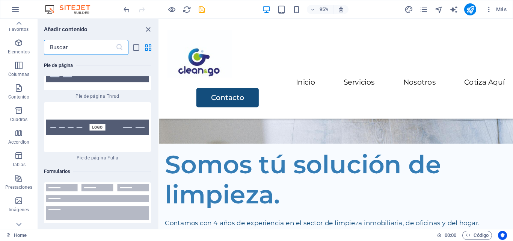
scroll to position [0, 0]
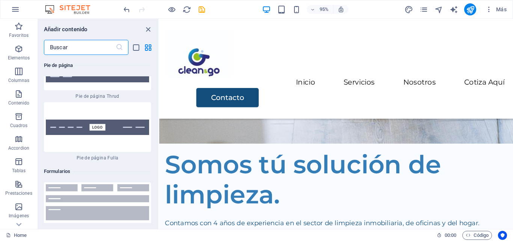
click at [22, 99] on span "Contenido" at bounding box center [19, 98] width 38 height 18
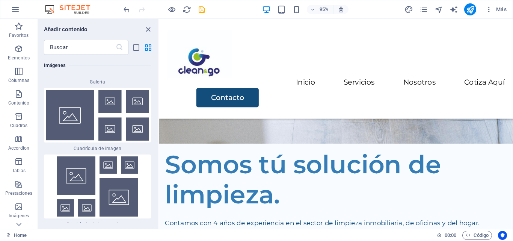
scroll to position [2521, 0]
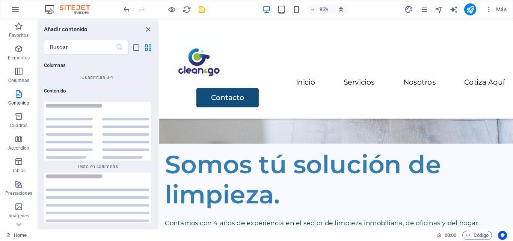
click at [500, 11] on span "Más" at bounding box center [495, 10] width 21 height 8
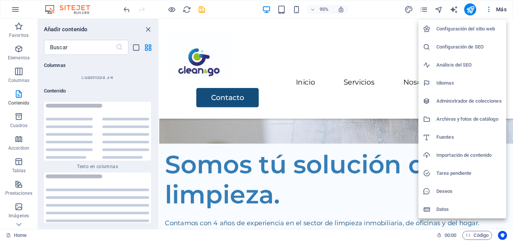
click at [500, 9] on div at bounding box center [256, 120] width 513 height 241
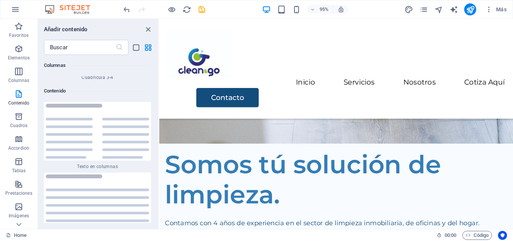
click at [500, 9] on span "Más" at bounding box center [495, 10] width 21 height 8
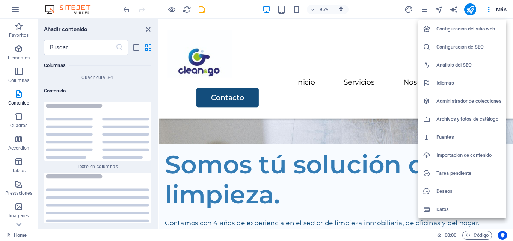
click at [487, 10] on div at bounding box center [256, 120] width 513 height 241
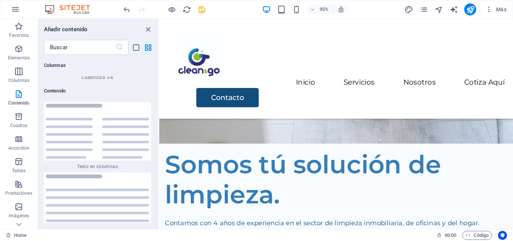
click at [487, 10] on icon "button" at bounding box center [489, 10] width 8 height 8
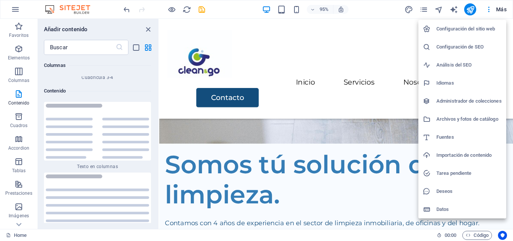
click at [473, 27] on h6 "Configuración del sitio web" at bounding box center [468, 28] width 65 height 9
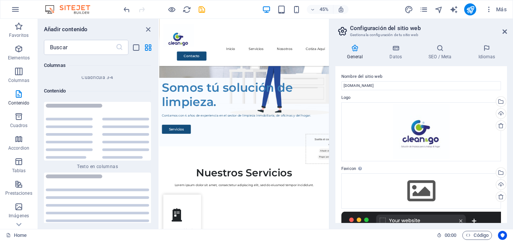
click at [146, 30] on icon "close panel" at bounding box center [148, 29] width 9 height 9
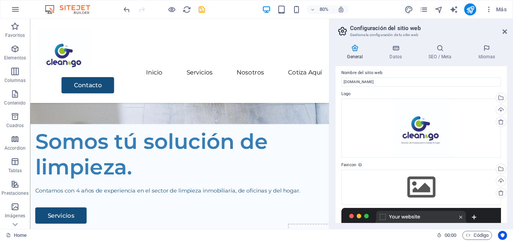
scroll to position [0, 0]
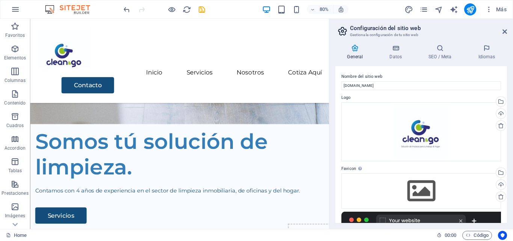
click at [503, 32] on icon at bounding box center [504, 32] width 5 height 6
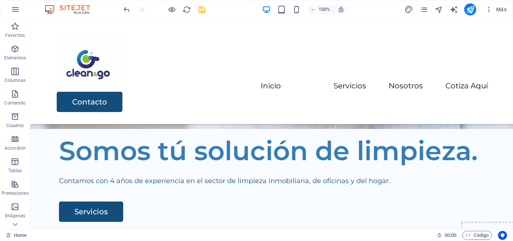
click at [12, 7] on icon "button" at bounding box center [15, 9] width 9 height 9
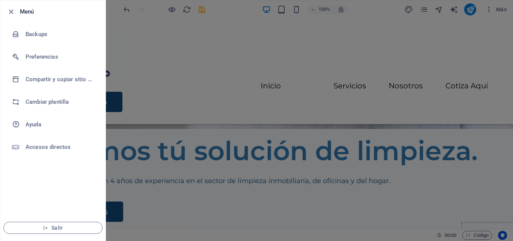
click at [119, 48] on div at bounding box center [256, 120] width 513 height 241
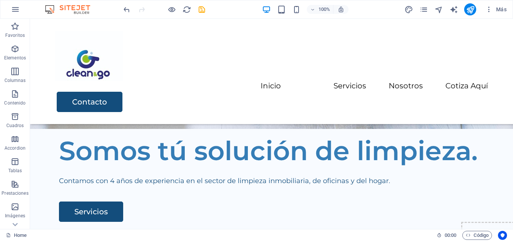
click at [5, 56] on p "Elementos" at bounding box center [15, 58] width 22 height 6
click at [5, 56] on span "Elementos" at bounding box center [15, 53] width 30 height 18
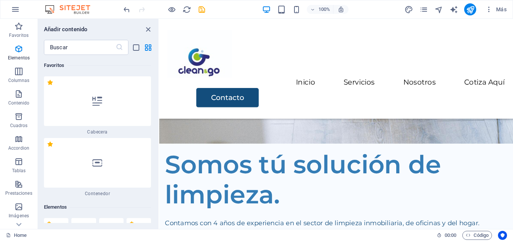
click at [12, 50] on span "Elementos" at bounding box center [19, 53] width 38 height 18
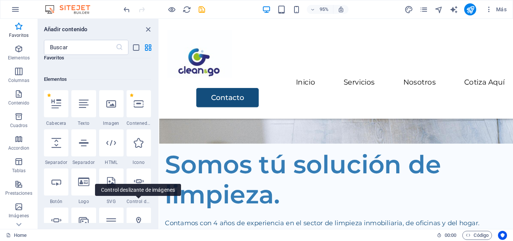
scroll to position [125, 0]
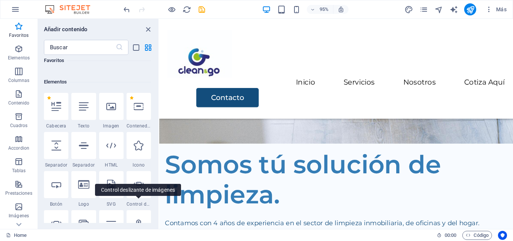
click at [112, 143] on icon at bounding box center [111, 145] width 10 height 10
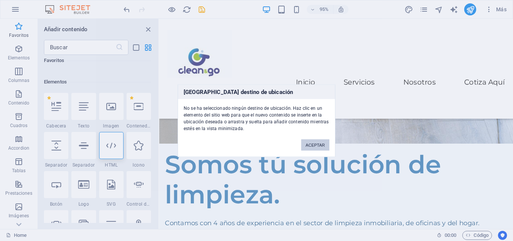
click at [312, 146] on button "ACEPTAR" at bounding box center [315, 144] width 28 height 11
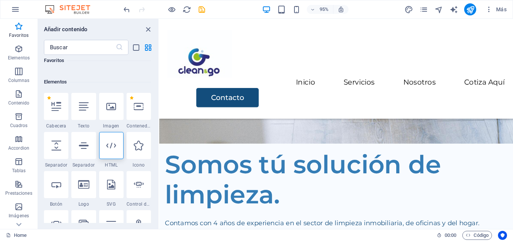
click at [99, 140] on div at bounding box center [111, 145] width 24 height 27
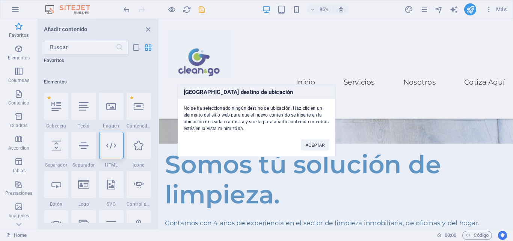
click at [116, 142] on div "Ningún destino de ubicación No se ha seleccionado ningún destino de ubicación. …" at bounding box center [256, 120] width 513 height 241
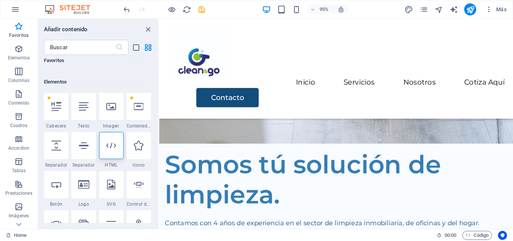
drag, startPoint x: 116, startPoint y: 142, endPoint x: 113, endPoint y: 140, distance: 4.0
click at [113, 140] on icon at bounding box center [111, 145] width 10 height 10
click at [331, 92] on div "Menu Inicio Servicios Nosotros Cotiza Aquí Contacto" at bounding box center [345, 71] width 372 height 105
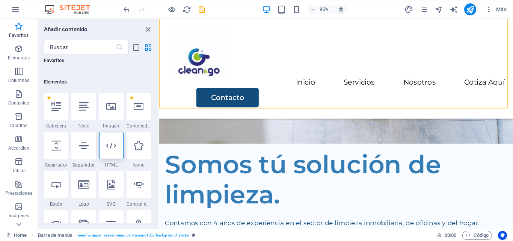
click at [118, 146] on div at bounding box center [111, 145] width 24 height 27
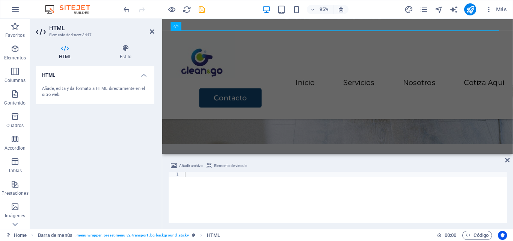
click at [70, 90] on div "Añade, edita y da formato a HTML directamente en el sitio web." at bounding box center [95, 92] width 106 height 12
click at [64, 85] on div "Añade, edita y da formato a HTML directamente en el sitio web." at bounding box center [95, 92] width 118 height 24
click at [144, 74] on h4 "HTML" at bounding box center [95, 73] width 118 height 14
click at [144, 74] on h4 "HTML" at bounding box center [95, 75] width 118 height 18
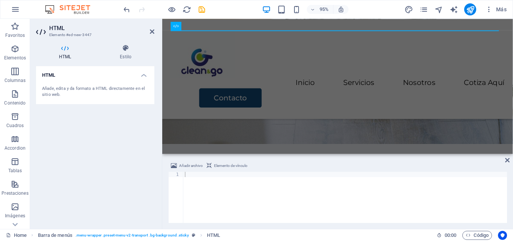
click at [91, 92] on div "Añade, edita y da formato a HTML directamente en el sitio web." at bounding box center [95, 92] width 106 height 12
drag, startPoint x: 91, startPoint y: 92, endPoint x: 63, endPoint y: 112, distance: 34.7
click at [63, 112] on div "HTML Añade, edita y da formato a HTML directamente en el sitio web." at bounding box center [95, 144] width 118 height 157
drag, startPoint x: 108, startPoint y: 88, endPoint x: 91, endPoint y: 121, distance: 37.4
click at [91, 121] on div "HTML Añade, edita y da formato a HTML directamente en el sitio web." at bounding box center [95, 144] width 118 height 157
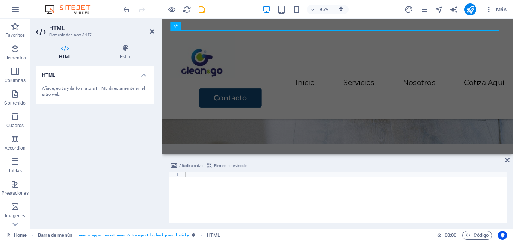
click at [17, 225] on icon at bounding box center [15, 224] width 11 height 11
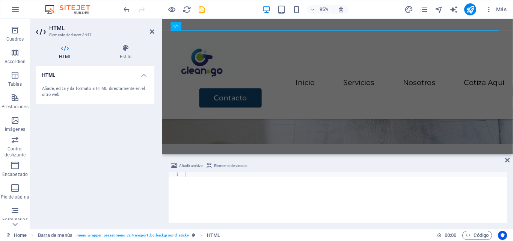
scroll to position [128, 0]
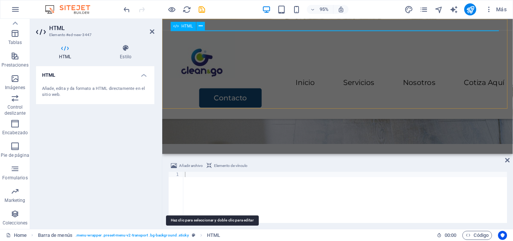
click at [217, 235] on span "HTML" at bounding box center [213, 234] width 13 height 9
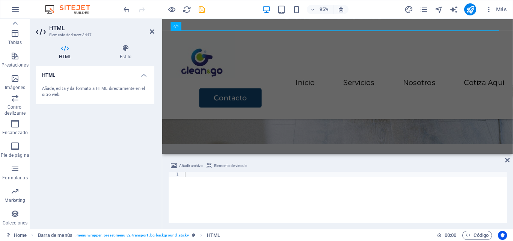
click at [215, 187] on div at bounding box center [345, 203] width 324 height 62
paste textarea "https://commoninja.site/5a223d01-a593-44e2-ab25-0c2adea6b829"
type textarea "https://commoninja.site/5a223d01-a593-44e2-ab25-0c2adea6b829"
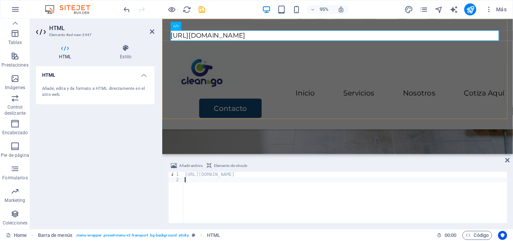
click at [452, 117] on div "https://commoninja.site/5a223d01-a593-44e2-ab25-0c2adea6b829 Menu Inicio Servic…" at bounding box center [346, 77] width 369 height 116
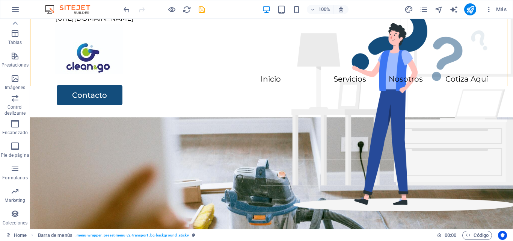
scroll to position [0, 0]
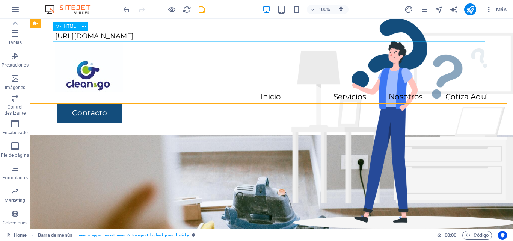
click at [85, 27] on icon at bounding box center [84, 27] width 4 height 8
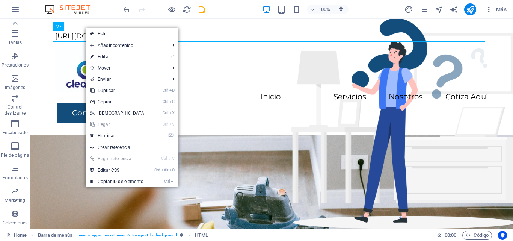
click at [111, 133] on link "⌦ Eliminar" at bounding box center [118, 135] width 65 height 11
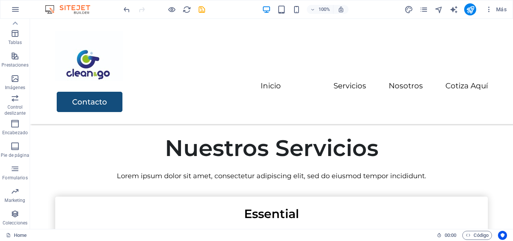
scroll to position [1555, 0]
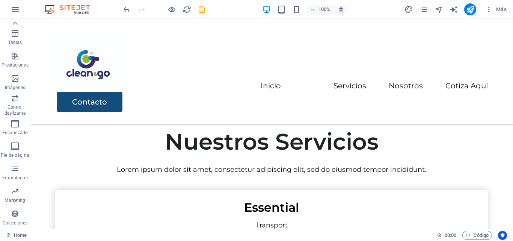
click at [473, 233] on span "Código" at bounding box center [476, 234] width 23 height 9
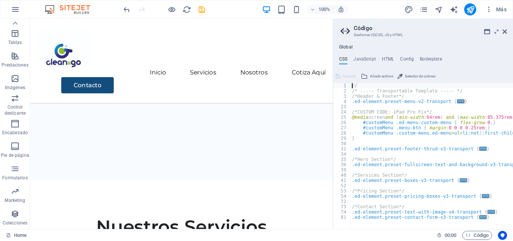
scroll to position [1545, 0]
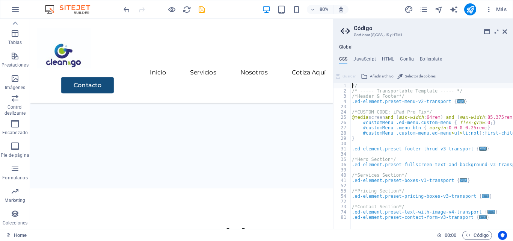
click at [387, 60] on h4 "HTML" at bounding box center [388, 60] width 12 height 8
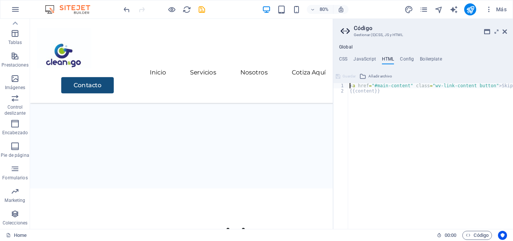
click at [379, 91] on div "< a href = "#main-content" class = "wv-link-content button" > Skip to main cont…" at bounding box center [449, 158] width 203 height 151
type textarea "{{content}}"
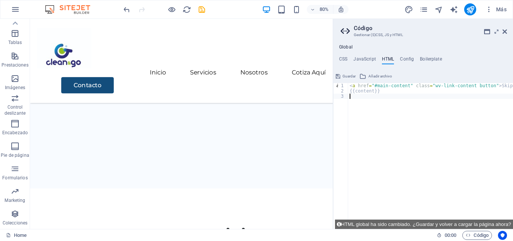
paste textarea "https://commoninja.site/5a223d01-a593-44e2-ab25-0c2adea6b829"
type textarea "https://commoninja.site/5a223d01-a593-44e2-ab25-0c2adea6b829"
click at [503, 30] on icon at bounding box center [504, 32] width 5 height 6
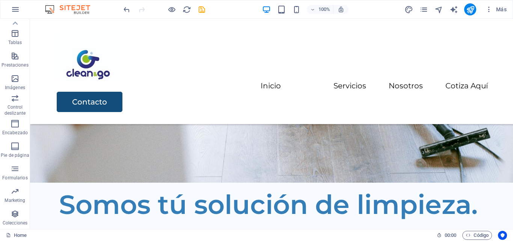
scroll to position [50, 0]
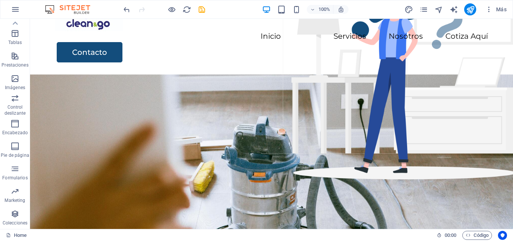
click at [474, 234] on span "Código" at bounding box center [476, 234] width 23 height 9
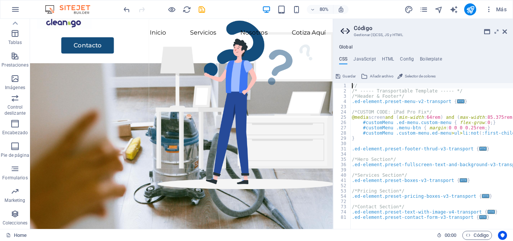
click at [388, 61] on h4 "HTML" at bounding box center [388, 60] width 12 height 8
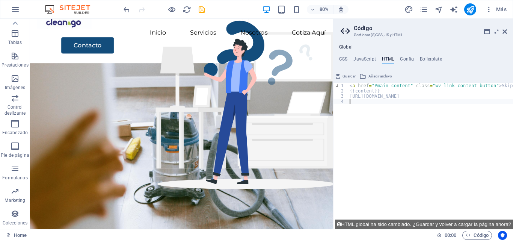
click at [346, 74] on span "Guardar" at bounding box center [348, 76] width 13 height 9
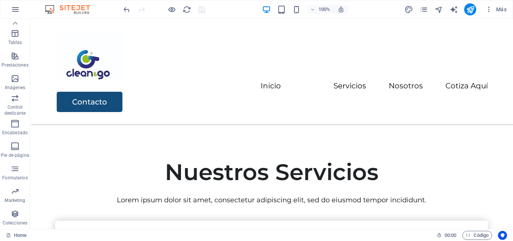
scroll to position [1555, 0]
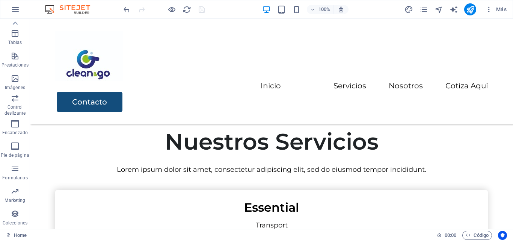
click at [480, 233] on span "Código" at bounding box center [476, 234] width 23 height 9
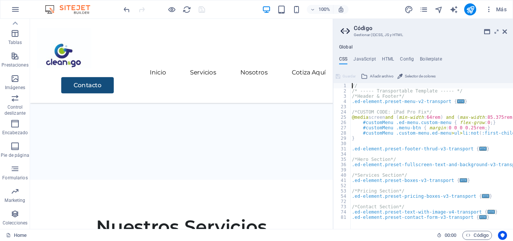
scroll to position [1545, 0]
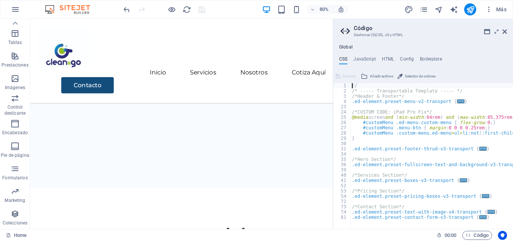
click at [388, 60] on h4 "HTML" at bounding box center [388, 60] width 12 height 8
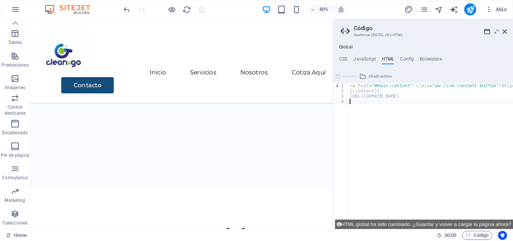
paste textarea "https://commoninja.site/5a223d01-a593-44e2-ab25-0c2adea6b829"
type textarea "https://commoninja.site/5a223d01-a593-44e2-ab25-0c2adea6b829"
click at [347, 76] on span "Guardar" at bounding box center [348, 76] width 13 height 9
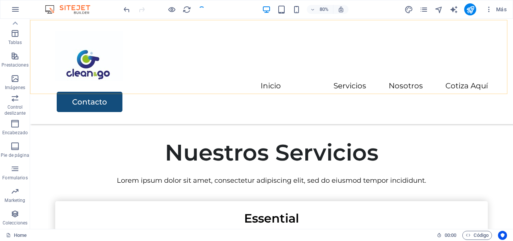
scroll to position [1505, 0]
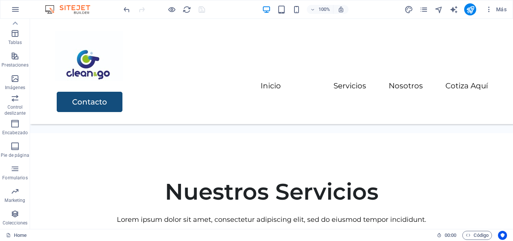
click at [187, 12] on icon "reload" at bounding box center [186, 9] width 9 height 9
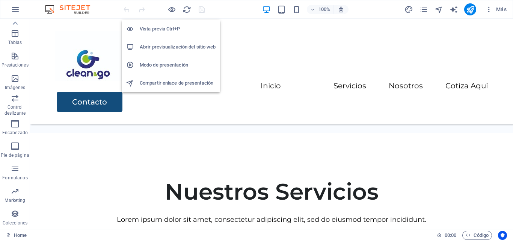
click at [171, 8] on icon "button" at bounding box center [171, 9] width 9 height 9
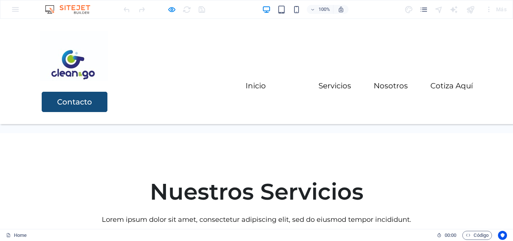
click at [168, 12] on icon "button" at bounding box center [171, 9] width 9 height 9
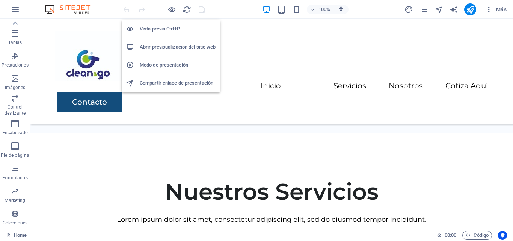
click at [164, 51] on h6 "Abrir previsualización del sitio web" at bounding box center [178, 46] width 76 height 9
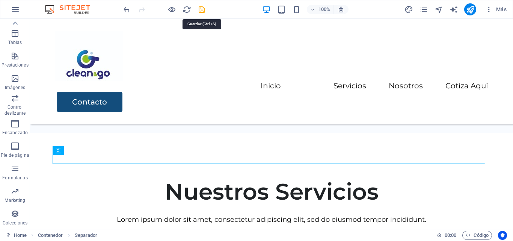
click at [201, 10] on icon "save" at bounding box center [201, 9] width 9 height 9
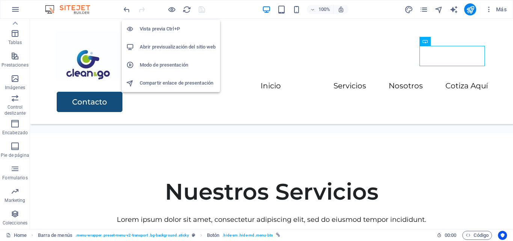
click at [174, 44] on h6 "Abrir previsualización del sitio web" at bounding box center [178, 46] width 76 height 9
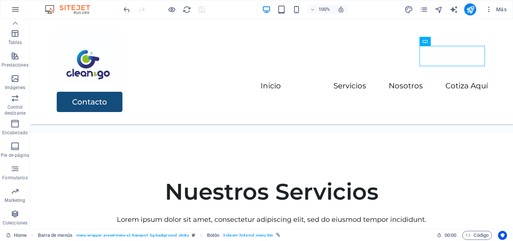
click at [470, 235] on span "Código" at bounding box center [476, 234] width 23 height 9
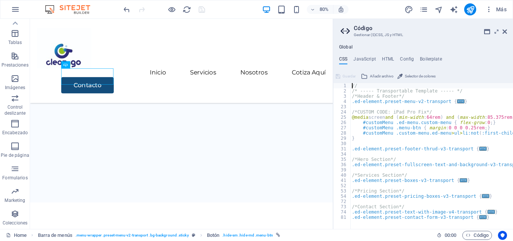
click at [387, 56] on h4 "HTML" at bounding box center [388, 60] width 12 height 8
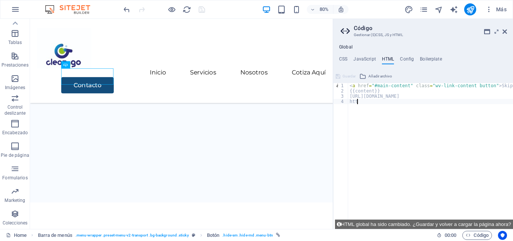
type textarea "h"
type textarea "<a href="#main-content" class="wv-link-content button">Skip to main content</a>"
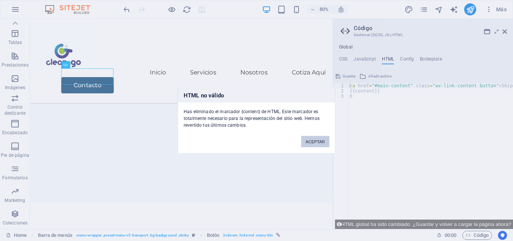
click at [324, 142] on button "ACEPTAR" at bounding box center [315, 140] width 28 height 11
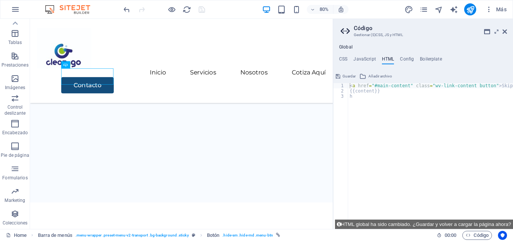
click at [358, 95] on div "< a href = "#main-content" class = "wv-link-content button" > Skip to main cont…" at bounding box center [449, 158] width 203 height 151
type textarea "h"
type textarea "{{content}}"
paste textarea "https://commoninja.site/5a223d01-a593-44e2-ab25-0c2adea6b829"
type textarea "https://commoninja.site/5a223d01-a593-44e2-ab25-0c2adea6b829"
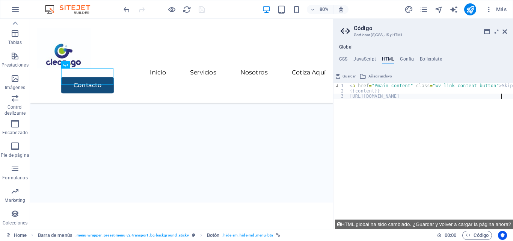
click at [345, 75] on span "Guardar" at bounding box center [348, 76] width 13 height 9
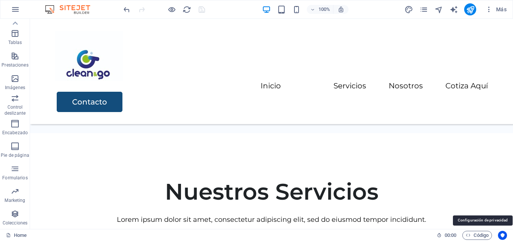
click at [500, 234] on icon "Usercentrics" at bounding box center [502, 234] width 5 height 5
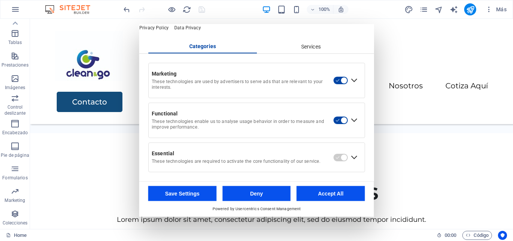
scroll to position [39, 0]
click at [348, 158] on div "Expand Essential" at bounding box center [354, 157] width 12 height 12
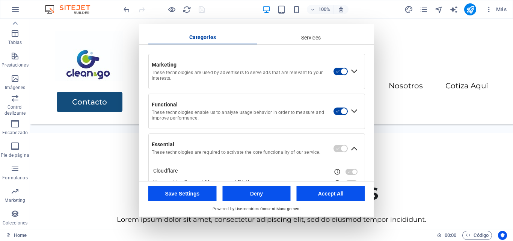
drag, startPoint x: 345, startPoint y: 158, endPoint x: 372, endPoint y: 162, distance: 28.1
click at [372, 162] on div "English Deutsch Privacy Settings This tool helps you manage consent to third pa…" at bounding box center [256, 102] width 235 height 157
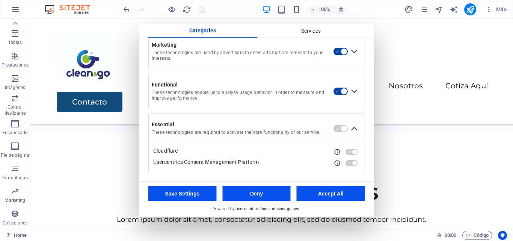
scroll to position [68, 0]
click at [265, 194] on button "Deny" at bounding box center [256, 193] width 68 height 15
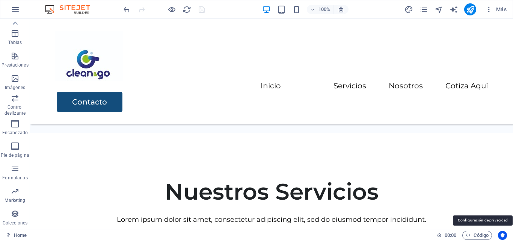
click at [498, 234] on button "Usercentrics" at bounding box center [502, 234] width 9 height 9
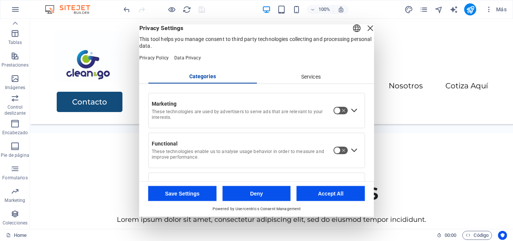
click at [315, 83] on div "Services" at bounding box center [310, 76] width 108 height 13
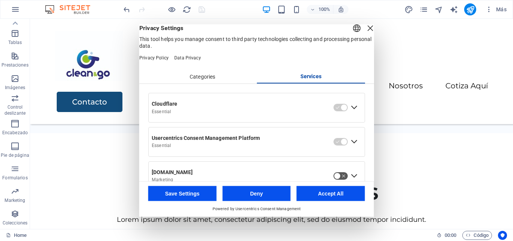
click at [351, 113] on div "Expand Cloudflare" at bounding box center [354, 107] width 12 height 12
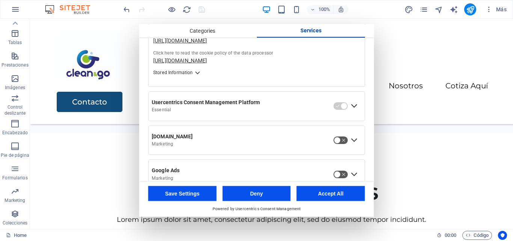
scroll to position [628, 0]
click at [355, 112] on div "Expand Usercentrics Consent Management Platform" at bounding box center [354, 106] width 12 height 12
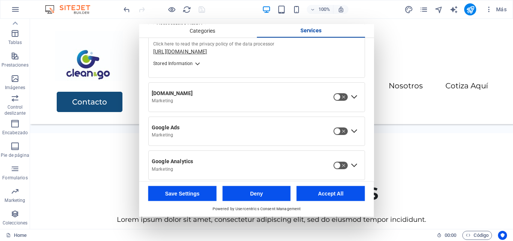
scroll to position [1122, 0]
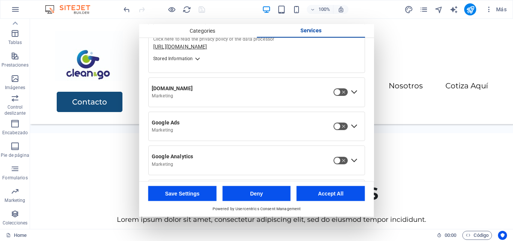
click at [343, 130] on button "button" at bounding box center [340, 126] width 15 height 8
click at [335, 164] on button "button" at bounding box center [340, 160] width 15 height 8
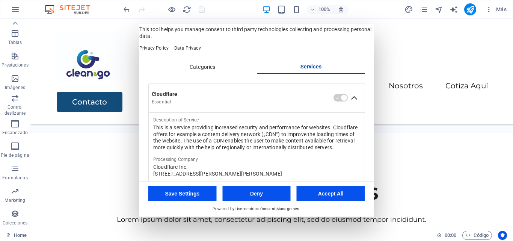
scroll to position [0, 0]
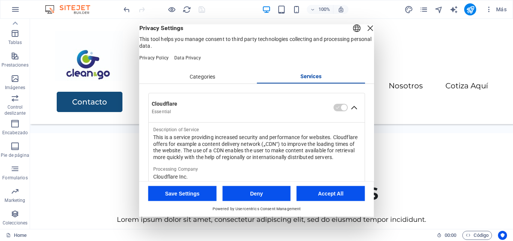
click at [200, 83] on div "Categories" at bounding box center [202, 76] width 108 height 13
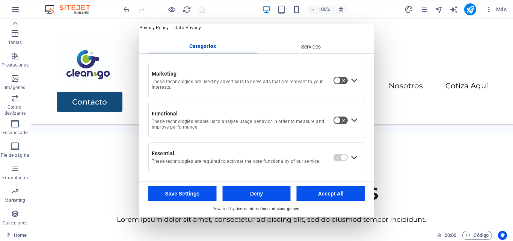
scroll to position [39, 0]
click at [234, 198] on button "Deny" at bounding box center [256, 193] width 68 height 15
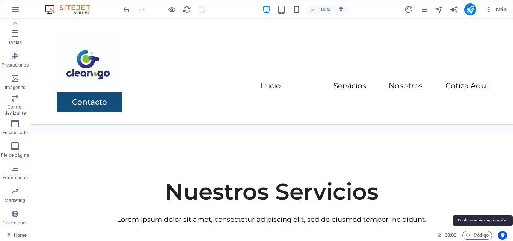
click at [500, 235] on icon "Usercentrics" at bounding box center [502, 234] width 5 height 5
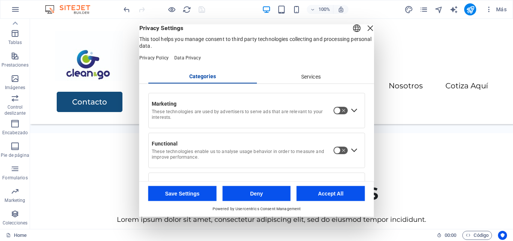
click at [163, 196] on button "Save Settings" at bounding box center [182, 193] width 68 height 15
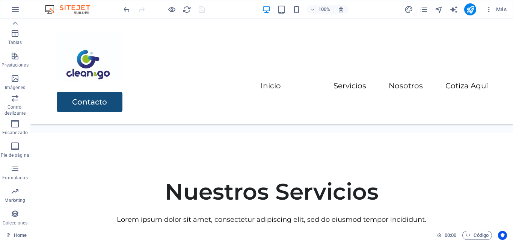
click at [474, 236] on span "Código" at bounding box center [476, 234] width 23 height 9
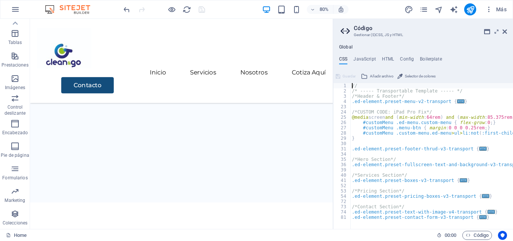
click at [409, 59] on h4 "Config" at bounding box center [407, 60] width 14 height 8
type textarea "$color-background: #ffffff;"
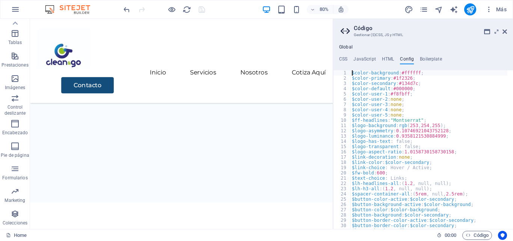
click at [388, 58] on h4 "HTML" at bounding box center [388, 60] width 12 height 8
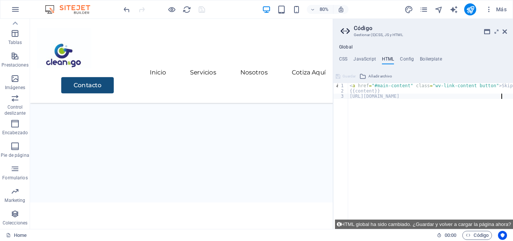
scroll to position [0, 12]
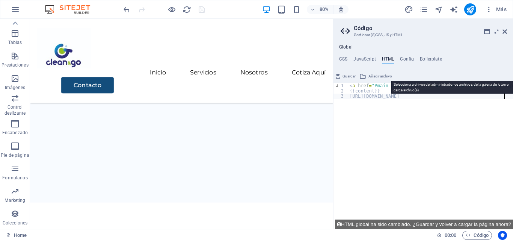
type textarea "https://commoninja.site/5a223d01-a593-44e2-ab25-0c2adea6b829"
click at [380, 75] on span "Añadir archivo" at bounding box center [380, 76] width 24 height 9
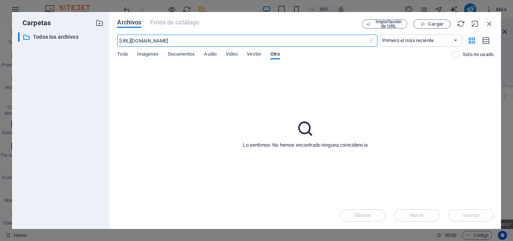
type input "https://commoninja.site/5a223d01-a593-44e2-ab25-0c2adea6b829"
click at [384, 24] on span "Importación de URL" at bounding box center [388, 24] width 30 height 9
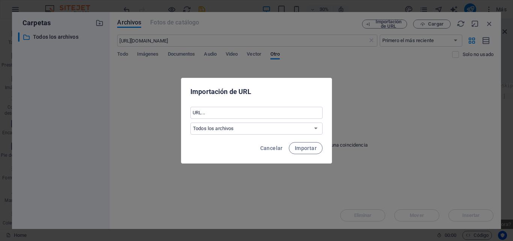
click at [277, 113] on input "text" at bounding box center [256, 113] width 132 height 12
paste input "https://commoninja.site/5a223d01-a593-44e2-ab25-0c2adea6b829"
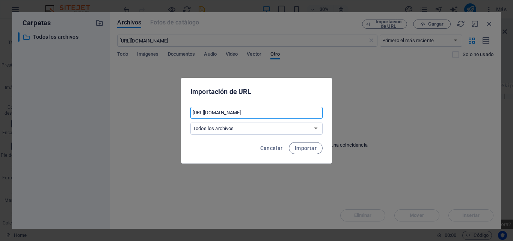
scroll to position [0, 22]
type input "https://commoninja.site/5a223d01-a593-44e2-ab25-0c2adea6b829"
click at [299, 146] on span "Importar" at bounding box center [306, 148] width 22 height 6
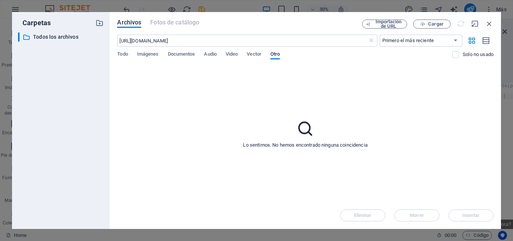
scroll to position [0, 0]
click at [369, 40] on icon at bounding box center [371, 41] width 8 height 8
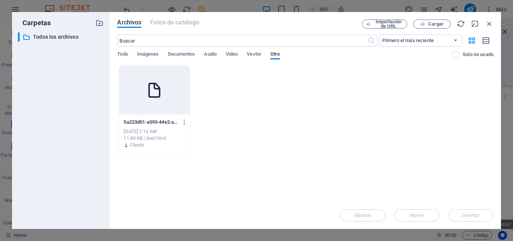
click at [162, 116] on div "5a223d01-a593-44e2-ab25-0c2adea6b829-Ke5QzN0xpCRSQtyRRjlbwA.html 5a223d01-a593-…" at bounding box center [153, 122] width 61 height 12
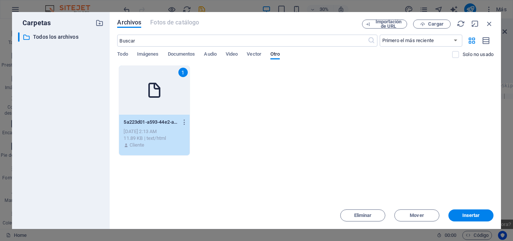
click at [459, 218] on button "Insertar" at bounding box center [470, 215] width 45 height 12
type textarea "https://commoninja.site/5a223d01-a593-44e2-ab25-0c2adea6b829 https://cdn1.site-…"
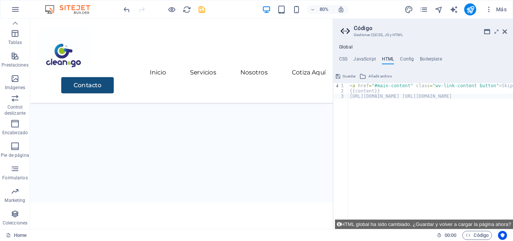
click at [345, 74] on span "Guardar" at bounding box center [348, 76] width 13 height 9
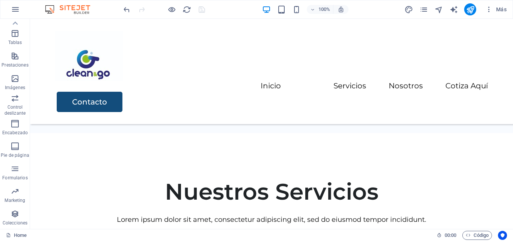
click at [473, 233] on span "Código" at bounding box center [476, 234] width 23 height 9
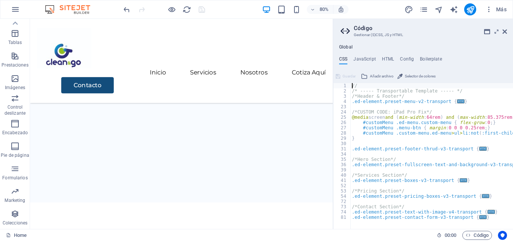
click at [390, 57] on h4 "HTML" at bounding box center [388, 60] width 12 height 8
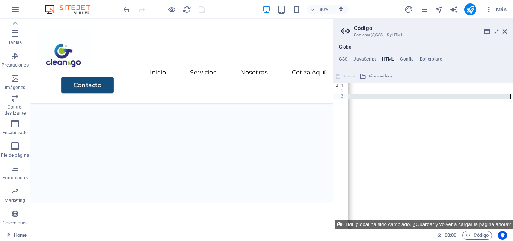
scroll to position [0, 268]
drag, startPoint x: 484, startPoint y: 95, endPoint x: 512, endPoint y: 96, distance: 28.5
click at [512, 96] on div "< a href = "#main-content" class = "wv-link-content button" > Skip to main cont…" at bounding box center [296, 158] width 433 height 151
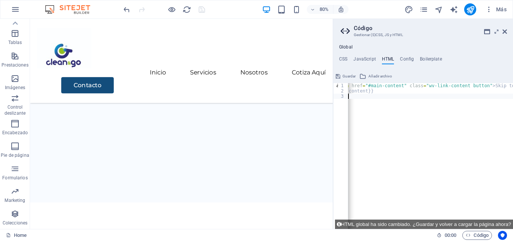
scroll to position [0, 6]
type textarea "h"
type textarea "<a href="#main-content" class="wv-link-content button">Skip to main content</a>"
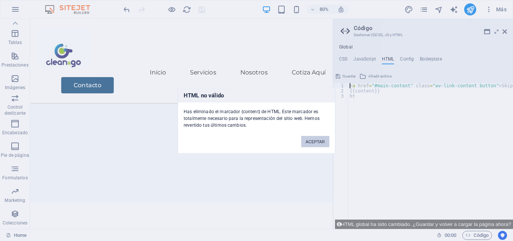
scroll to position [0, 0]
click at [319, 139] on button "ACEPTAR" at bounding box center [315, 140] width 28 height 11
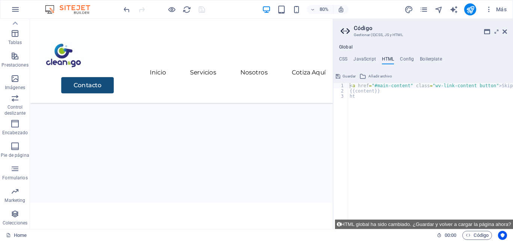
click at [359, 96] on div "< a href = "#main-content" class = "wv-link-content button" > Skip to main cont…" at bounding box center [449, 158] width 203 height 151
type textarea "h"
paste textarea "[URL][DOMAIN_NAME]"
type textarea "[URL][DOMAIN_NAME]"
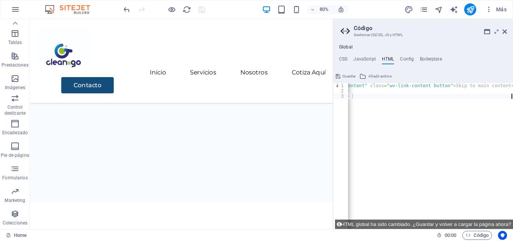
click at [345, 76] on span "Guardar" at bounding box center [348, 76] width 13 height 9
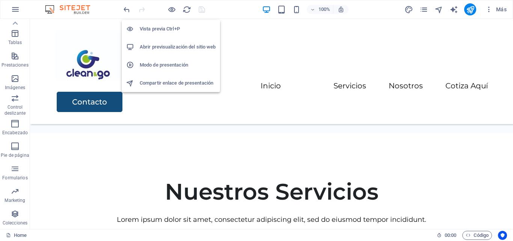
click at [168, 8] on icon "button" at bounding box center [171, 9] width 9 height 9
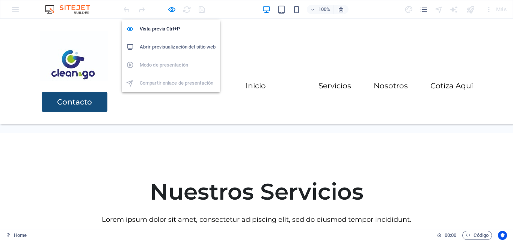
click at [182, 45] on h6 "Abrir previsualización del sitio web" at bounding box center [178, 46] width 76 height 9
